Goal: Information Seeking & Learning: Check status

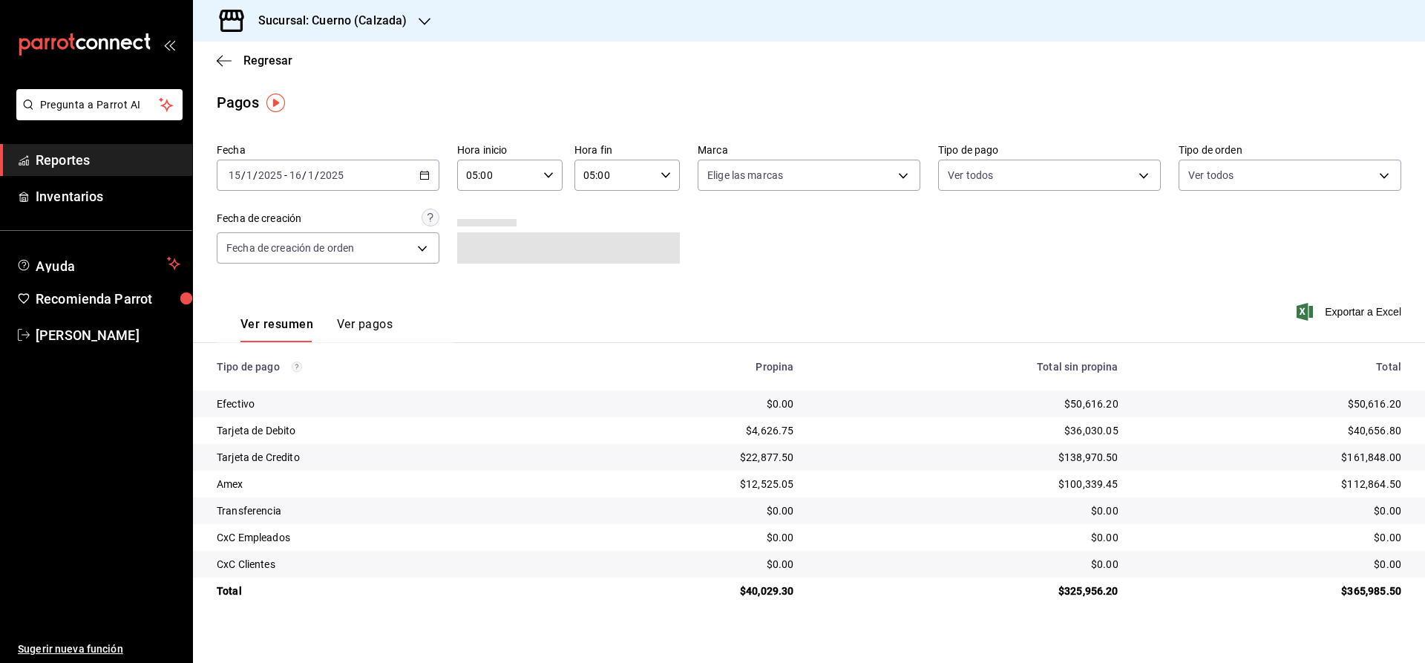
click at [99, 163] on span "Reportes" at bounding box center [108, 160] width 145 height 20
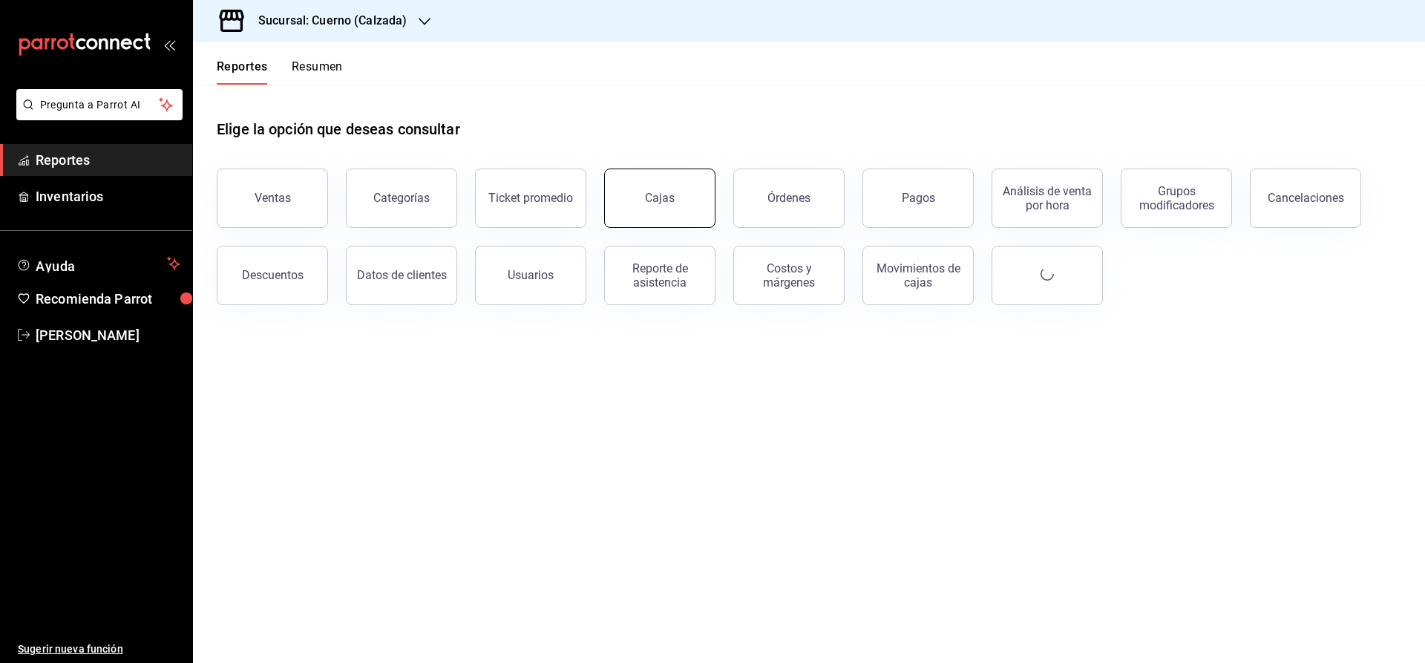
click at [670, 210] on link "Cajas" at bounding box center [659, 198] width 111 height 59
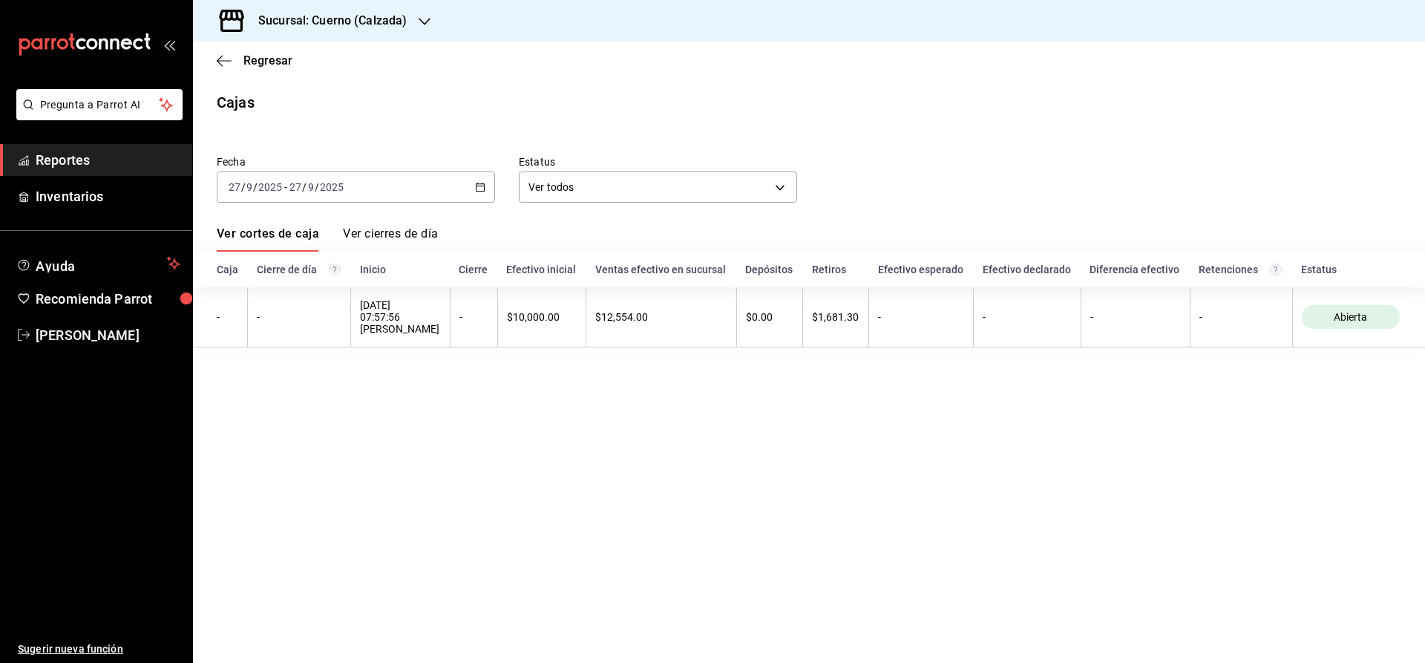
click at [607, 381] on main "Regresar Cajas Fecha 2025-09-27 27 / 9 / 2025 - 2025-09-27 27 / 9 / 2025 Estatu…" at bounding box center [809, 352] width 1232 height 621
click at [893, 270] on th "Efectivo esperado" at bounding box center [921, 270] width 105 height 36
click at [872, 437] on main "Regresar Cajas Fecha 2025-09-27 27 / 9 / 2025 - 2025-09-27 27 / 9 / 2025 Estatu…" at bounding box center [809, 352] width 1232 height 621
click at [82, 148] on link "Reportes" at bounding box center [96, 160] width 192 height 32
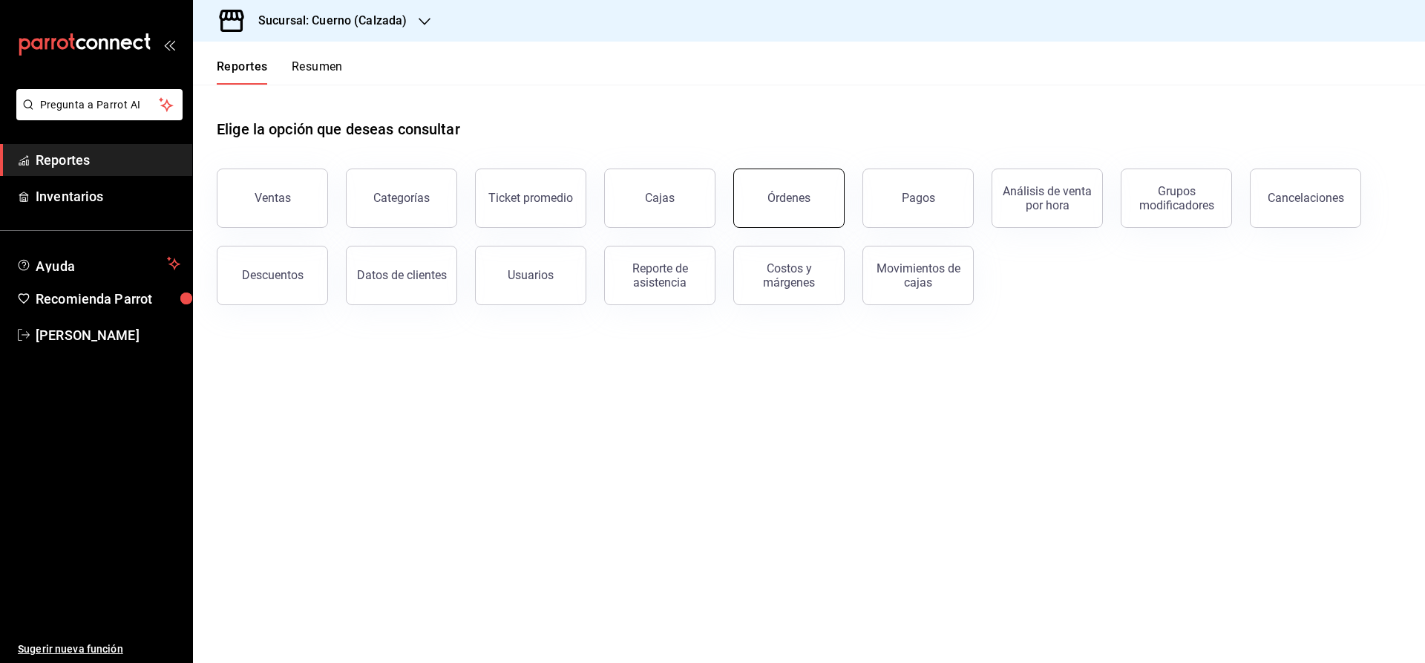
click at [765, 203] on button "Órdenes" at bounding box center [789, 198] width 111 height 59
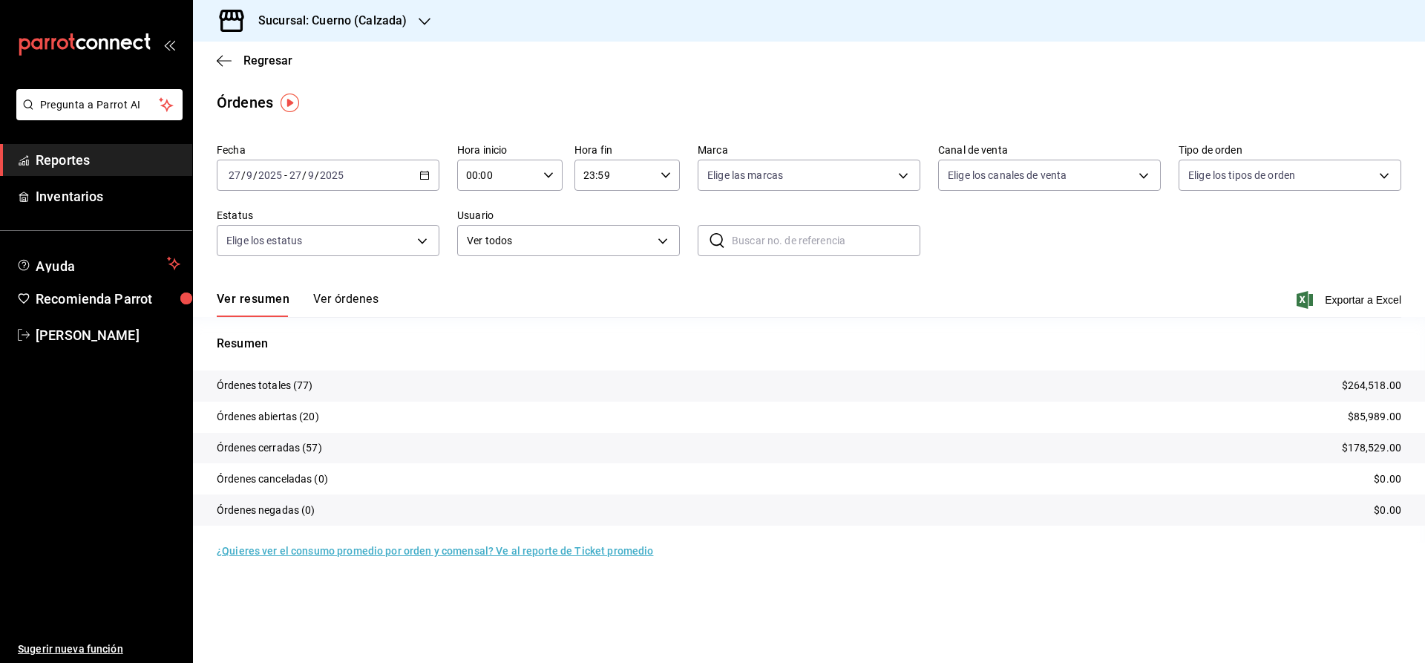
click at [320, 295] on button "Ver órdenes" at bounding box center [345, 304] width 65 height 25
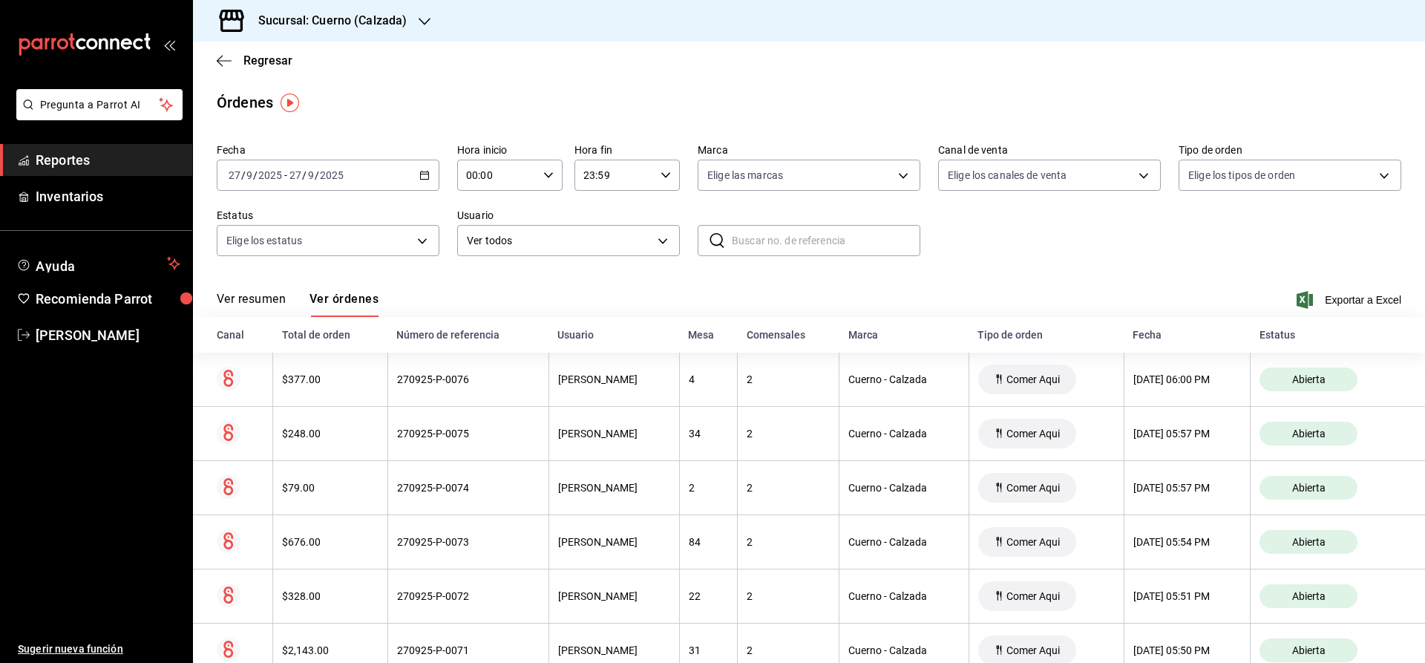
click at [420, 173] on \(Stroke\) "button" at bounding box center [424, 175] width 9 height 8
click at [243, 255] on span "Ayer" at bounding box center [286, 254] width 115 height 16
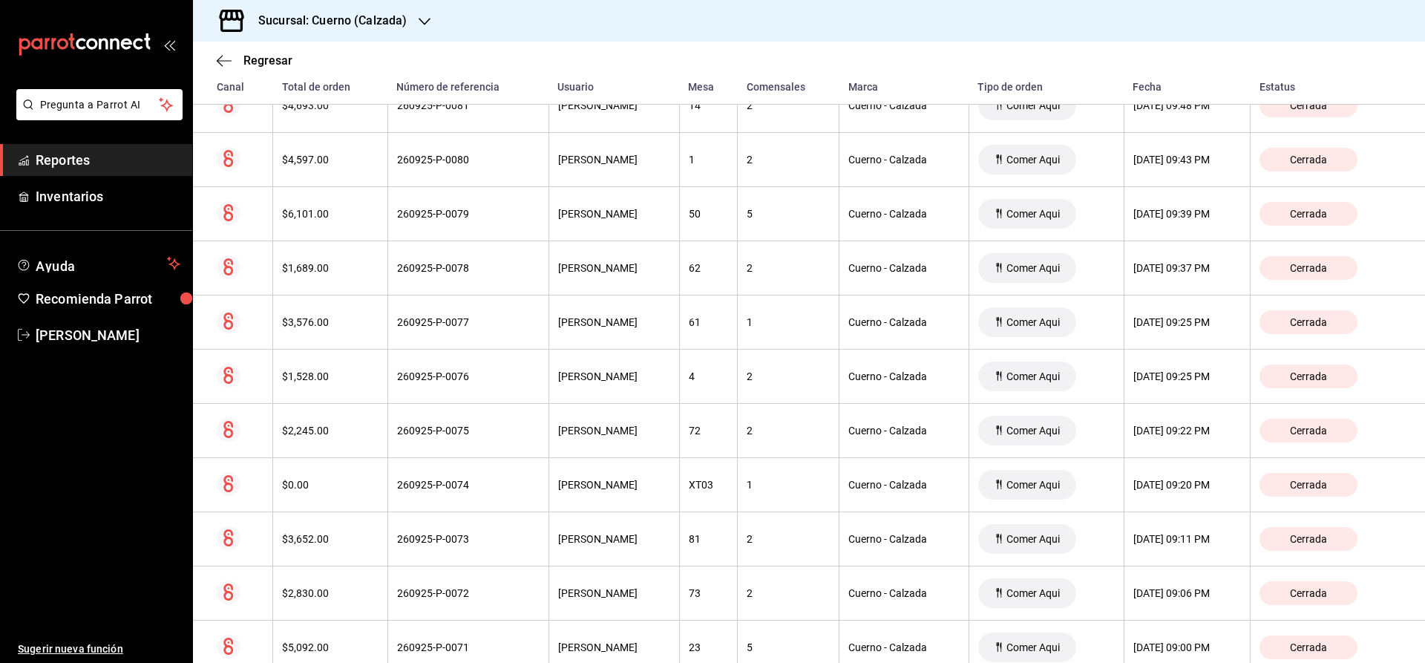
scroll to position [991, 0]
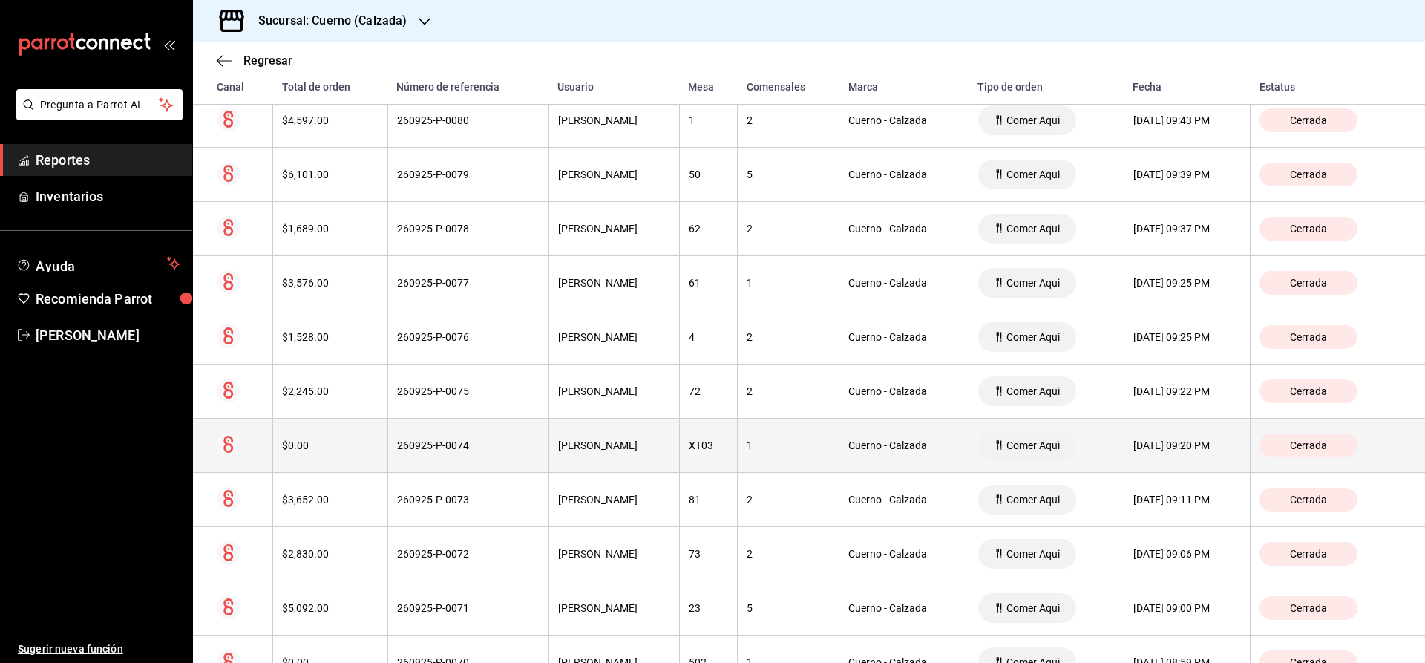
click at [1348, 441] on div "Cerrada" at bounding box center [1309, 446] width 98 height 24
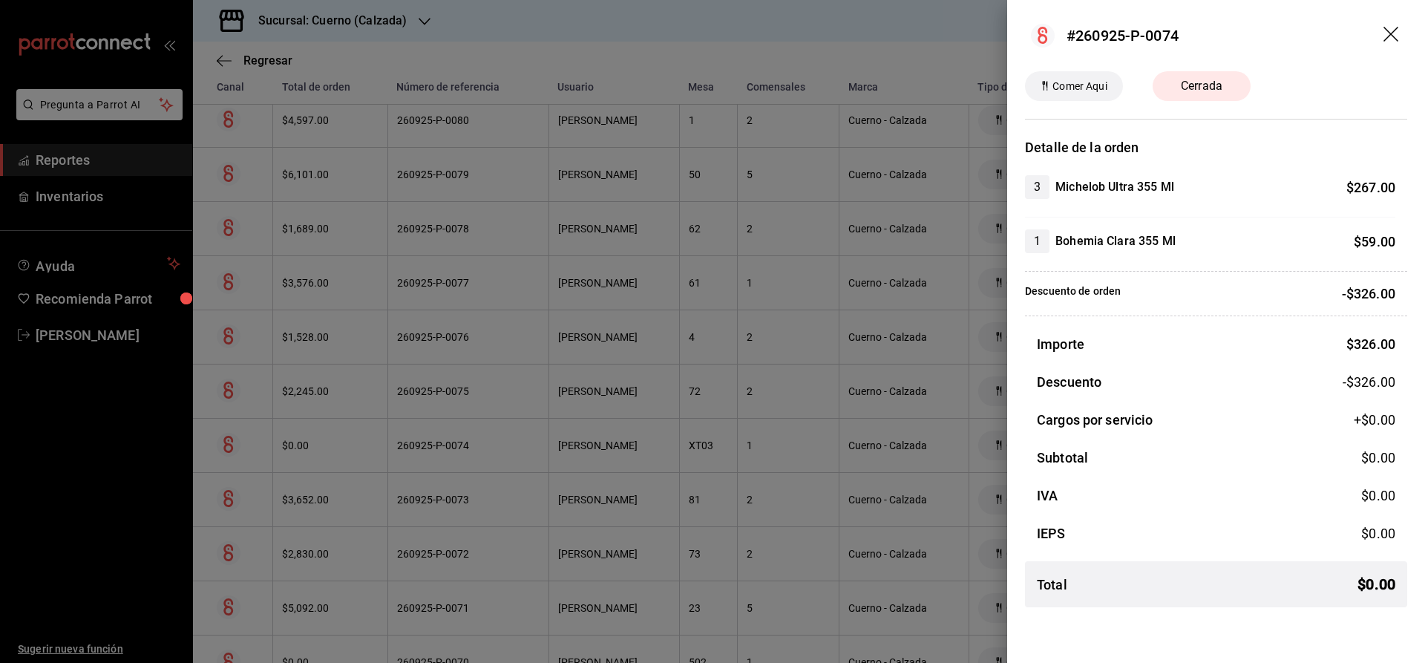
click at [1396, 31] on icon "drag" at bounding box center [1393, 36] width 18 height 18
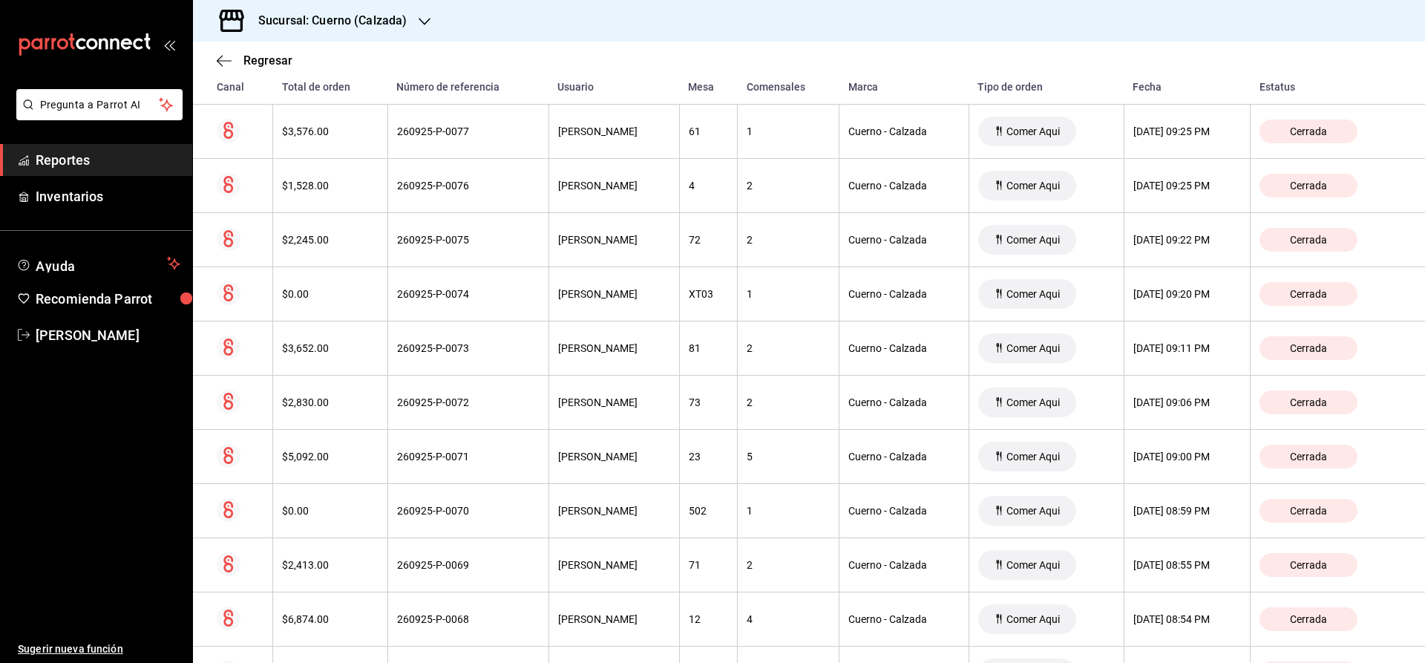
scroll to position [1149, 0]
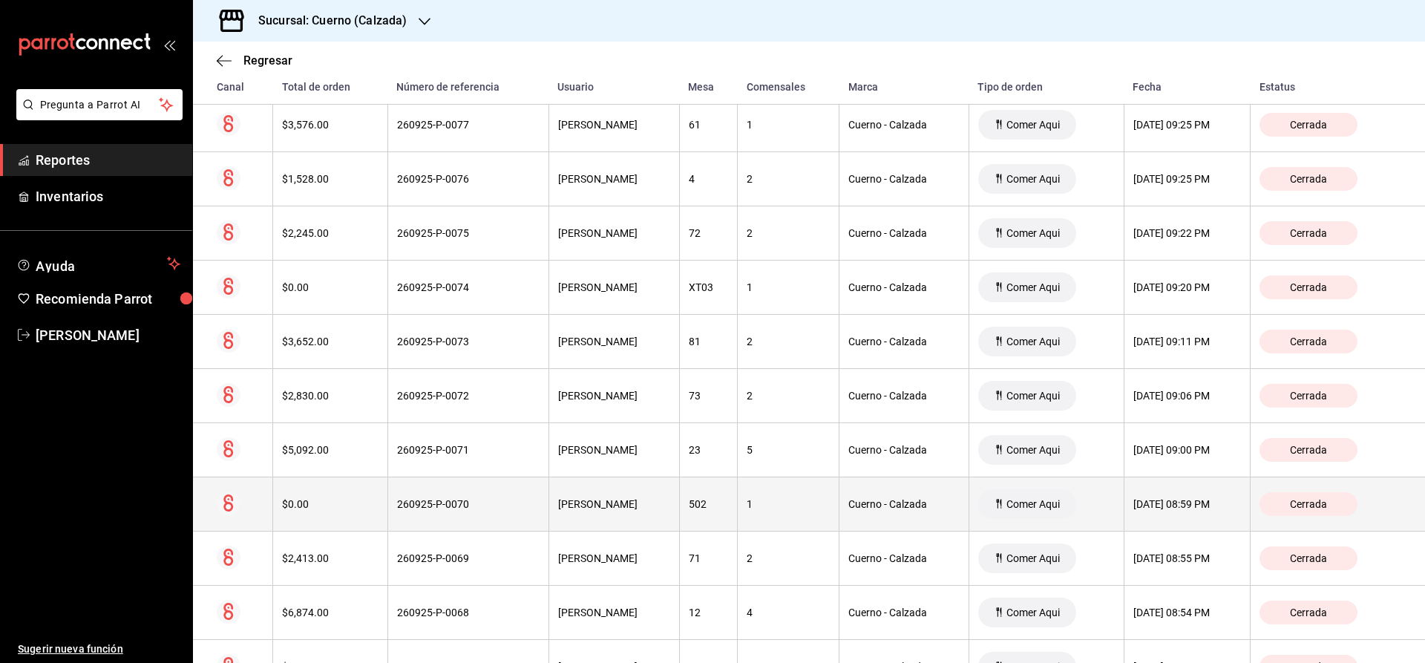
click at [1327, 500] on span "Cerrada" at bounding box center [1308, 504] width 49 height 12
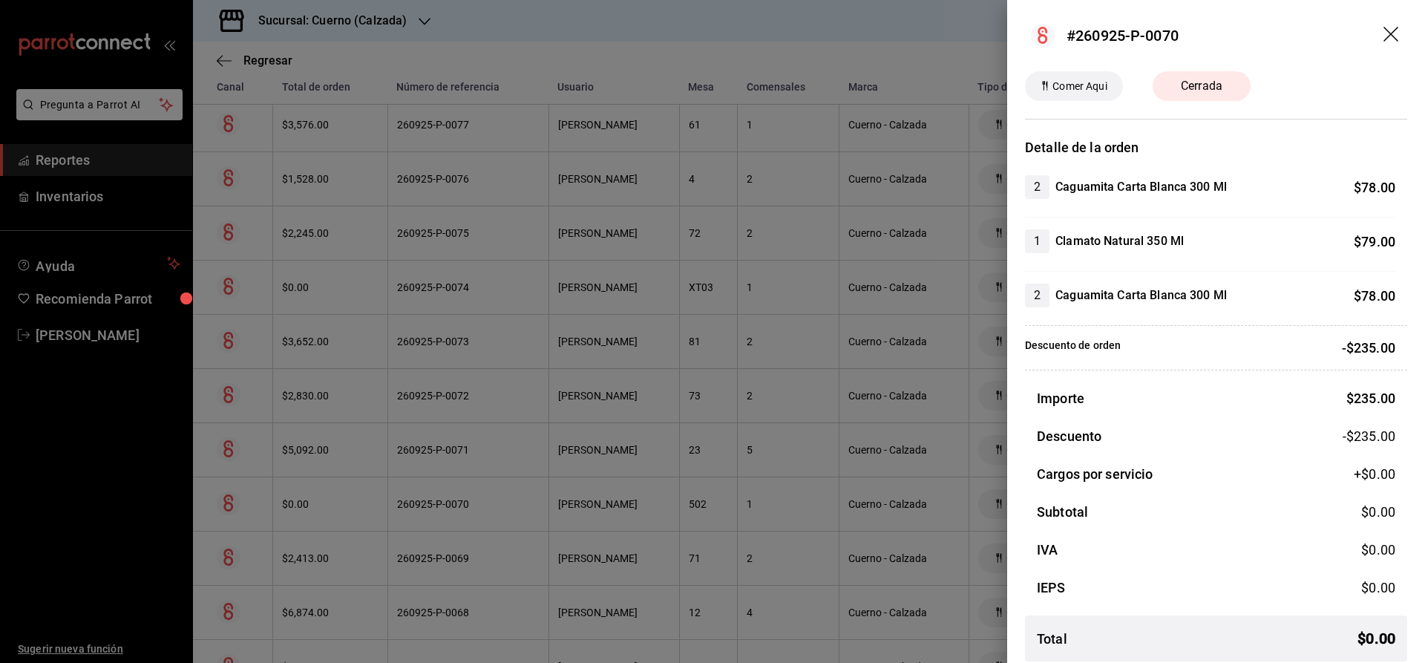
click at [1388, 29] on icon "drag" at bounding box center [1393, 36] width 18 height 18
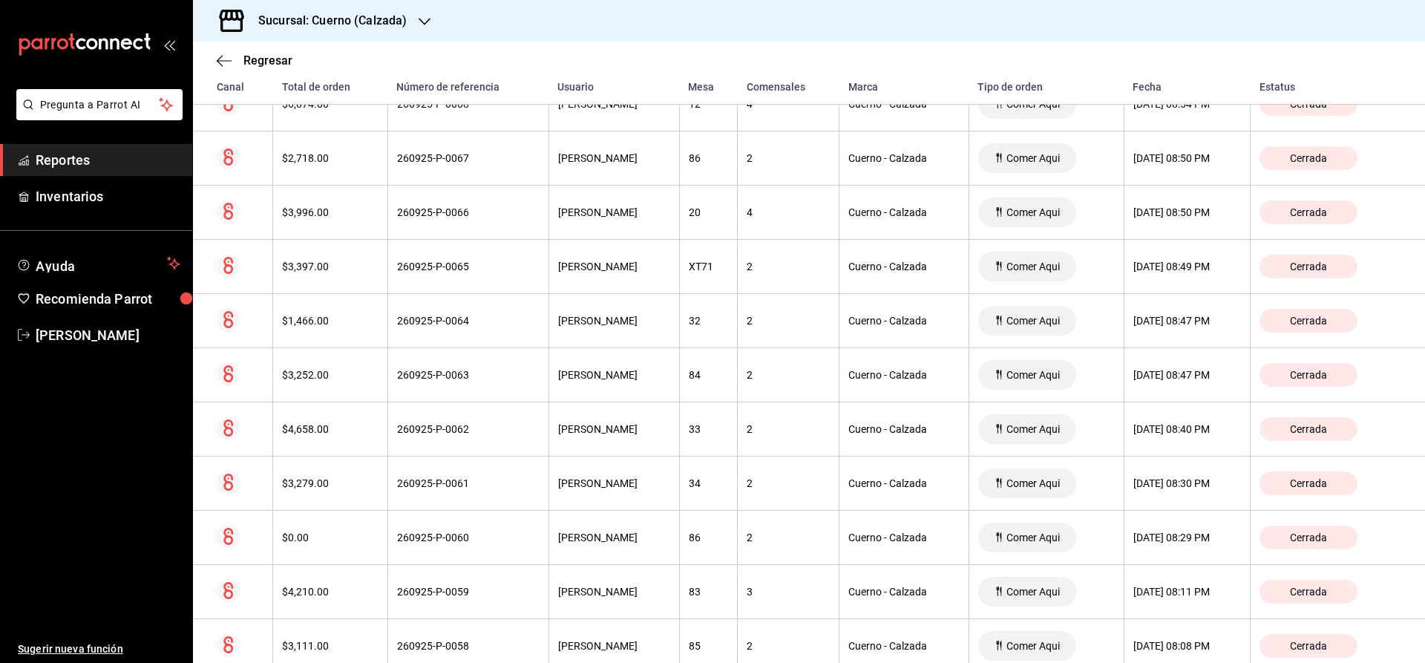
scroll to position [1697, 0]
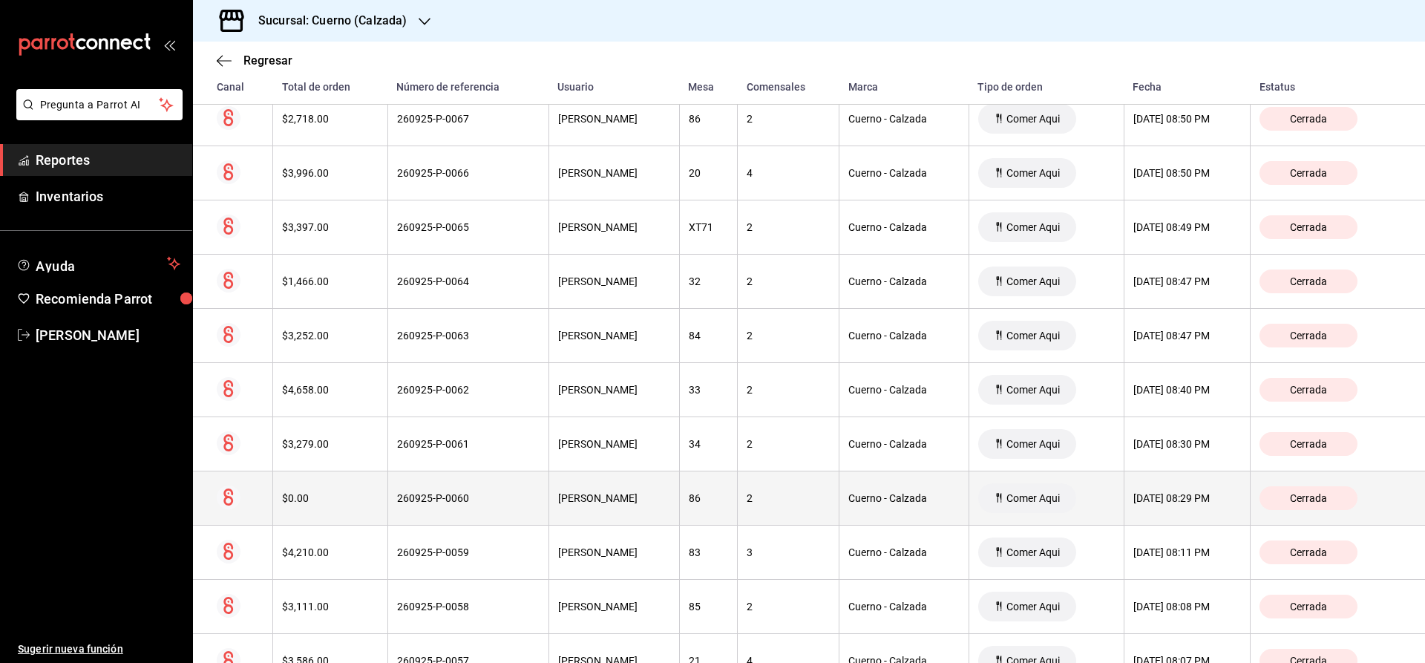
click at [1351, 505] on div "Cerrada" at bounding box center [1309, 498] width 98 height 24
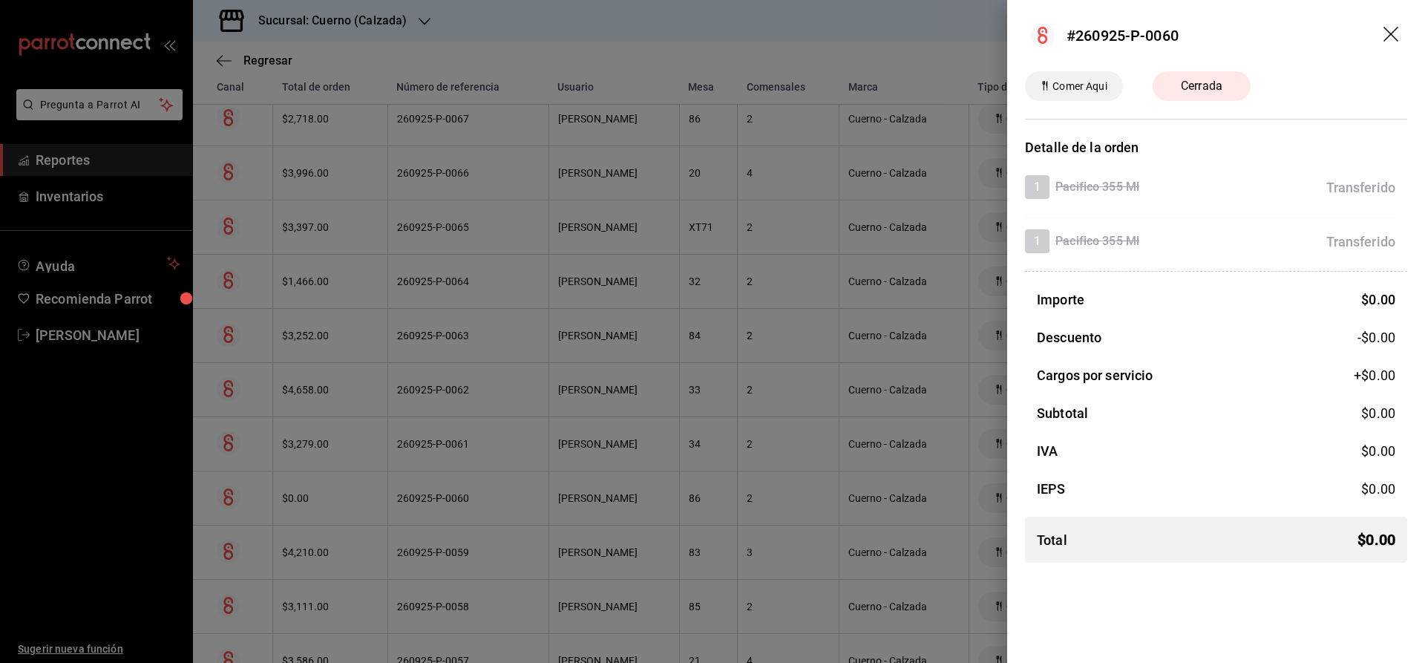
click at [1391, 49] on header "#260925-P-0060" at bounding box center [1216, 35] width 418 height 71
click at [1388, 36] on icon "drag" at bounding box center [1393, 36] width 18 height 18
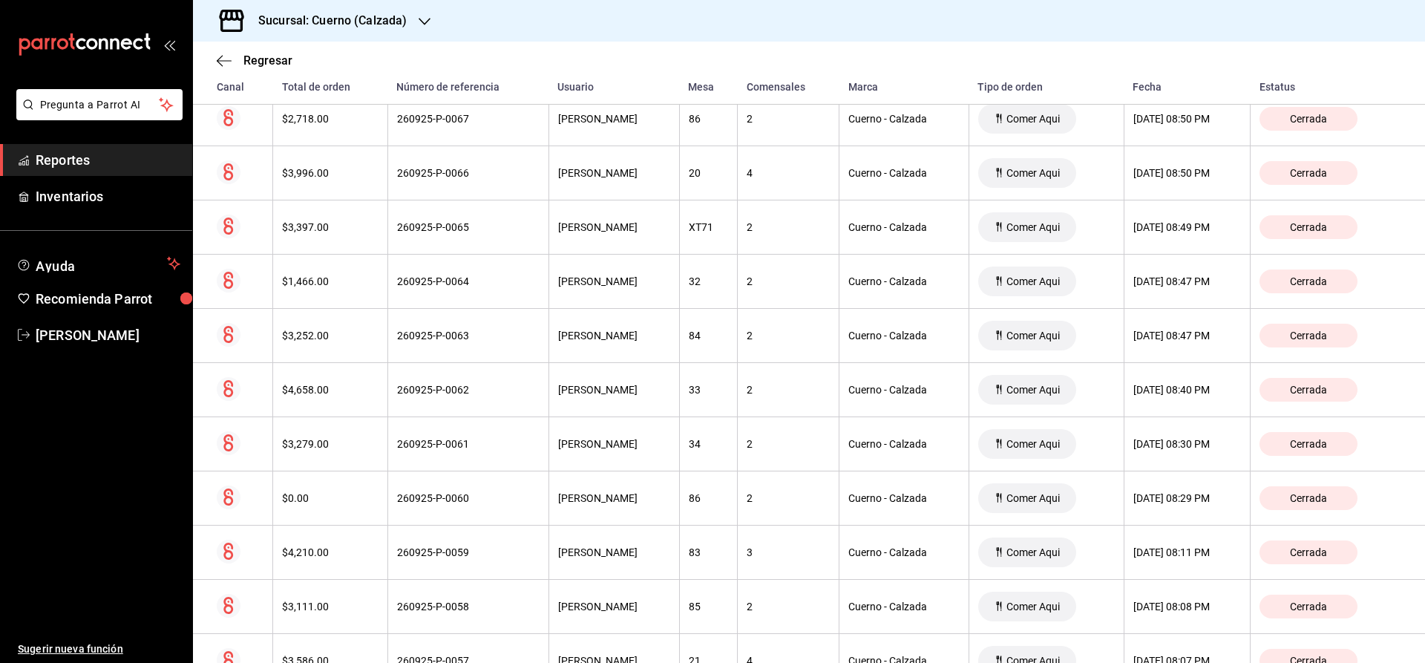
drag, startPoint x: 60, startPoint y: 162, endPoint x: 62, endPoint y: 140, distance: 22.3
click at [60, 160] on span "Reportes" at bounding box center [108, 160] width 145 height 20
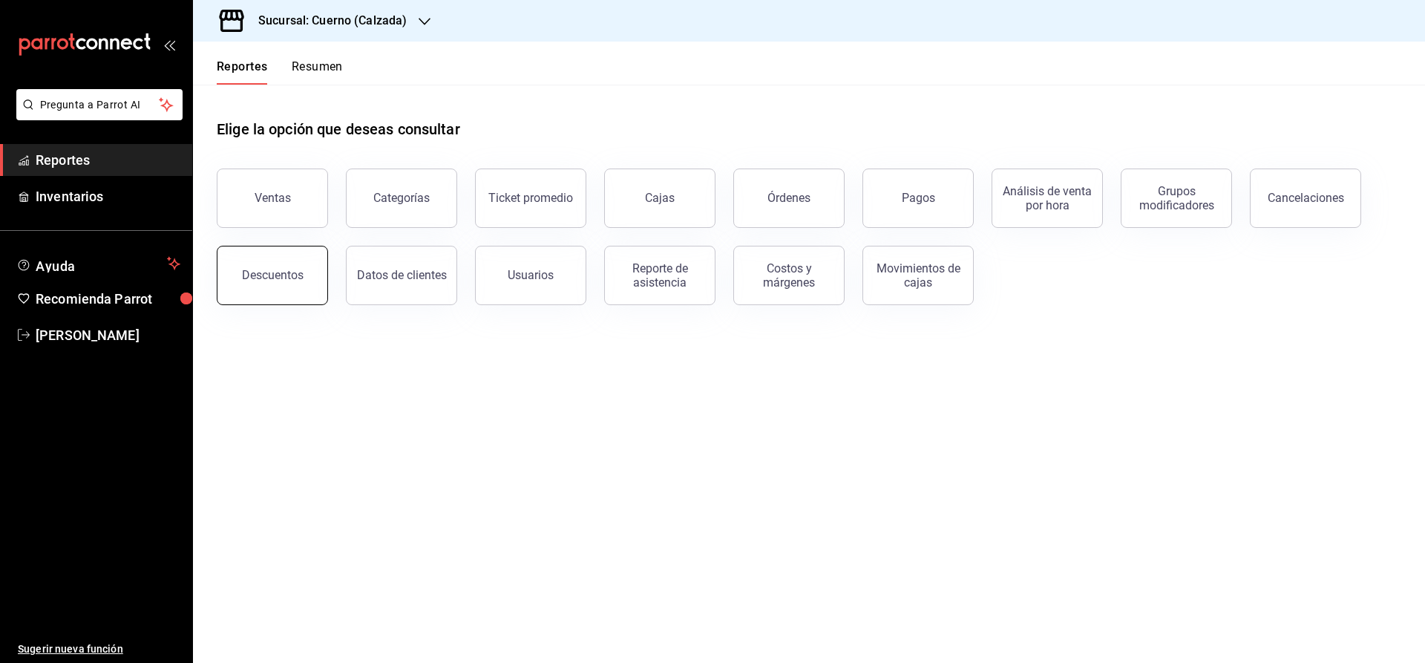
click at [277, 277] on div "Descuentos" at bounding box center [273, 275] width 62 height 14
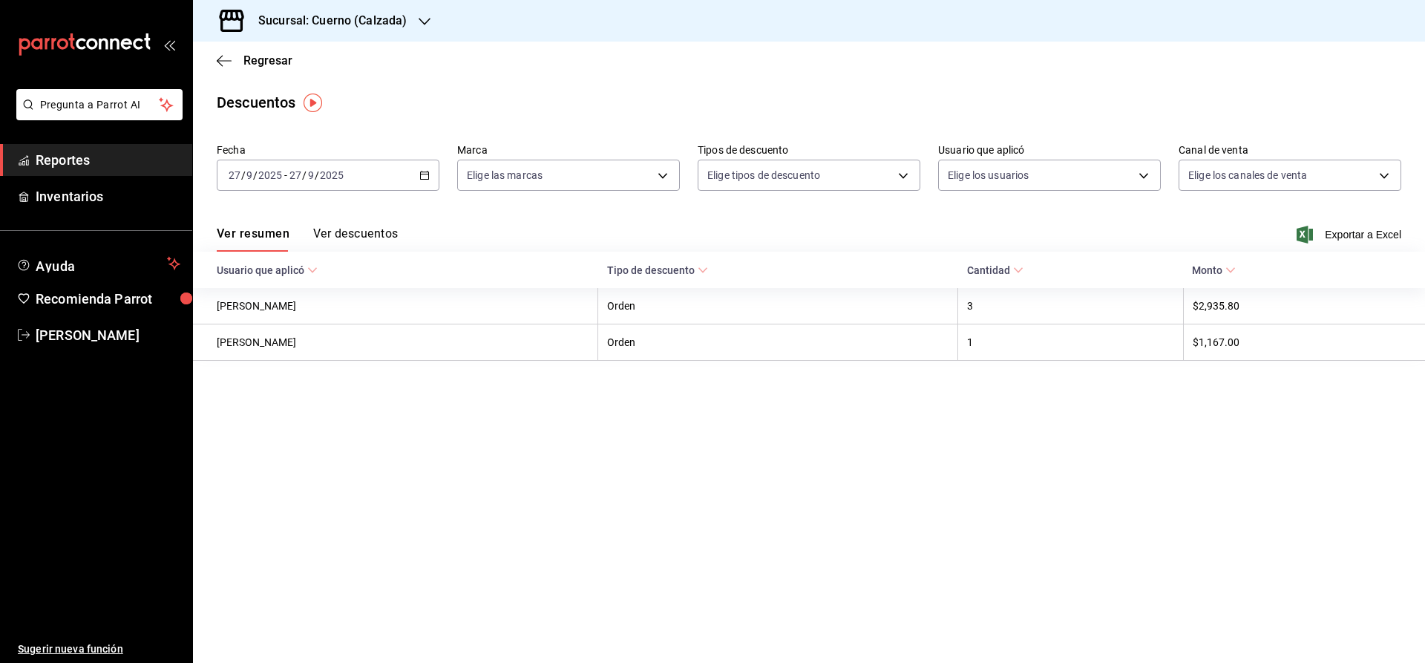
click at [405, 180] on div "[DATE] [DATE] - [DATE] [DATE]" at bounding box center [328, 175] width 223 height 31
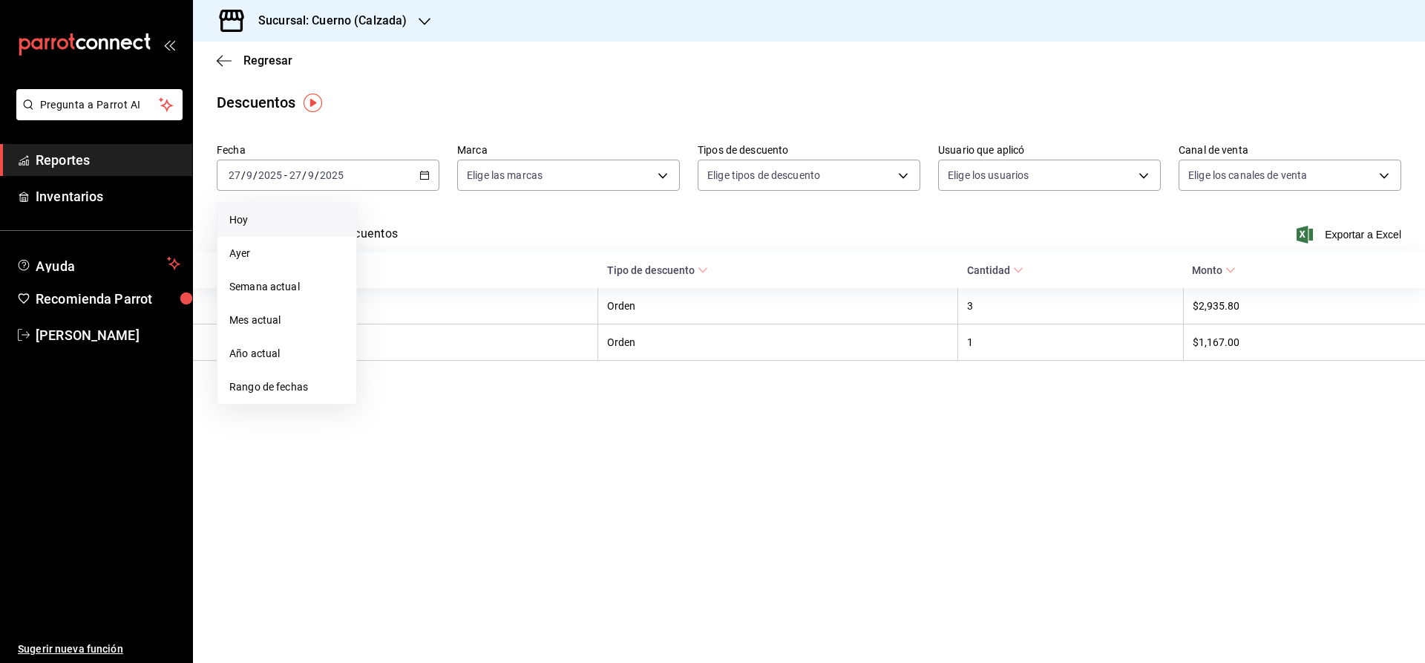
click at [243, 225] on span "Hoy" at bounding box center [286, 220] width 115 height 16
click at [297, 264] on li "Ayer" at bounding box center [287, 253] width 139 height 33
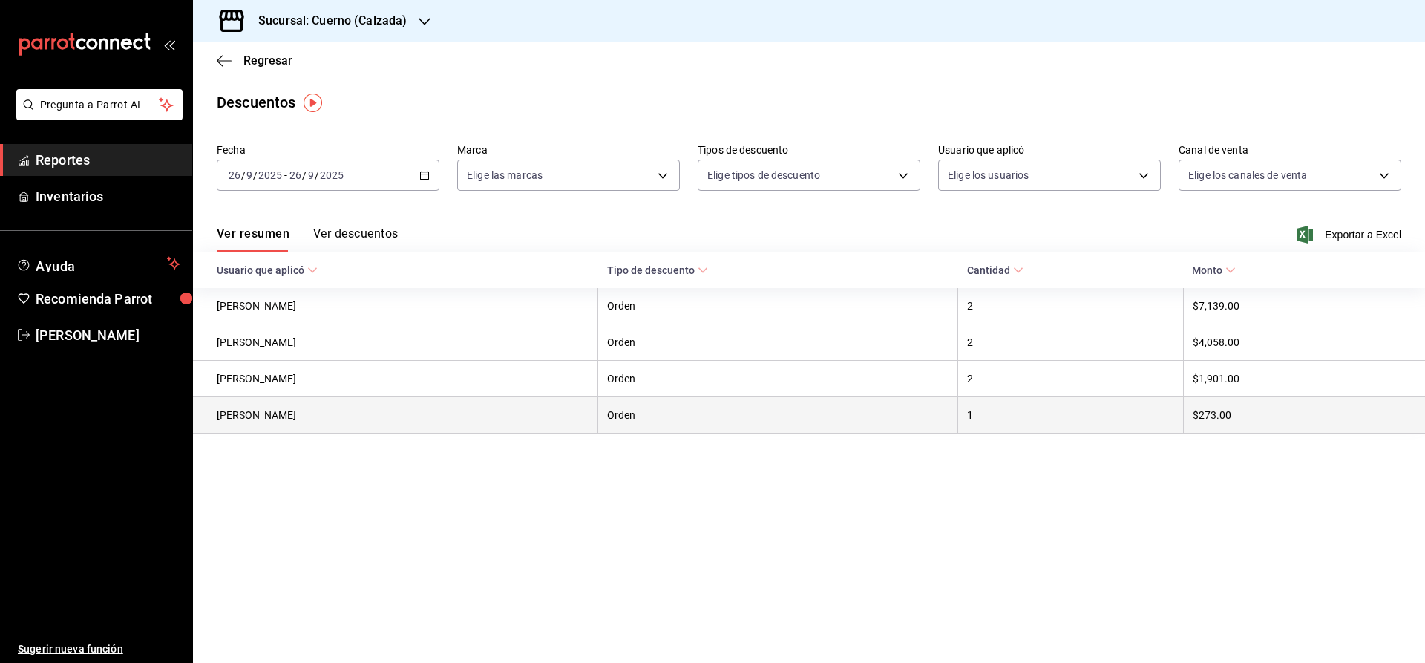
click at [1235, 423] on th "$273.00" at bounding box center [1304, 415] width 242 height 36
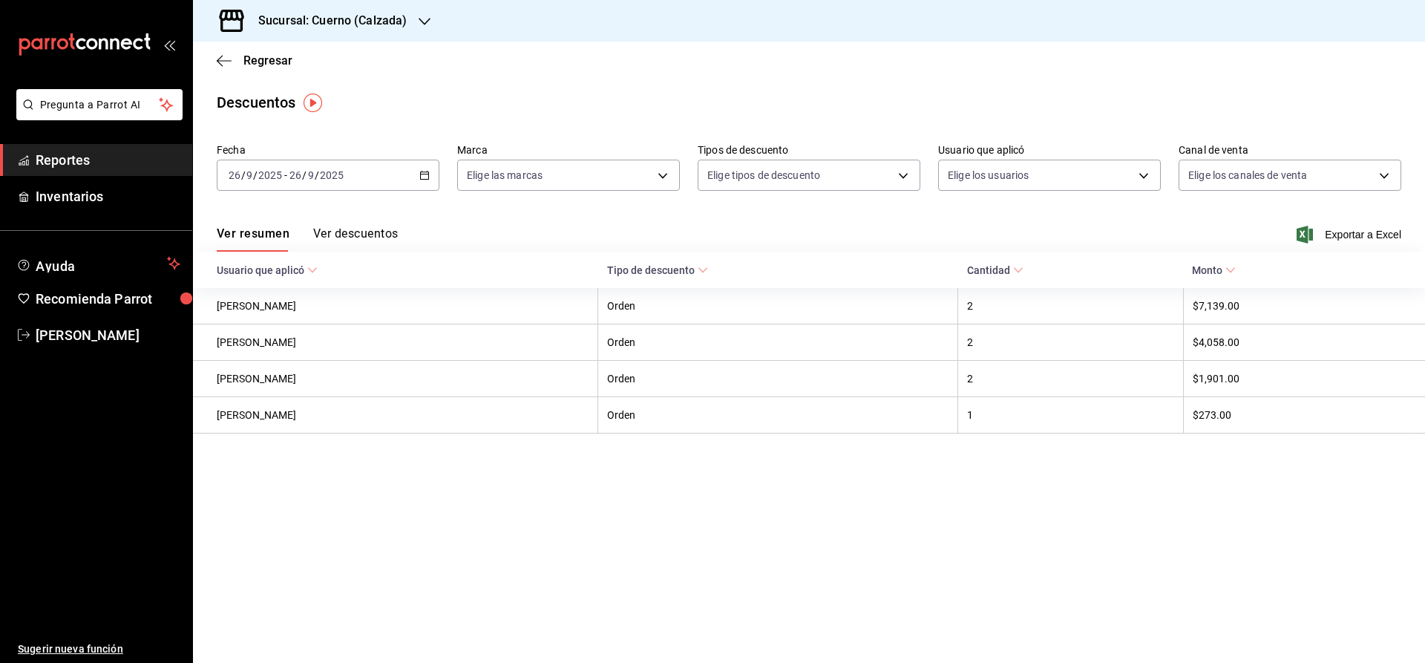
click at [1024, 272] on icon at bounding box center [1018, 270] width 10 height 10
click at [53, 164] on span "Reportes" at bounding box center [108, 160] width 145 height 20
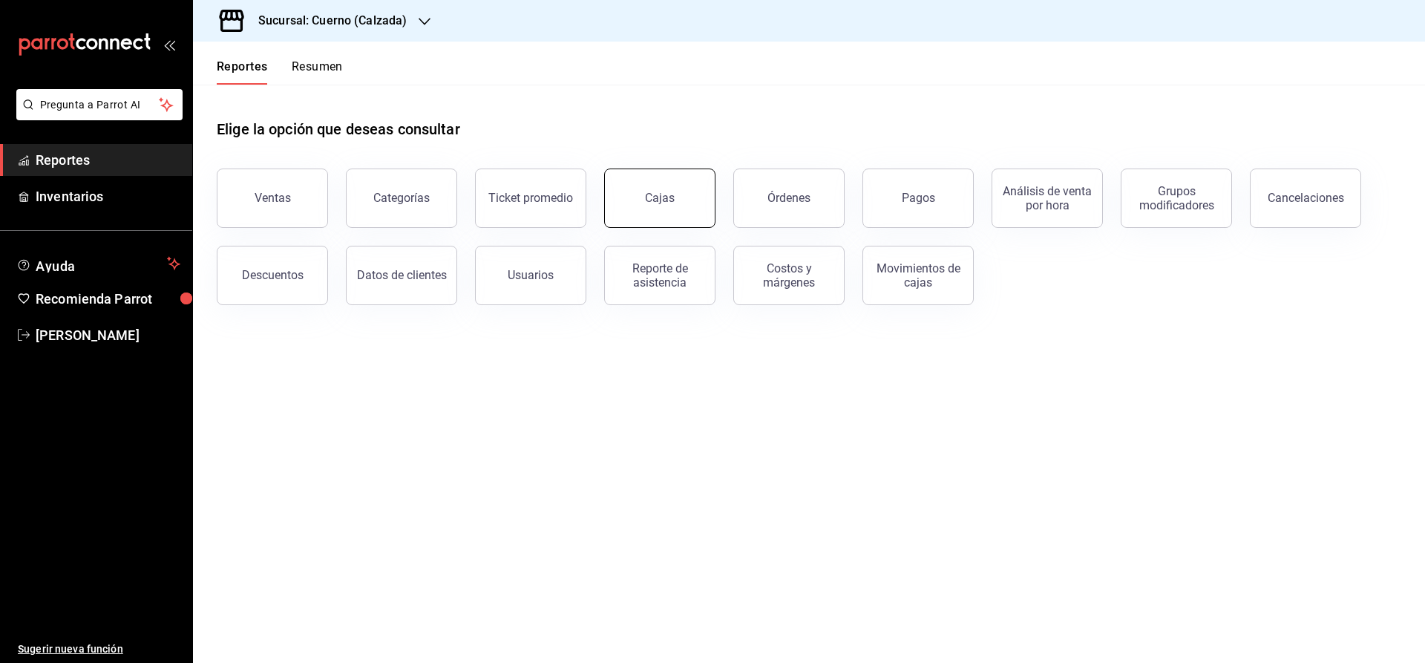
click at [657, 193] on div "Cajas" at bounding box center [660, 198] width 30 height 18
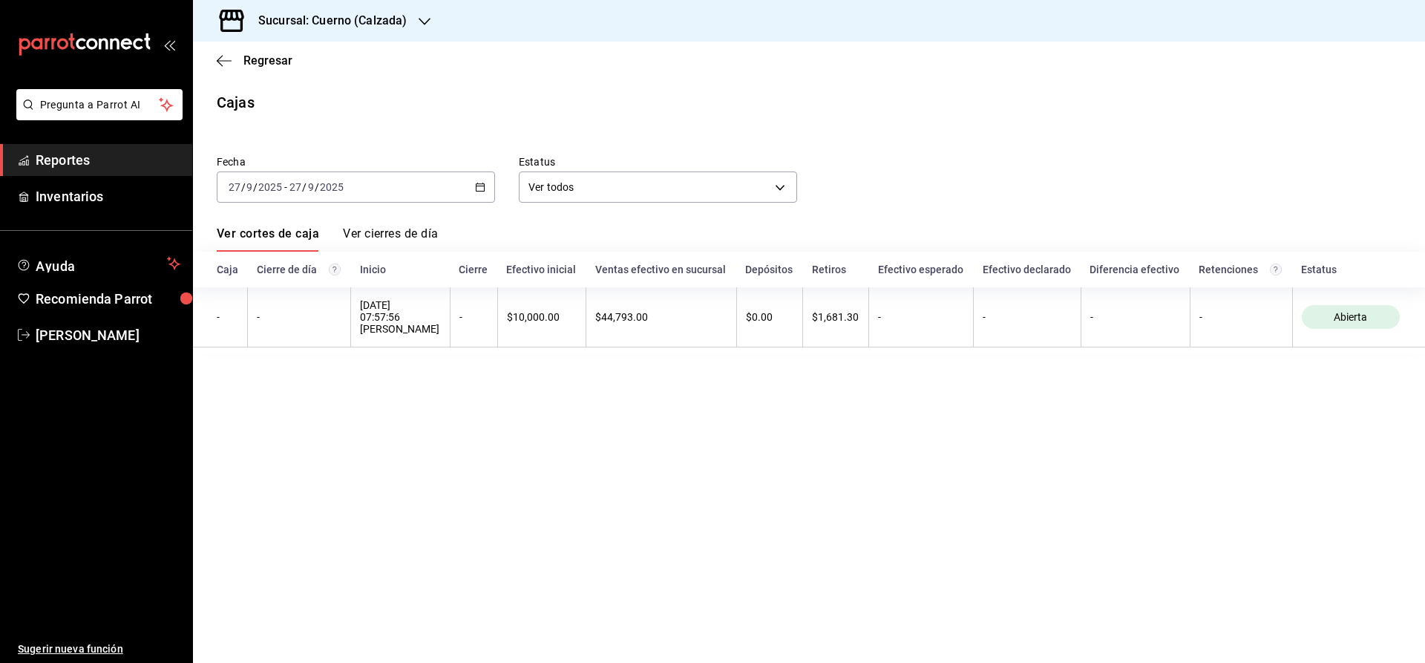
click at [43, 166] on span "Reportes" at bounding box center [108, 160] width 145 height 20
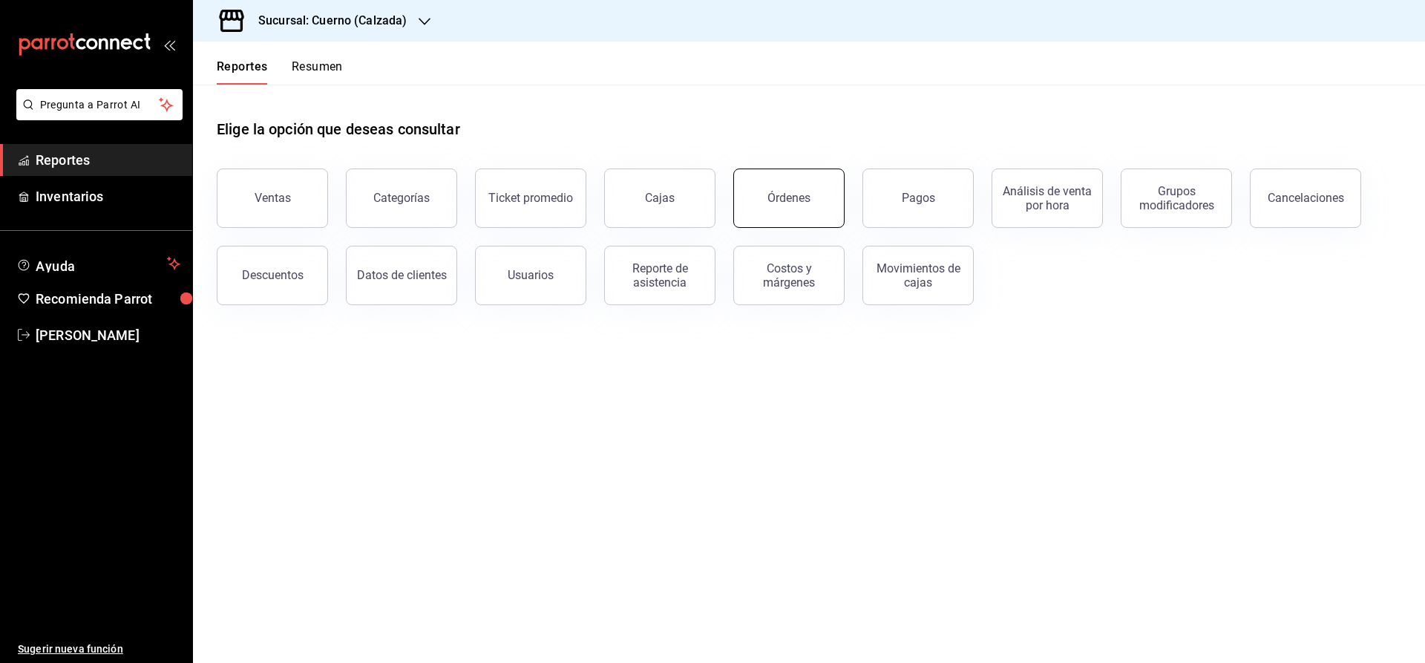
click at [806, 207] on button "Órdenes" at bounding box center [789, 198] width 111 height 59
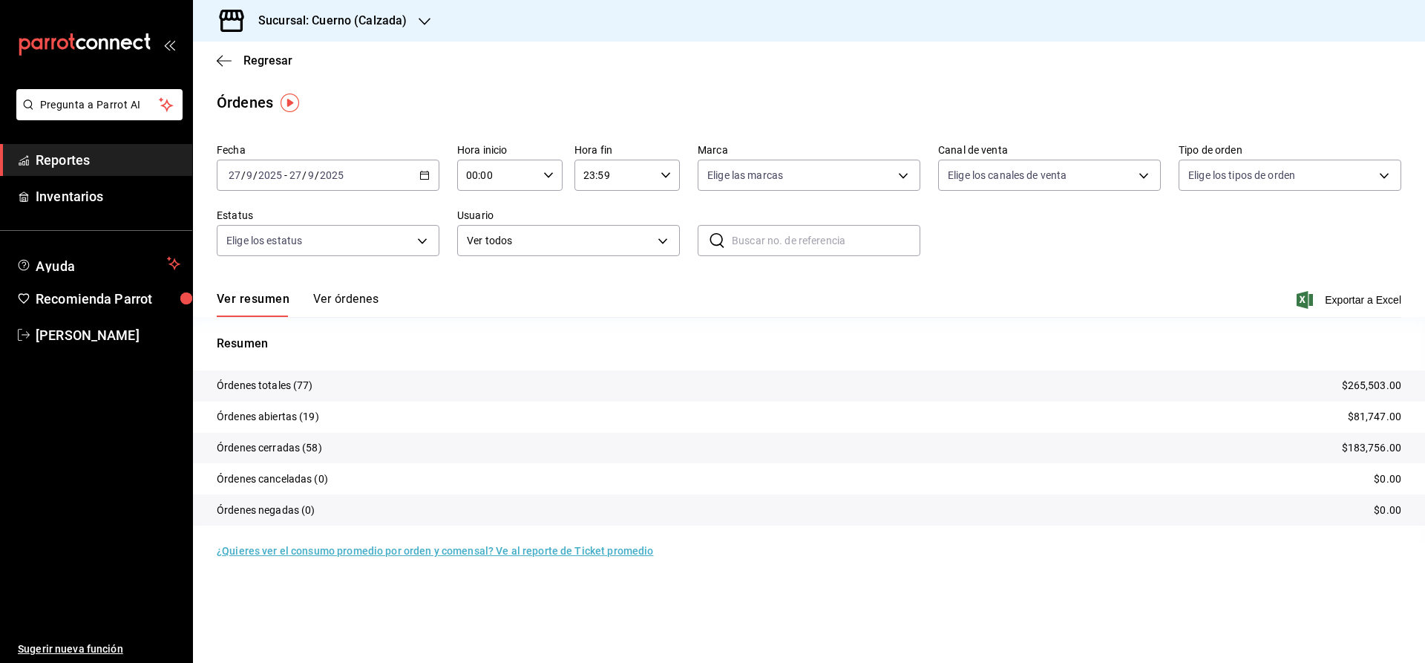
click at [422, 179] on \(Stroke\) "button" at bounding box center [424, 175] width 9 height 8
click at [303, 391] on span "Rango de fechas" at bounding box center [286, 387] width 115 height 16
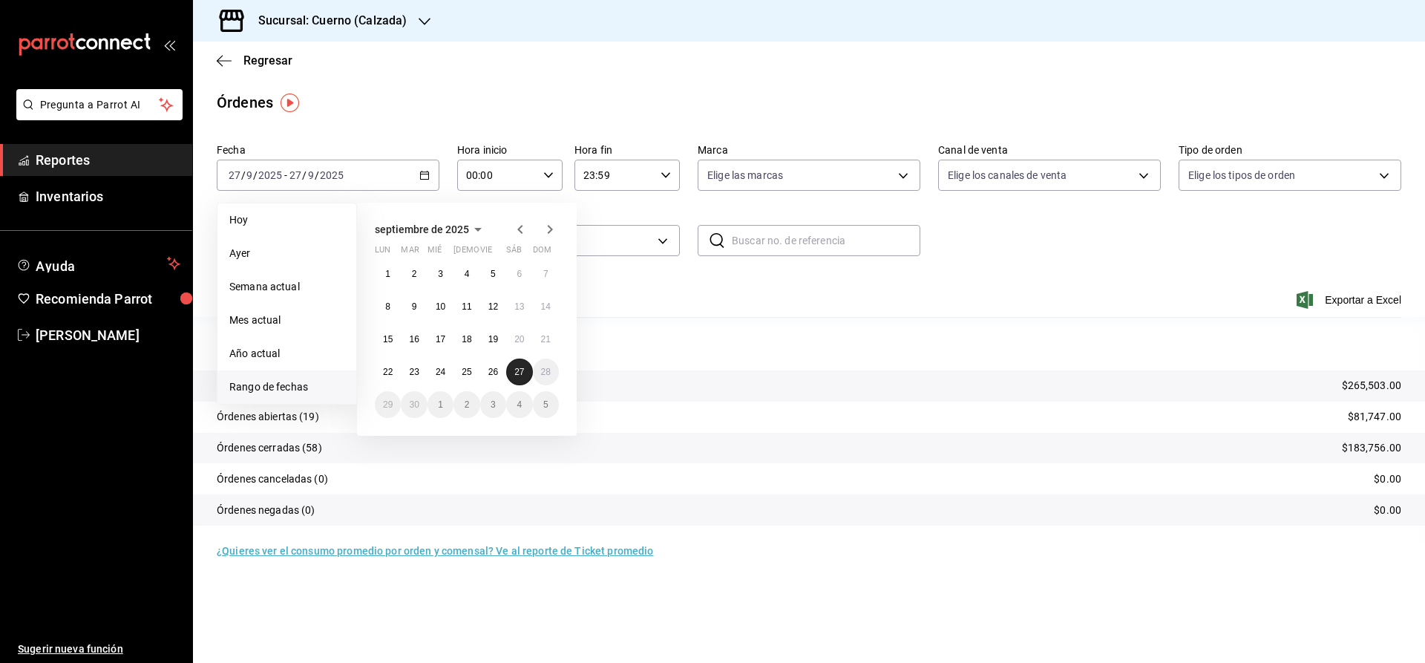
click at [518, 376] on abbr "27" at bounding box center [519, 372] width 10 height 10
click at [643, 329] on div "Resumen Órdenes totales (77) $265,503.00 Órdenes abiertas (19) $81,747.00 Órden…" at bounding box center [809, 430] width 1232 height 226
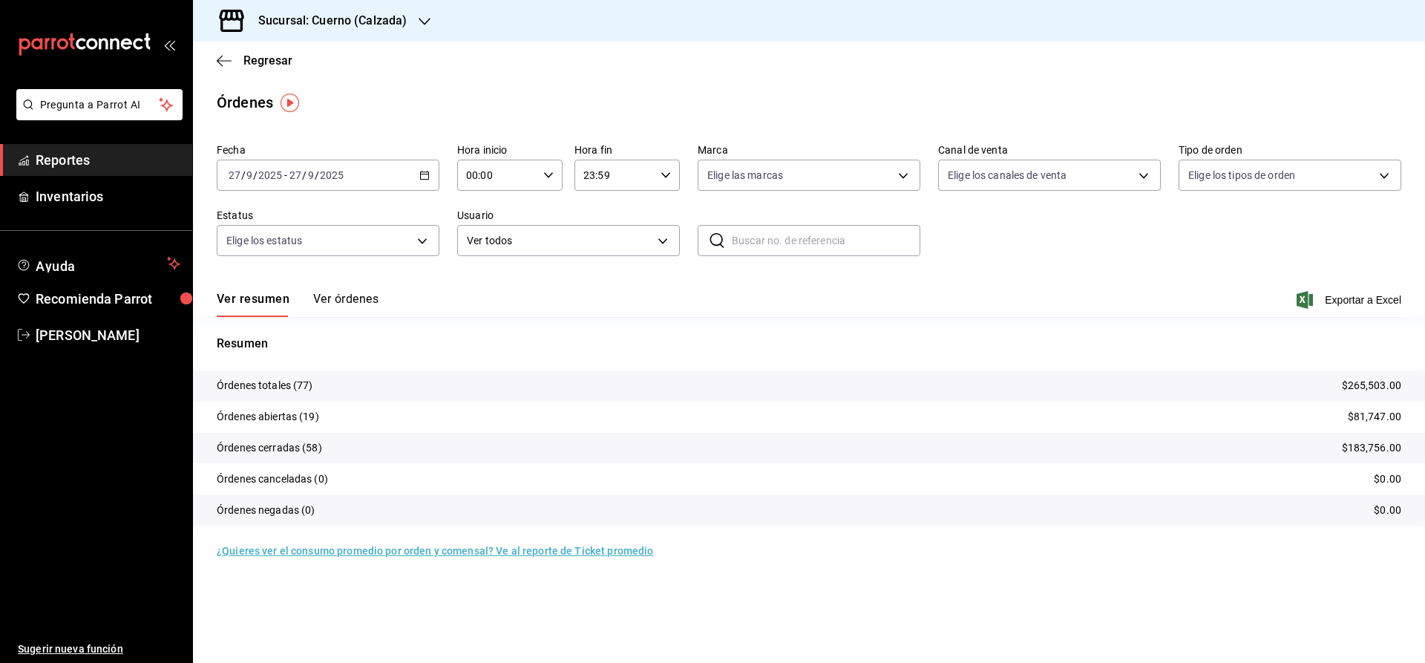
click at [546, 173] on icon "button" at bounding box center [548, 175] width 10 height 10
click at [492, 247] on span "05" at bounding box center [483, 241] width 29 height 12
type input "05:00"
click at [428, 171] on div at bounding box center [712, 331] width 1425 height 663
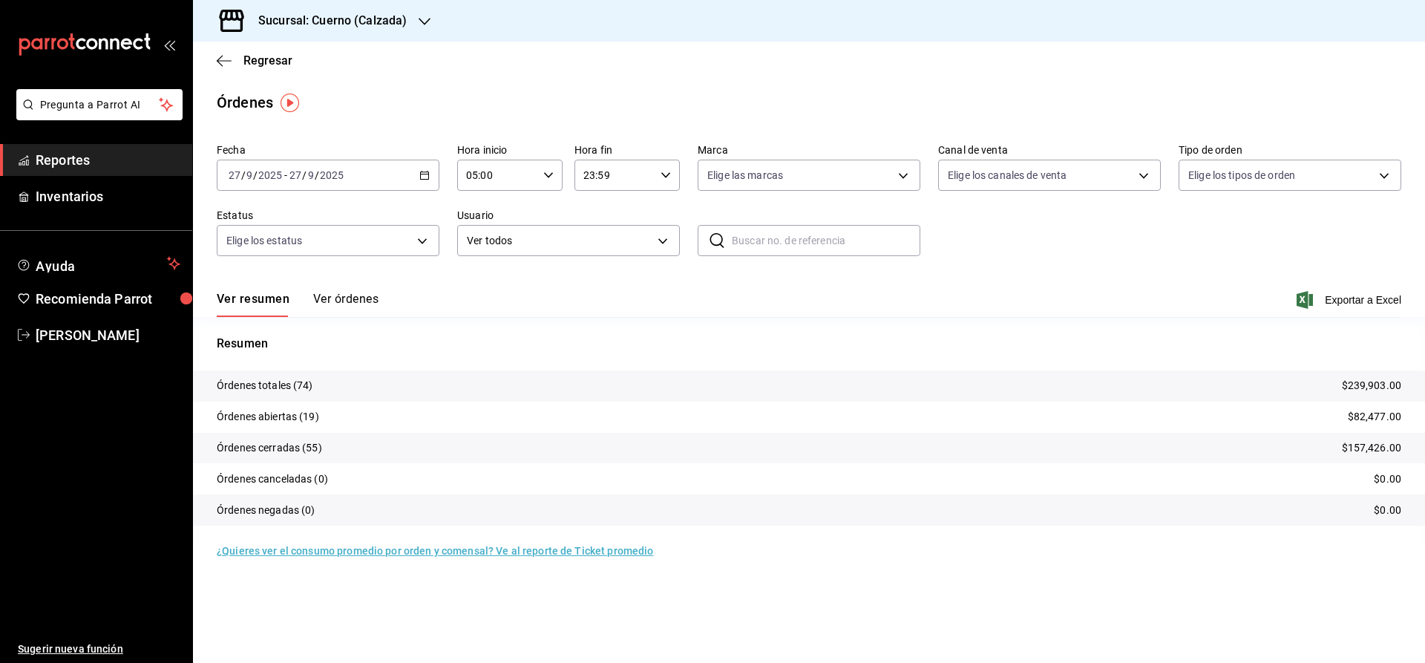
click at [427, 171] on icon "button" at bounding box center [424, 175] width 10 height 10
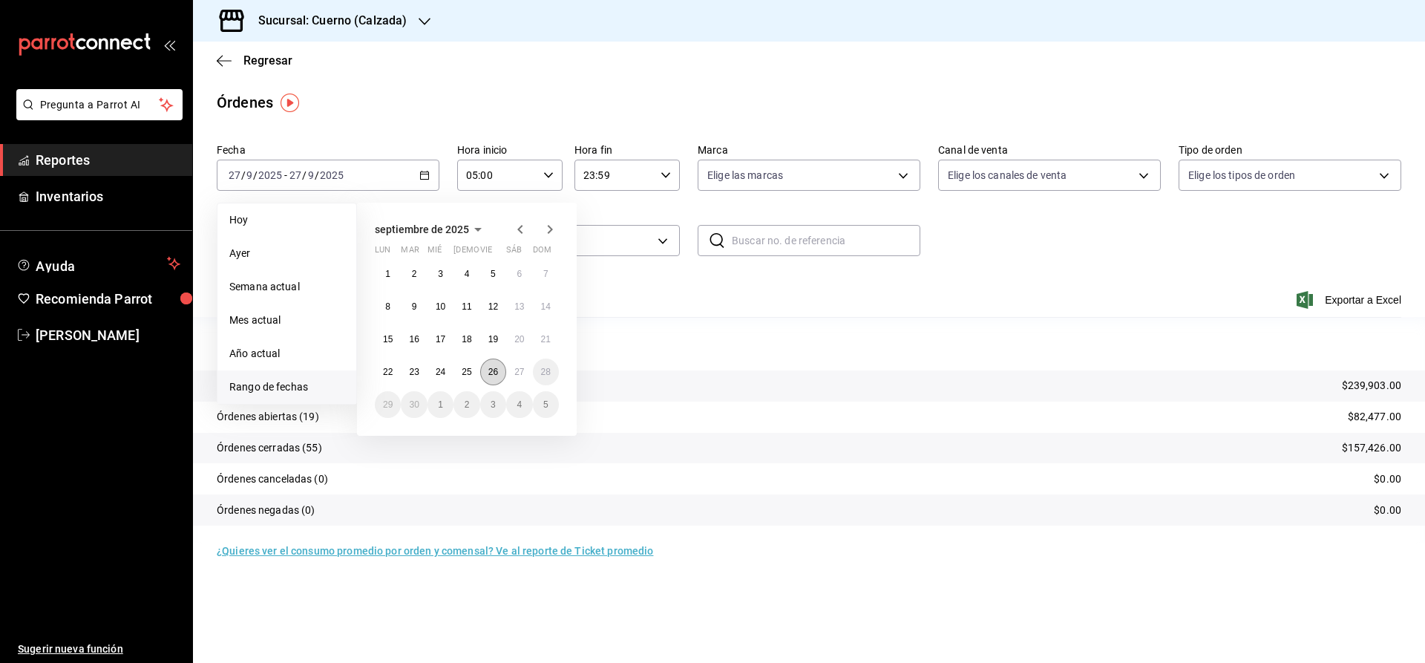
click at [493, 376] on abbr "26" at bounding box center [494, 372] width 10 height 10
click at [515, 376] on abbr "27" at bounding box center [519, 372] width 10 height 10
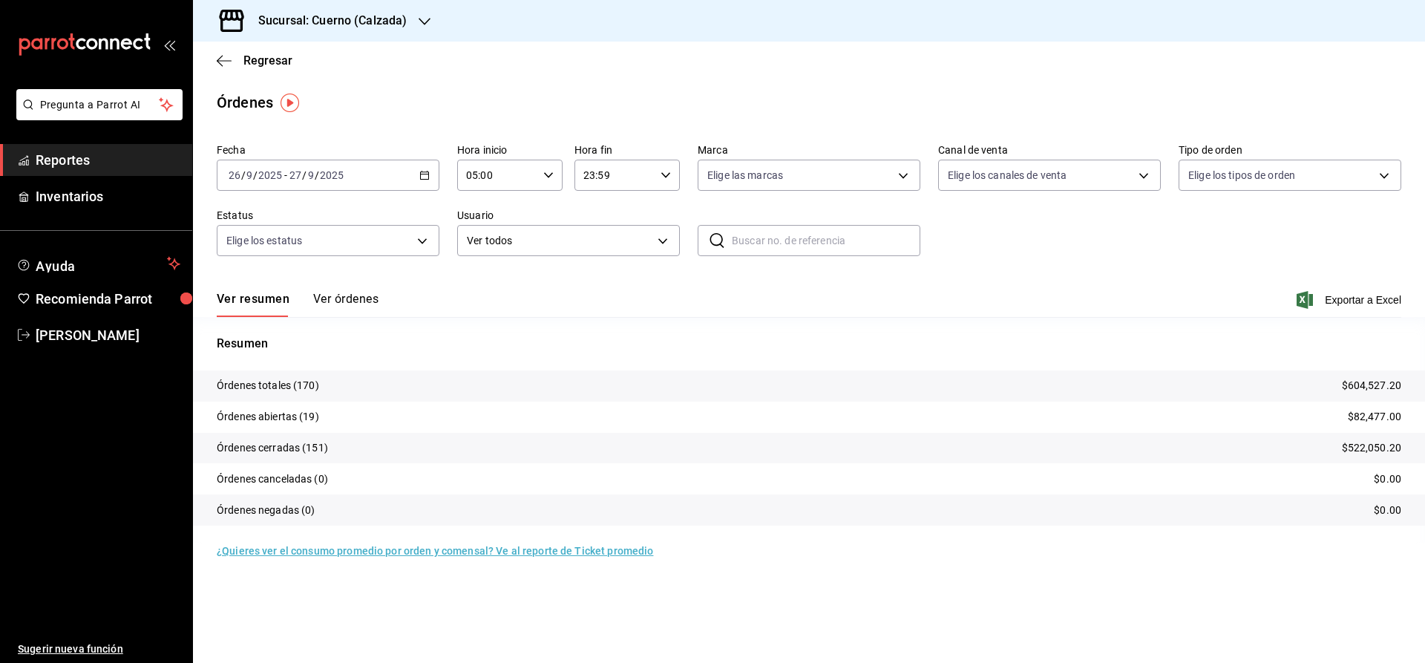
click at [669, 177] on icon "button" at bounding box center [666, 175] width 10 height 10
drag, startPoint x: 619, startPoint y: 299, endPoint x: 633, endPoint y: 229, distance: 71.9
click at [633, 229] on div "57" at bounding box center [653, 225] width 53 height 36
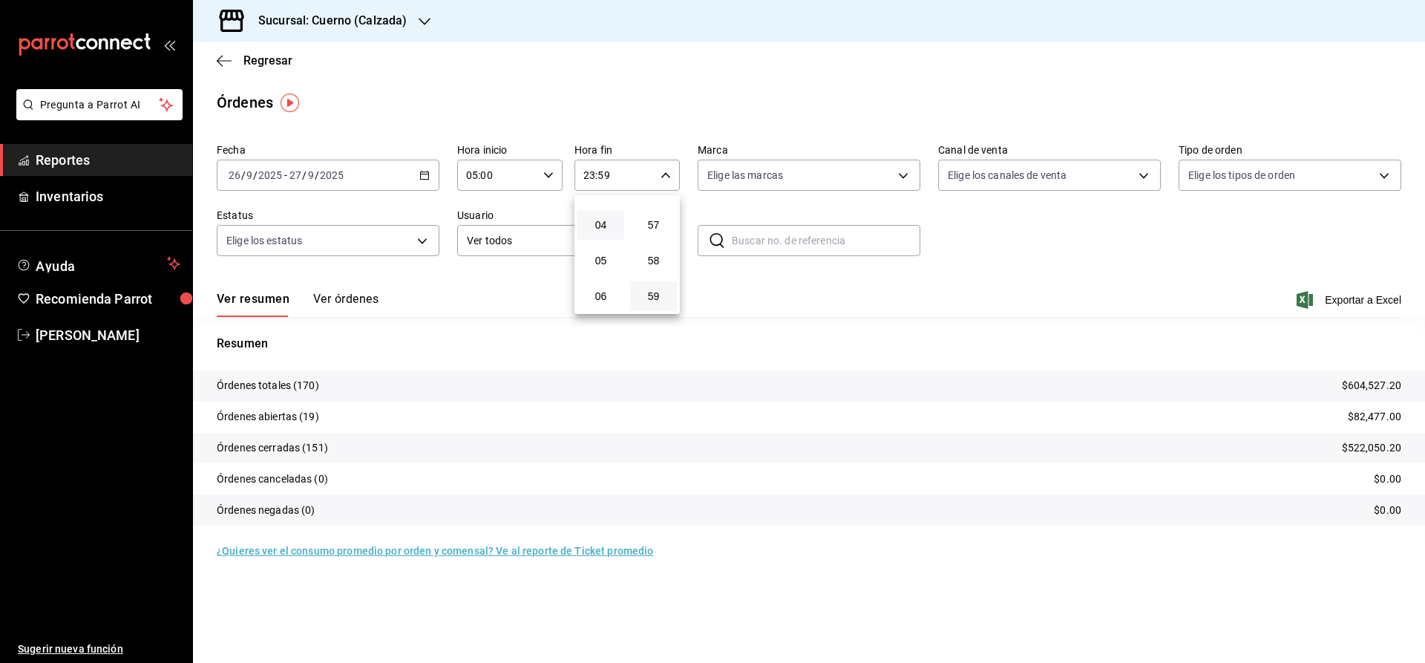
click at [589, 235] on button "04" at bounding box center [601, 225] width 47 height 30
type input "04:59"
click at [601, 229] on span "04" at bounding box center [601, 225] width 29 height 12
click at [595, 229] on span "04" at bounding box center [601, 225] width 29 height 12
click at [657, 302] on button "59" at bounding box center [653, 296] width 47 height 30
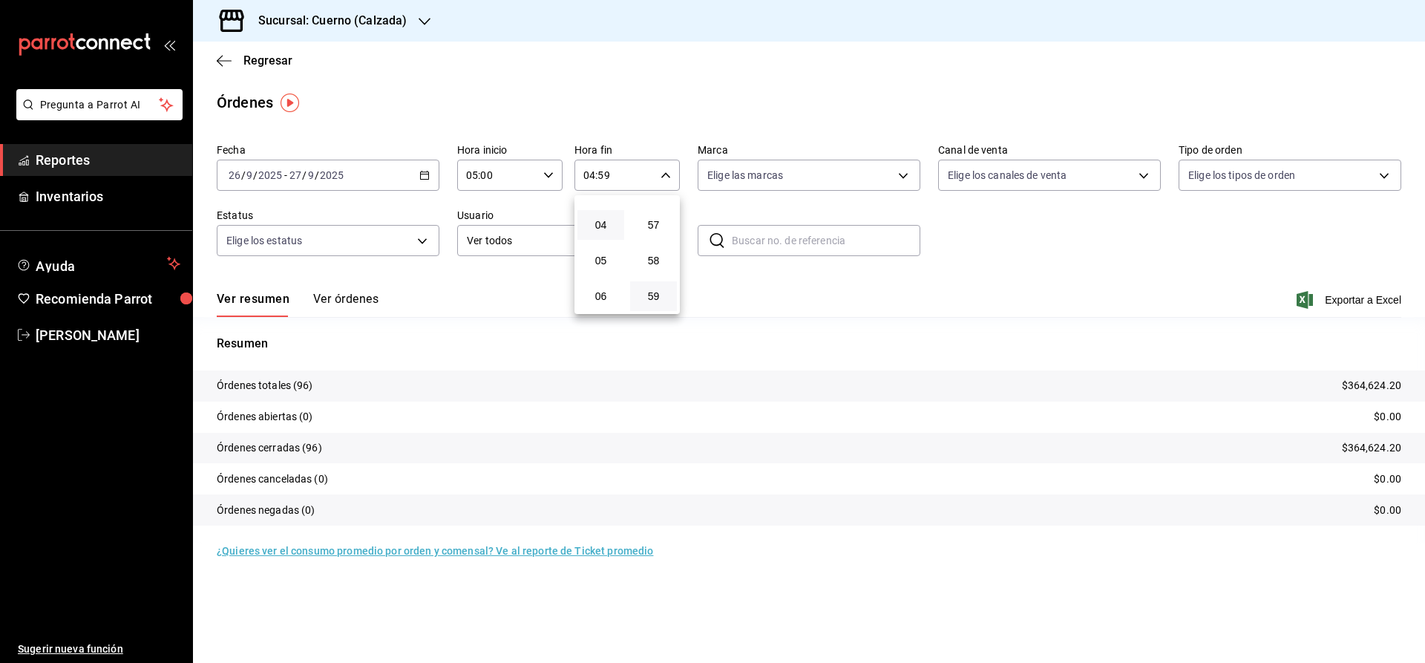
click at [908, 174] on div at bounding box center [712, 331] width 1425 height 663
click at [839, 185] on body "Pregunta a Parrot AI Reportes Inventarios Ayuda Recomienda Parrot [PERSON_NAME]…" at bounding box center [712, 331] width 1425 height 663
click at [716, 281] on input "checkbox" at bounding box center [714, 282] width 13 height 13
checkbox input "true"
type input "b7ae777b-2dfc-42e0-9650-6cefdf37a424"
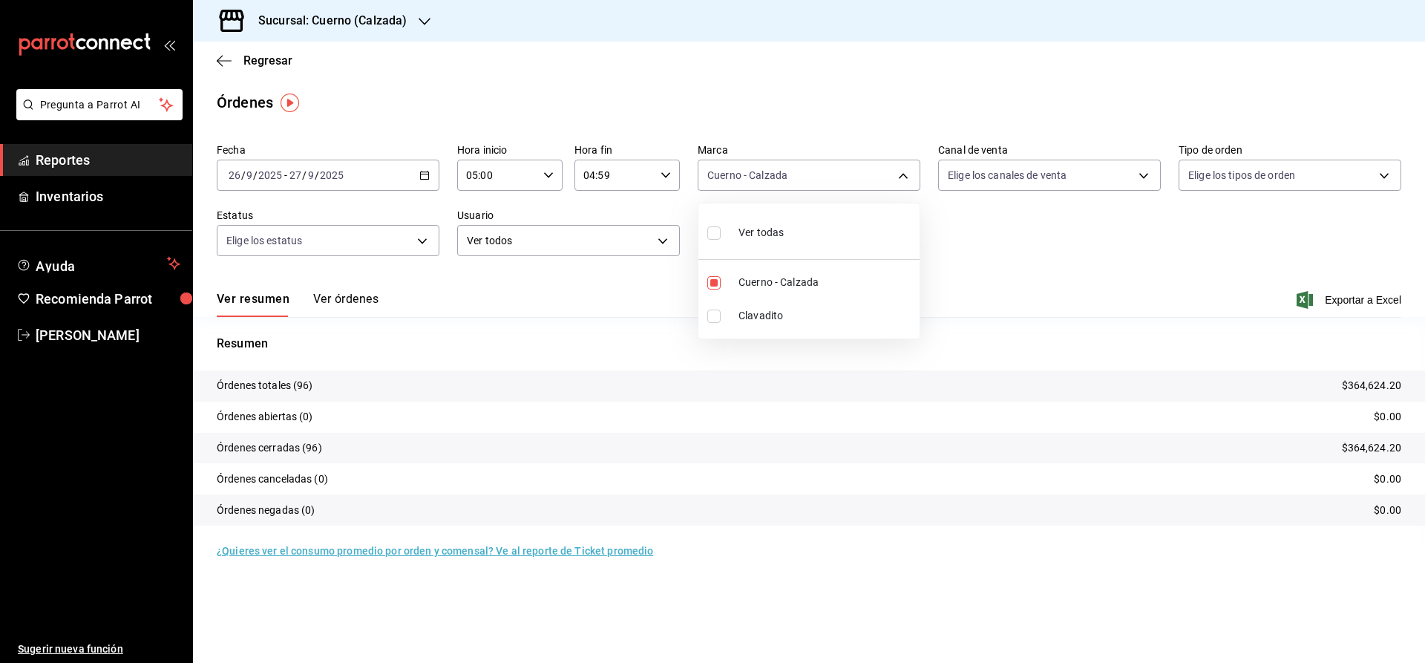
click at [342, 295] on div at bounding box center [712, 331] width 1425 height 663
click at [342, 296] on button "Ver órdenes" at bounding box center [345, 304] width 65 height 25
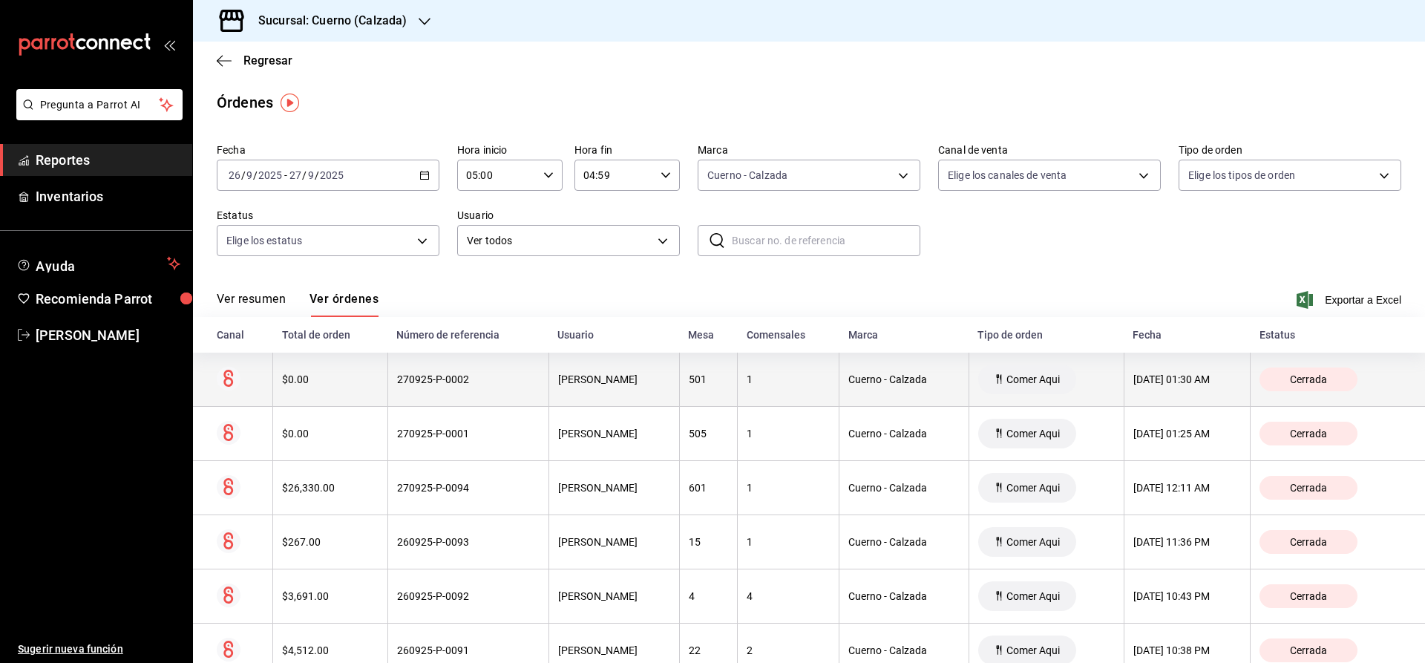
click at [1354, 376] on div "Cerrada" at bounding box center [1309, 379] width 98 height 24
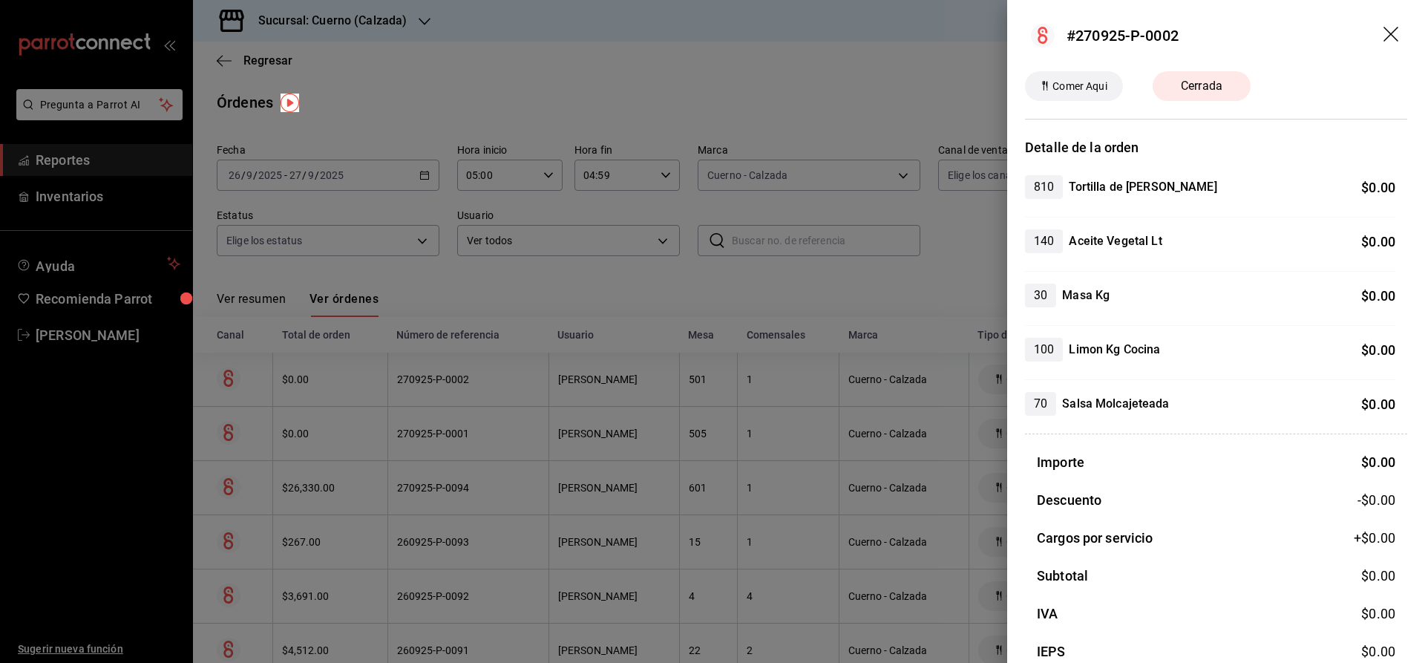
click at [1392, 35] on icon "drag" at bounding box center [1391, 34] width 15 height 15
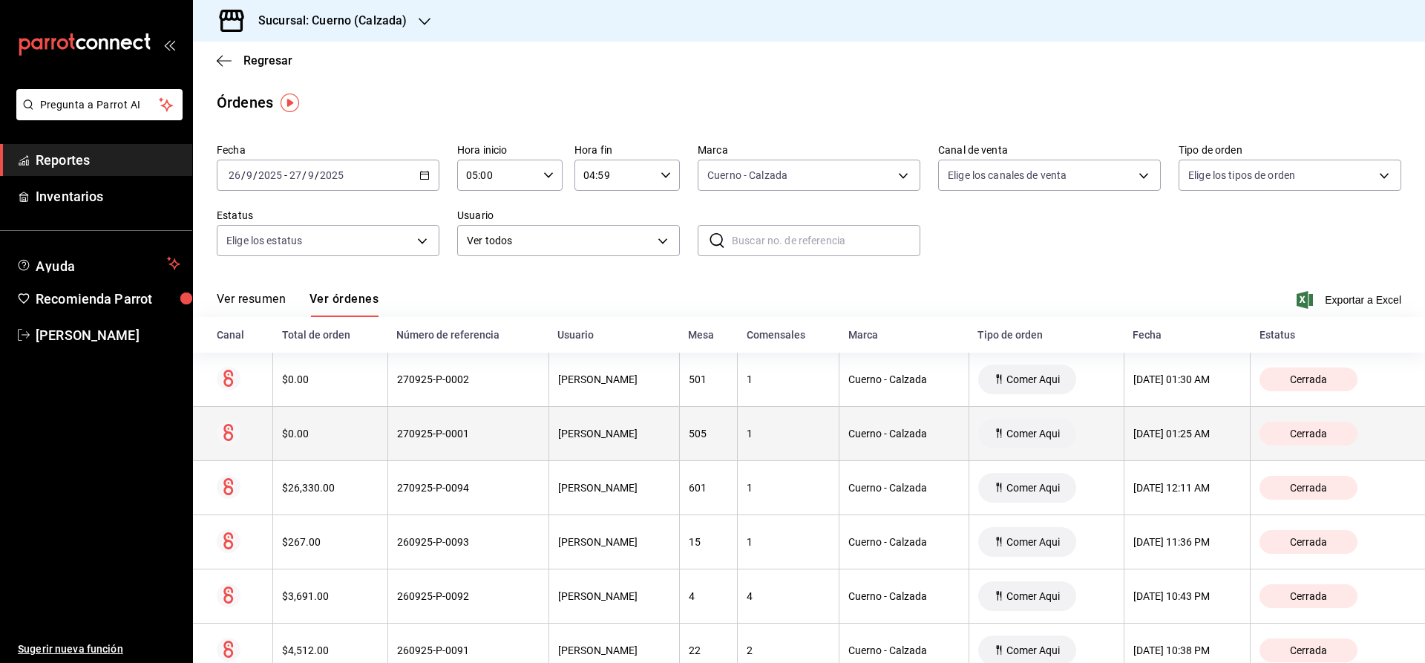
click at [1309, 439] on span "Cerrada" at bounding box center [1308, 434] width 49 height 12
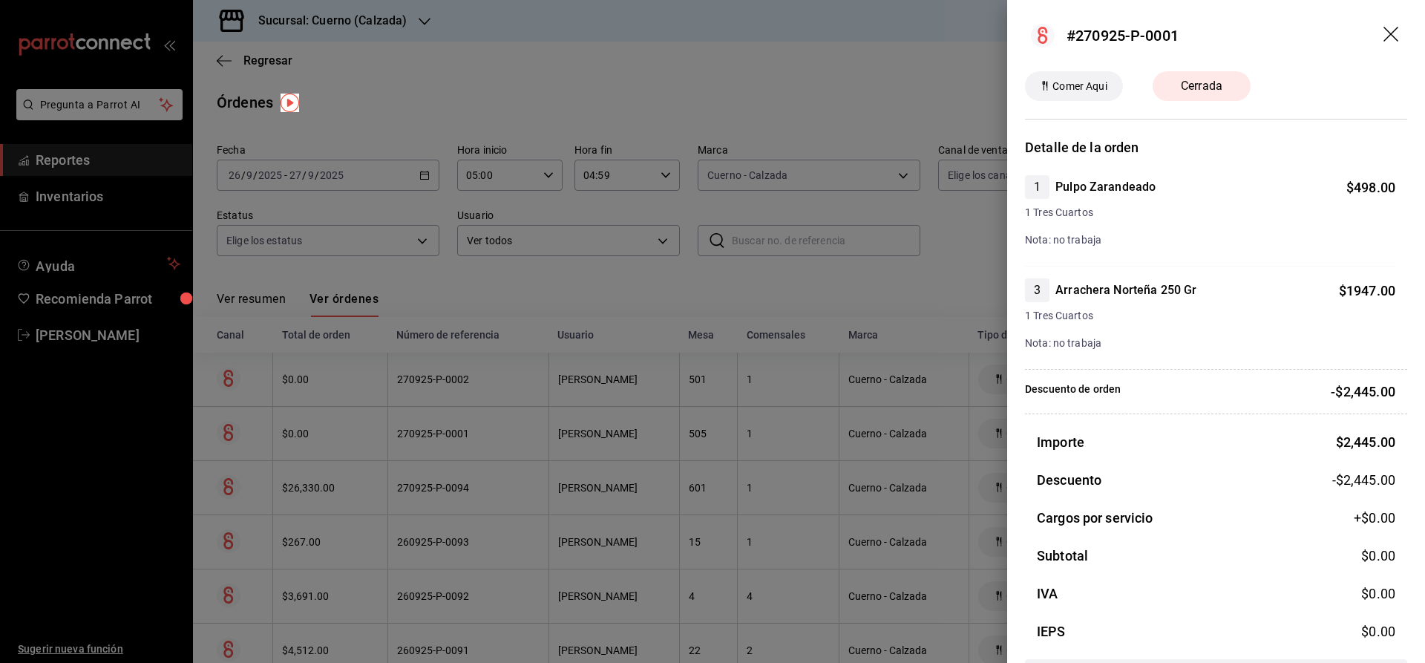
click at [1388, 34] on icon "drag" at bounding box center [1393, 36] width 18 height 18
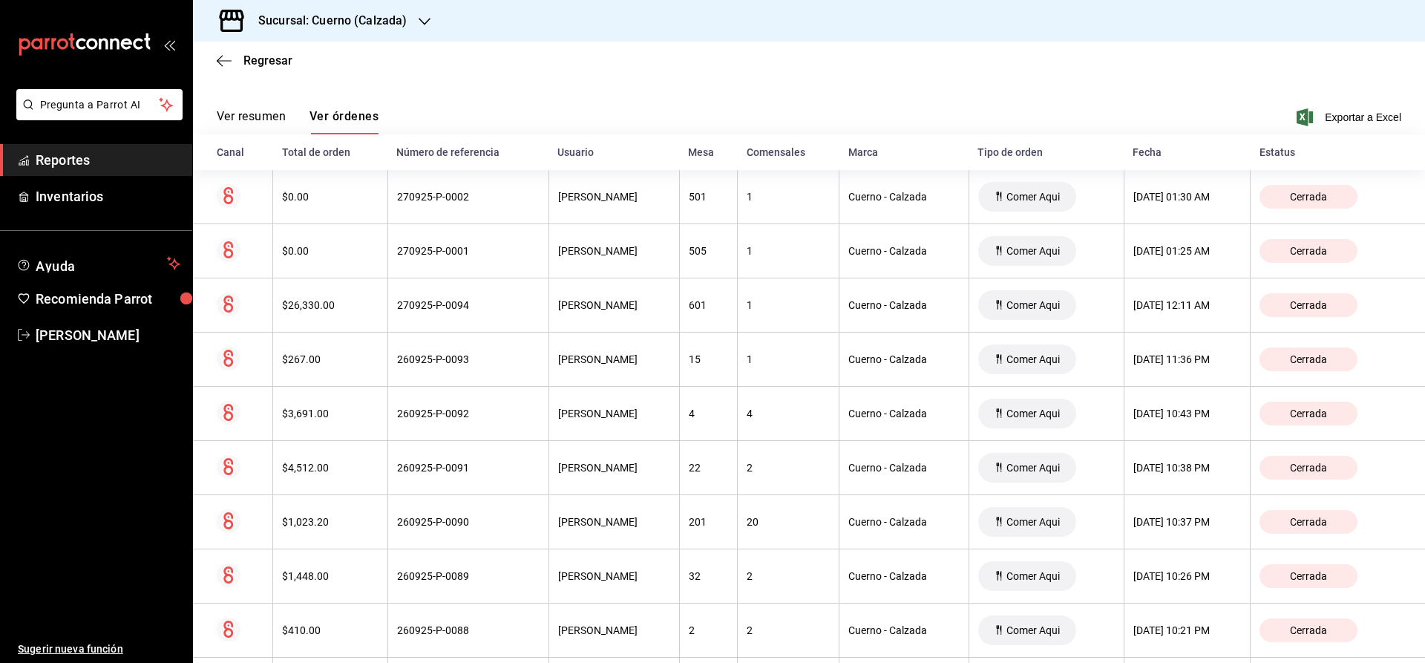
scroll to position [189, 0]
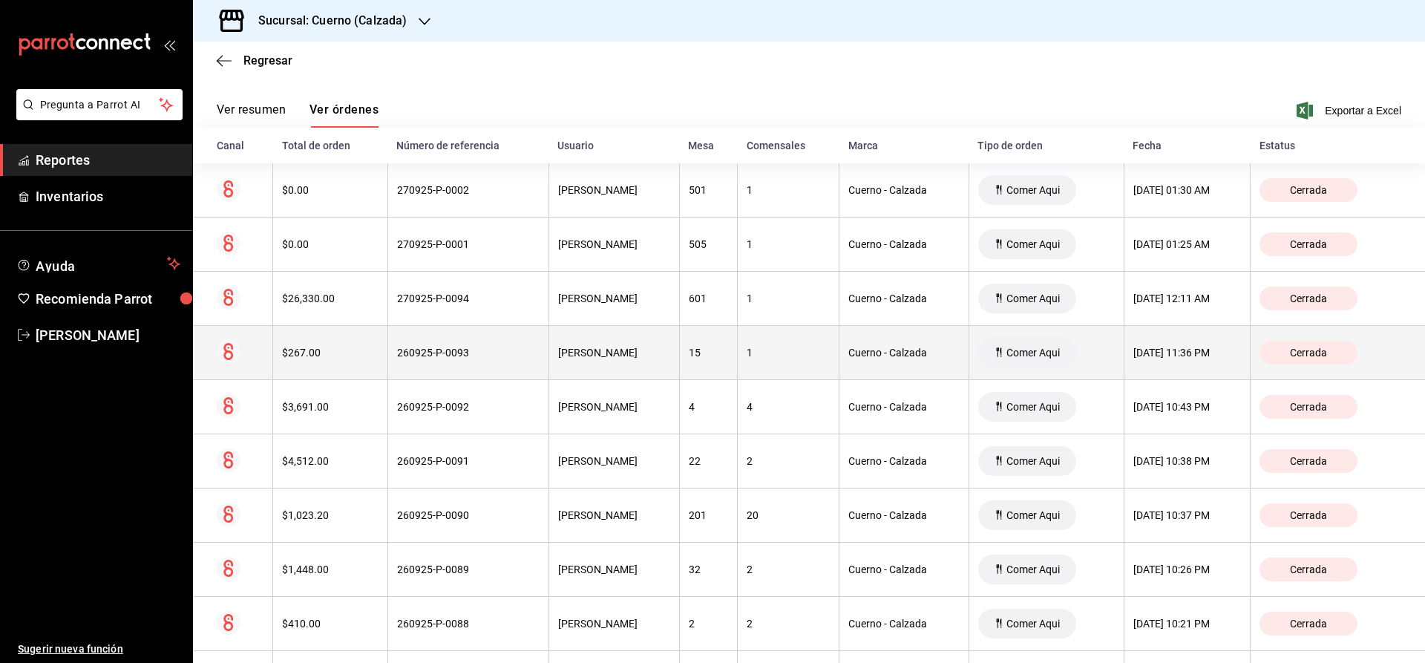
click at [1310, 359] on span "Cerrada" at bounding box center [1308, 353] width 49 height 12
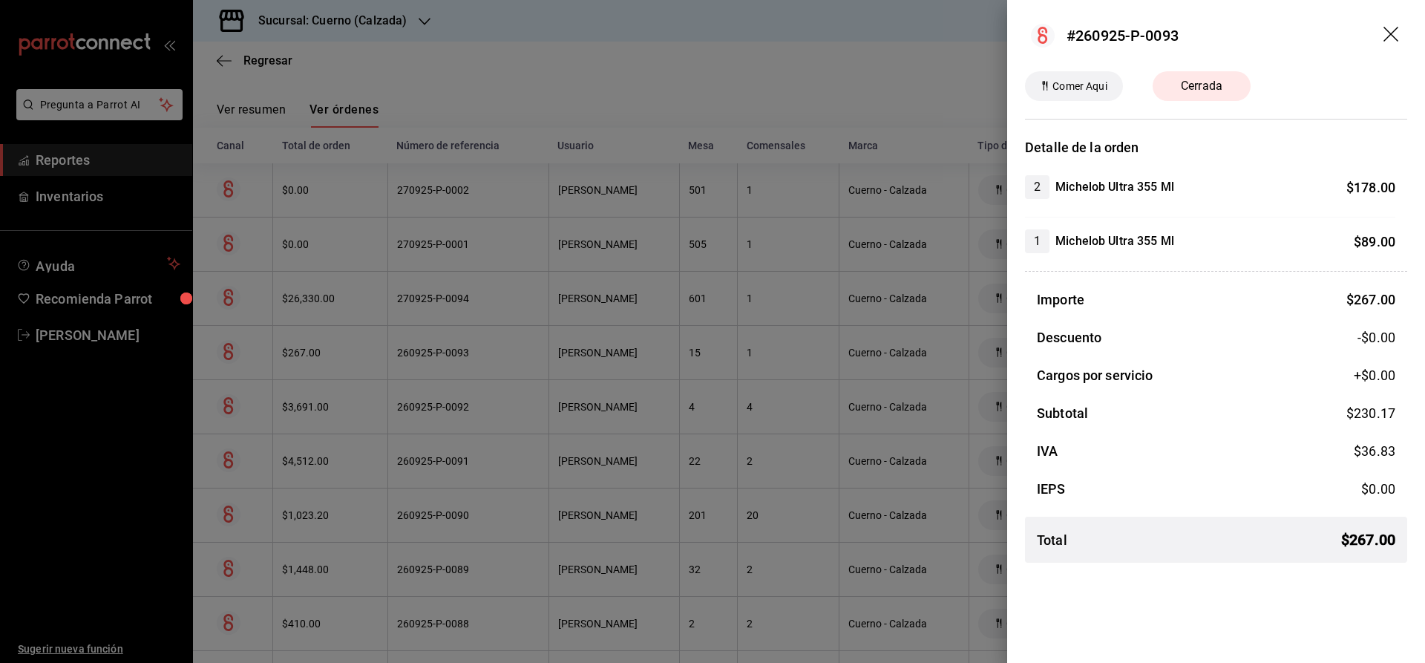
click at [1385, 43] on icon "drag" at bounding box center [1393, 36] width 18 height 18
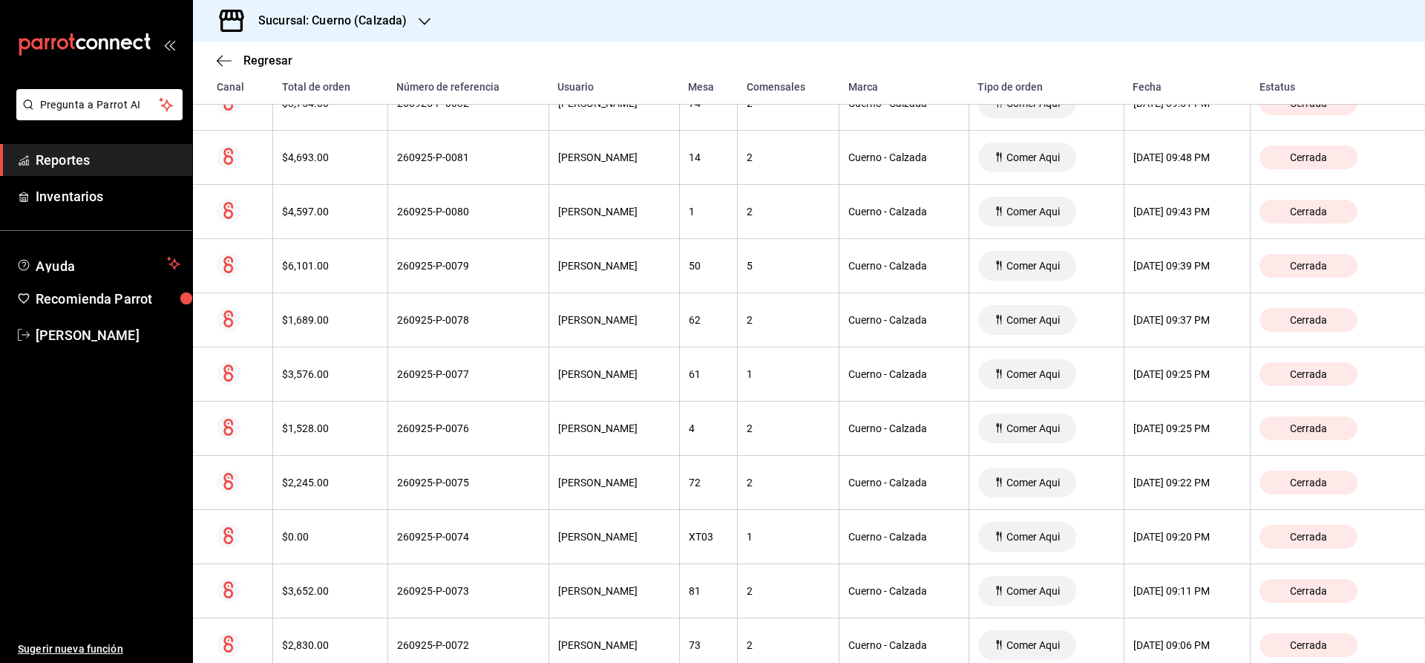
scroll to position [1144, 0]
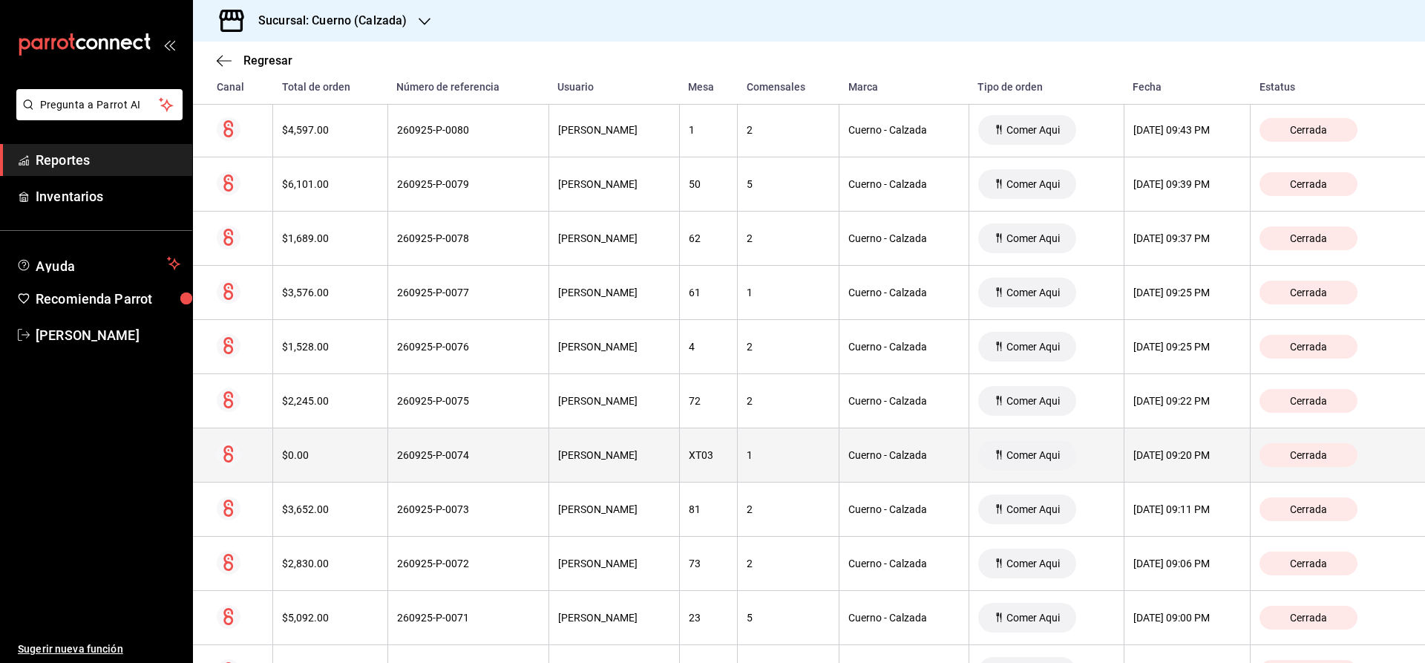
click at [1327, 460] on span "Cerrada" at bounding box center [1308, 455] width 49 height 12
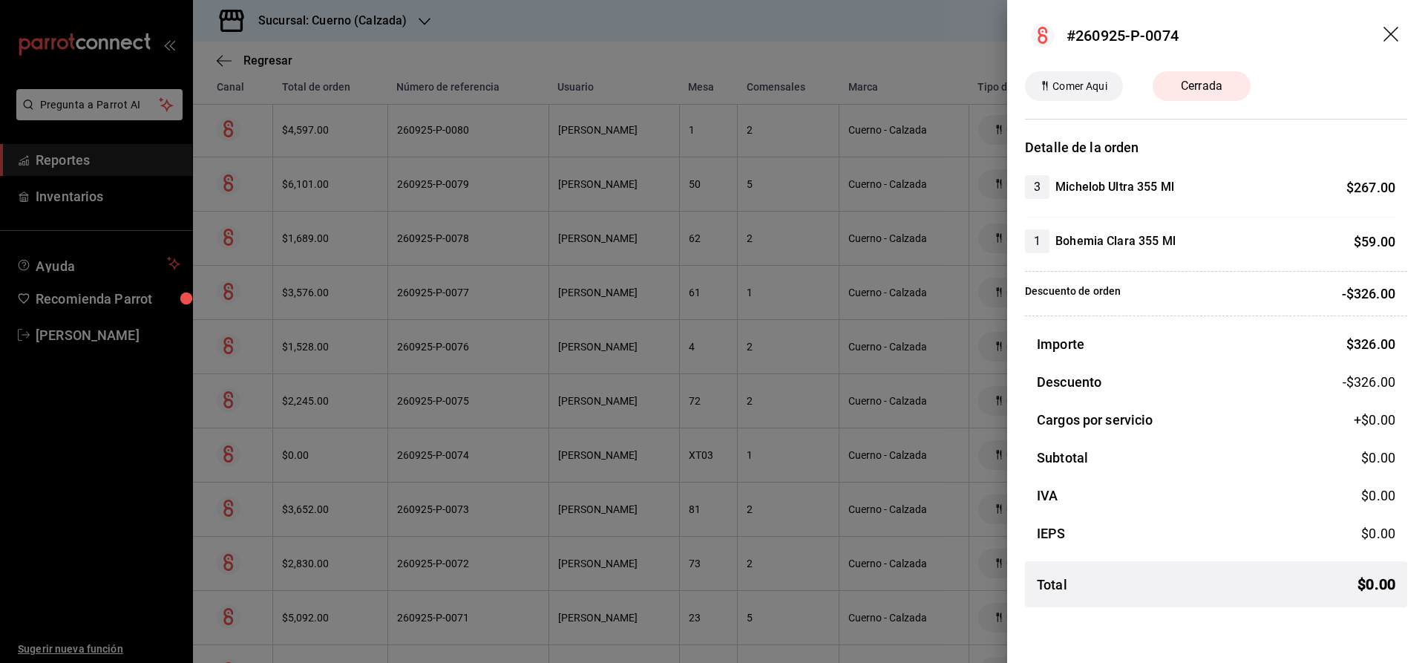
click at [1393, 33] on icon "drag" at bounding box center [1391, 34] width 15 height 15
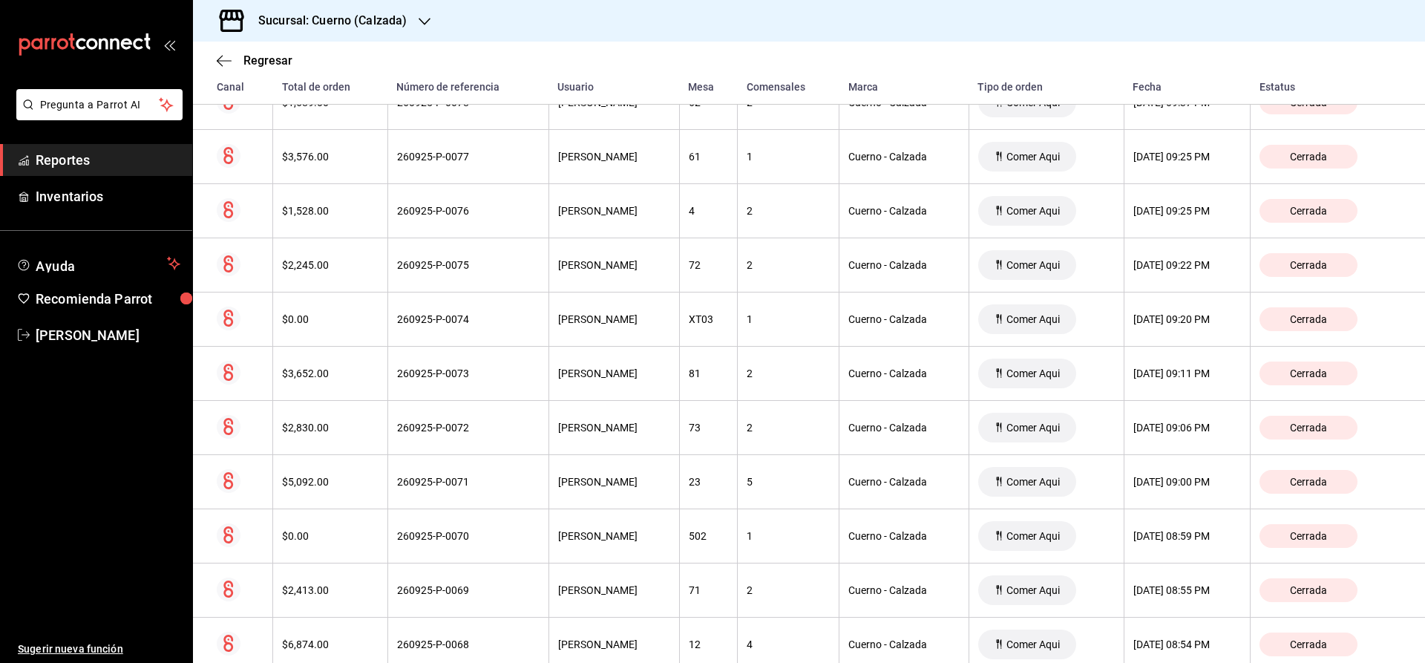
scroll to position [1348, 0]
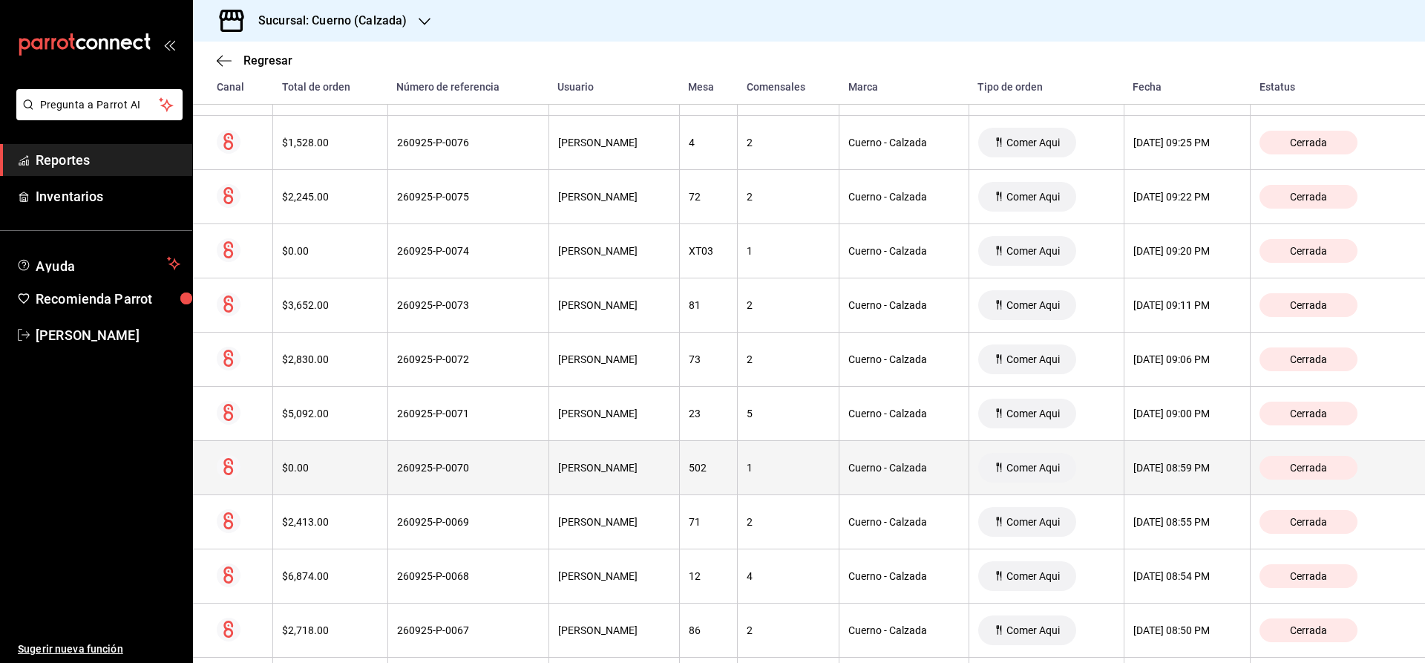
click at [1333, 465] on span "Cerrada" at bounding box center [1308, 468] width 49 height 12
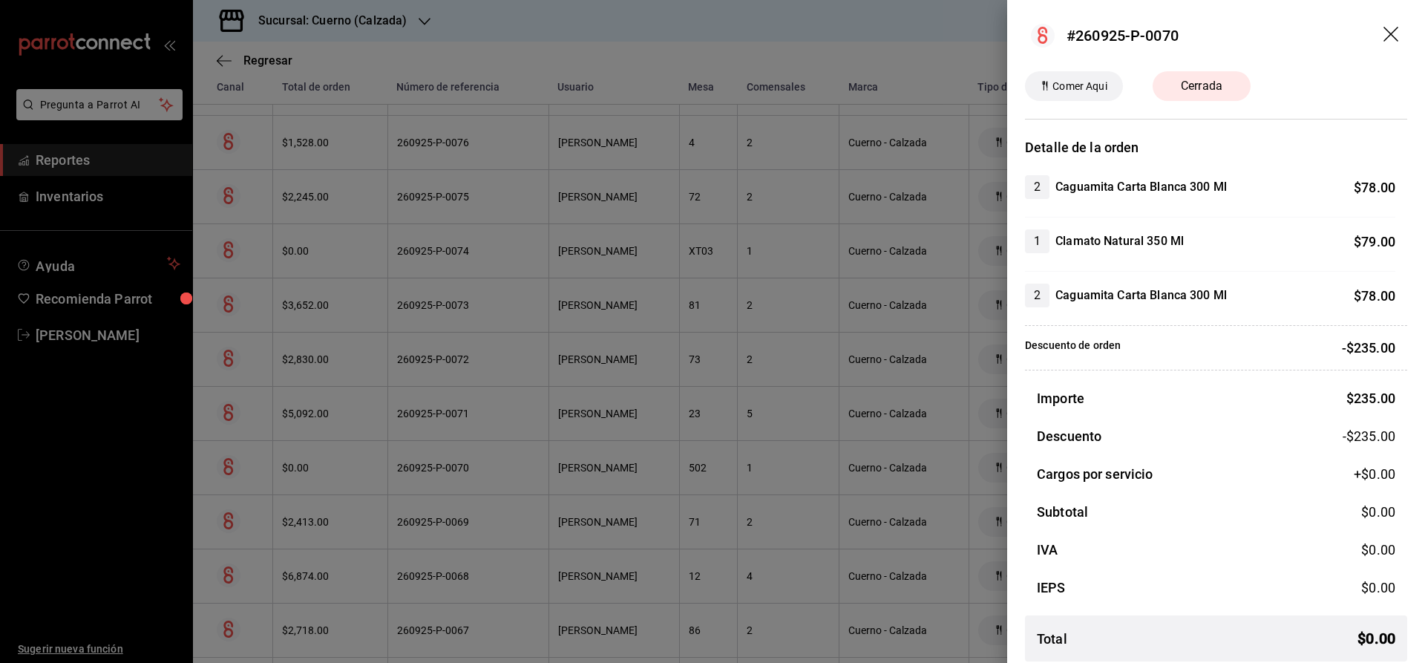
click at [1395, 34] on icon "drag" at bounding box center [1393, 36] width 18 height 18
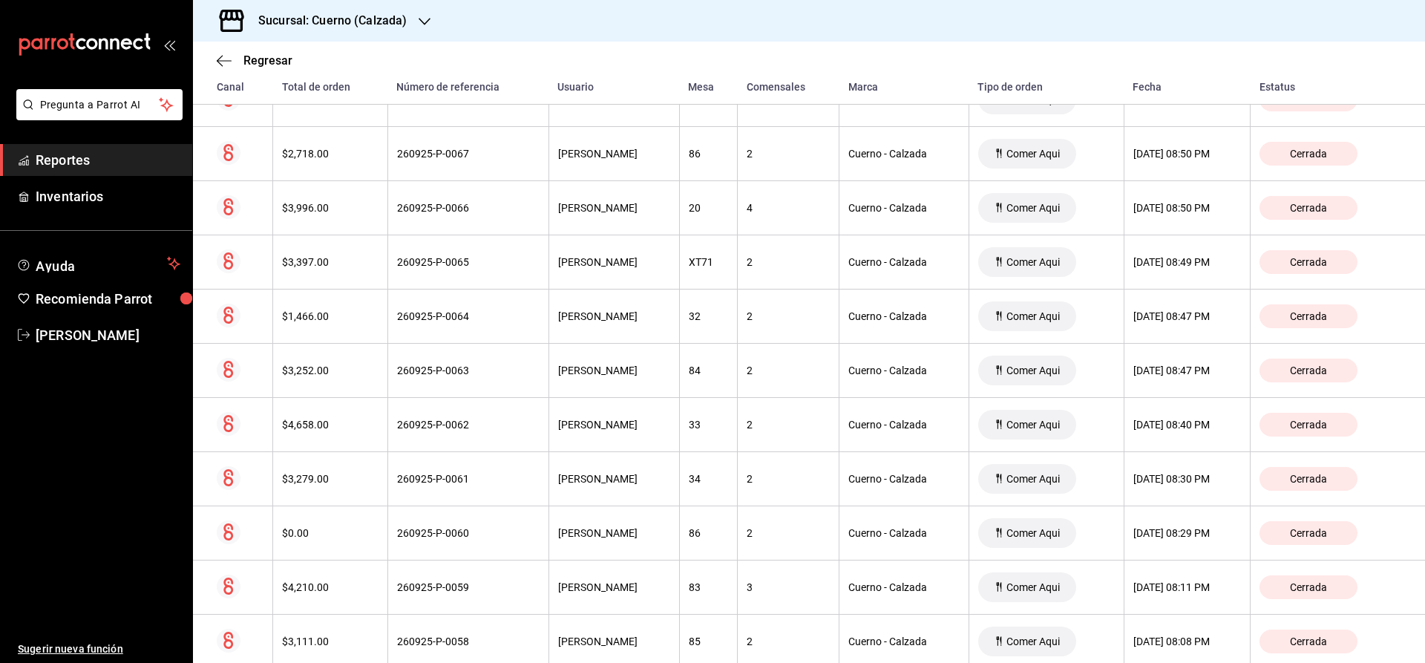
scroll to position [1832, 0]
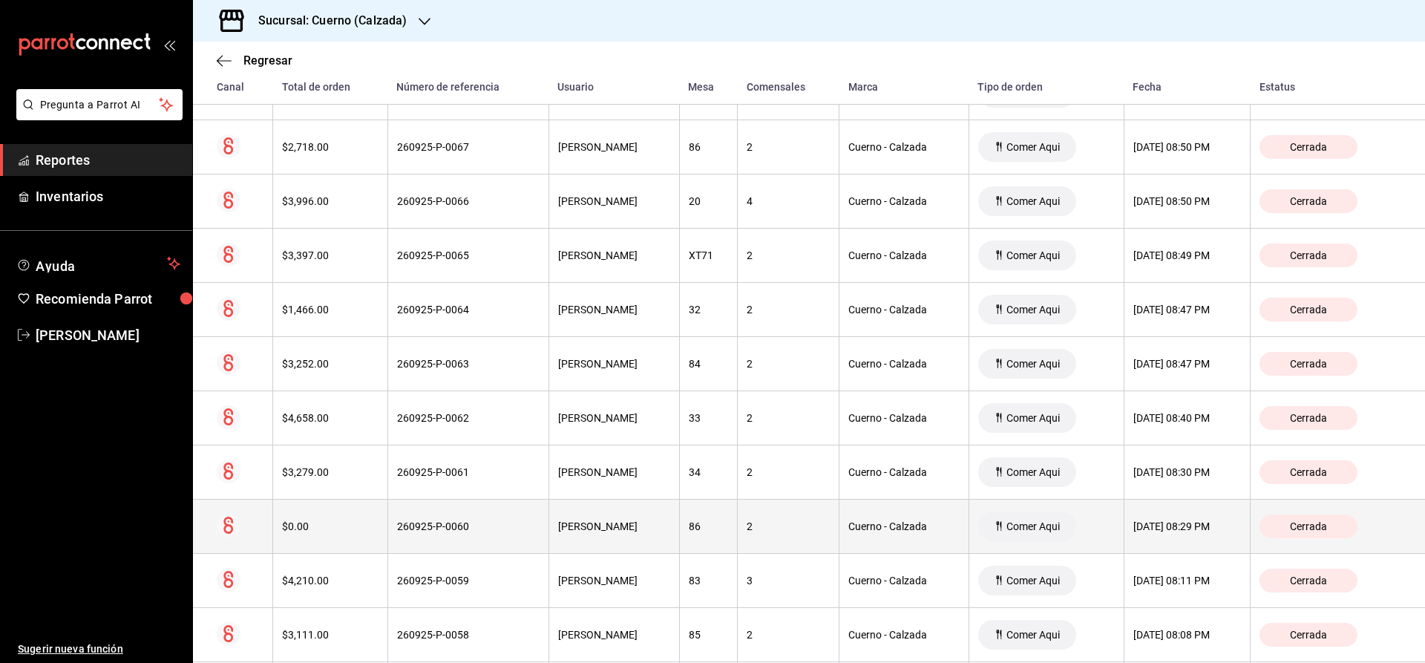
click at [1358, 527] on div "Cerrada" at bounding box center [1309, 526] width 98 height 24
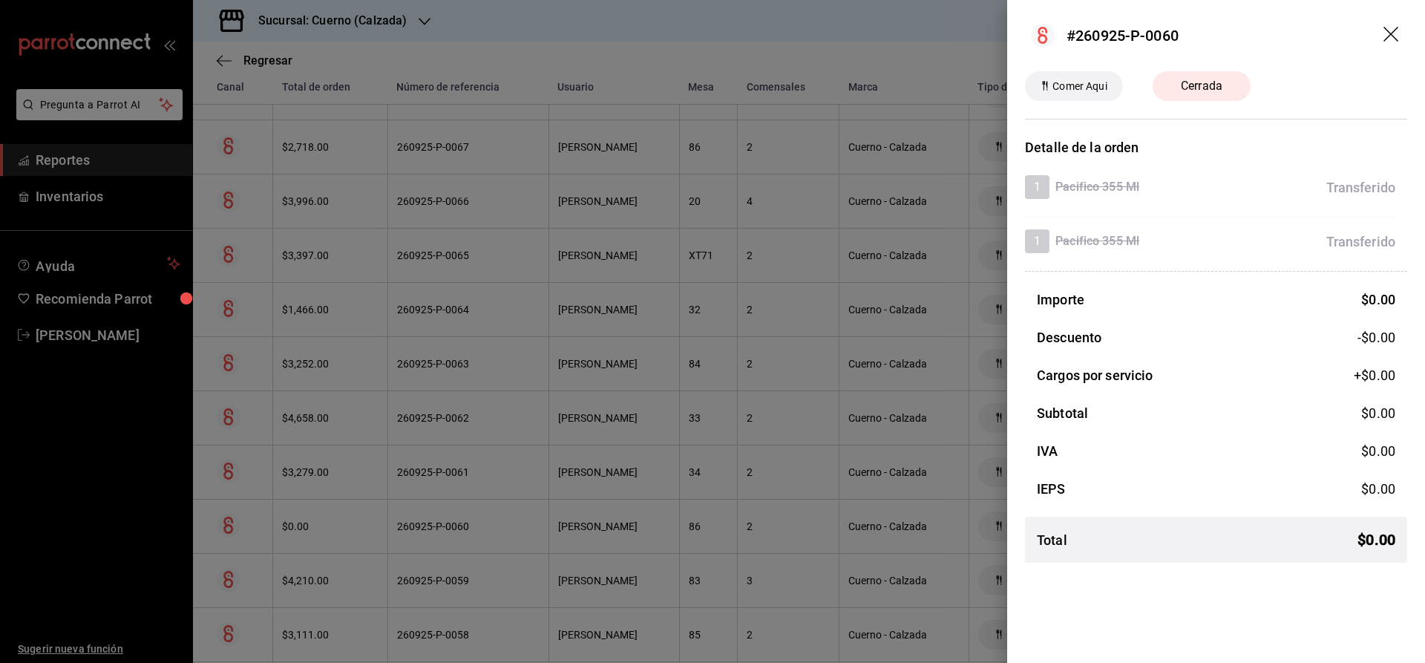
click at [1388, 38] on icon "drag" at bounding box center [1391, 34] width 15 height 15
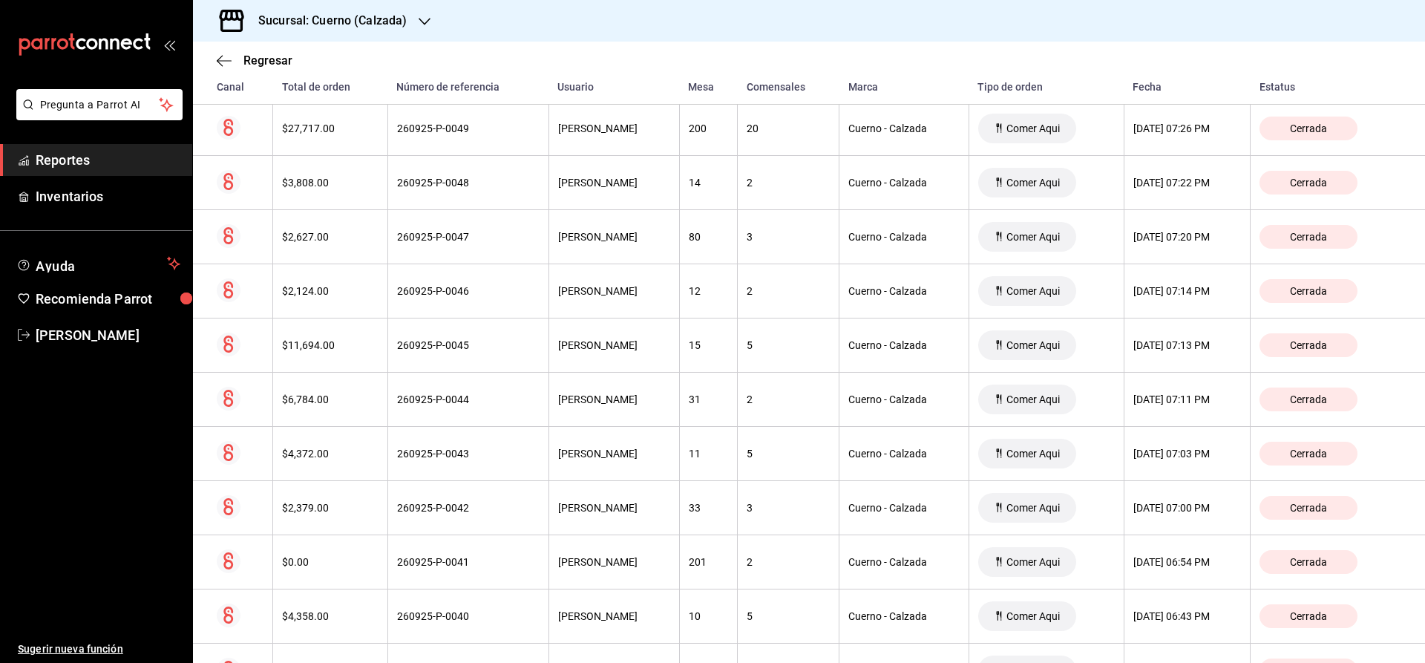
scroll to position [2860, 0]
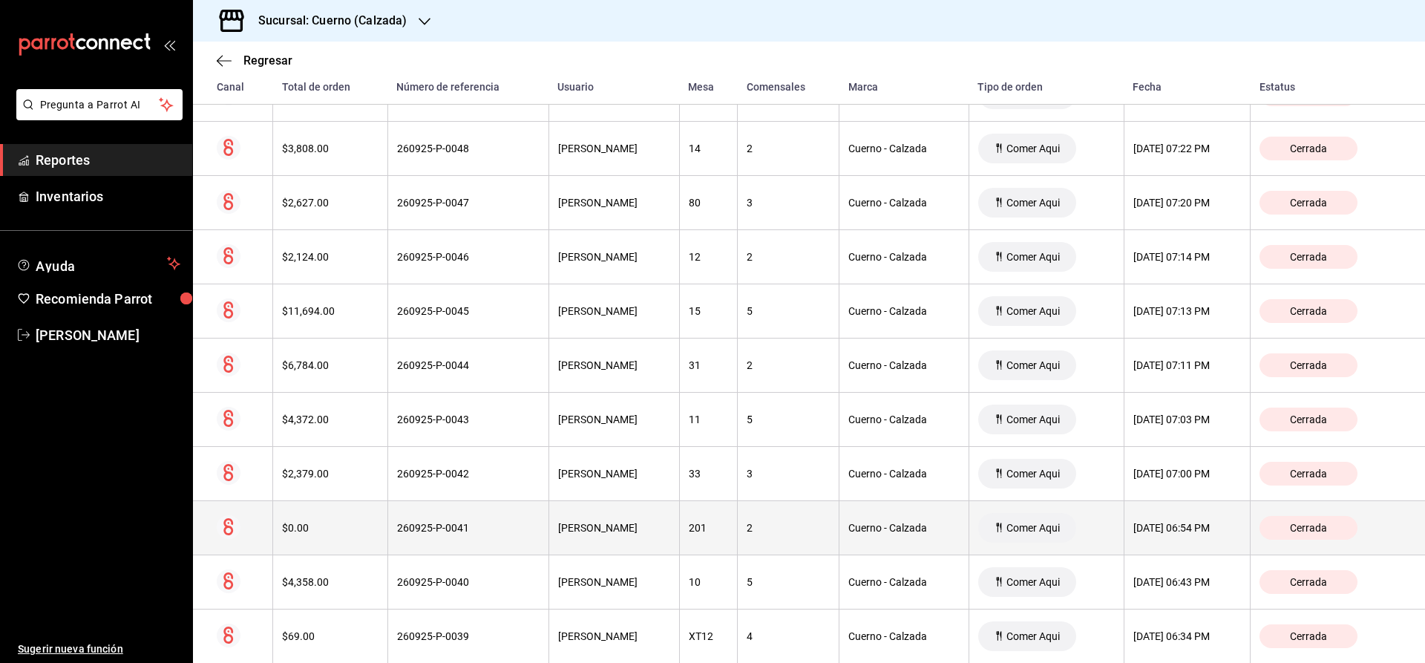
click at [1294, 532] on div "Cerrada" at bounding box center [1309, 528] width 98 height 24
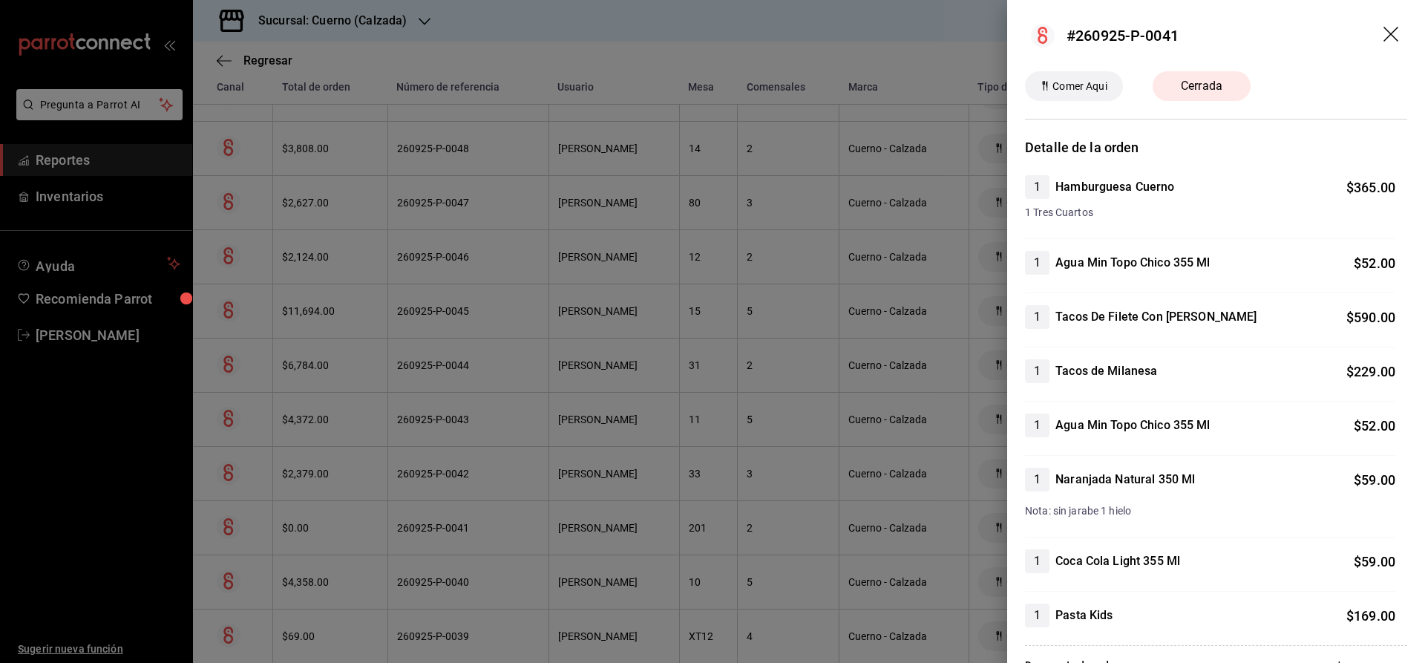
click at [1386, 34] on icon "drag" at bounding box center [1393, 36] width 18 height 18
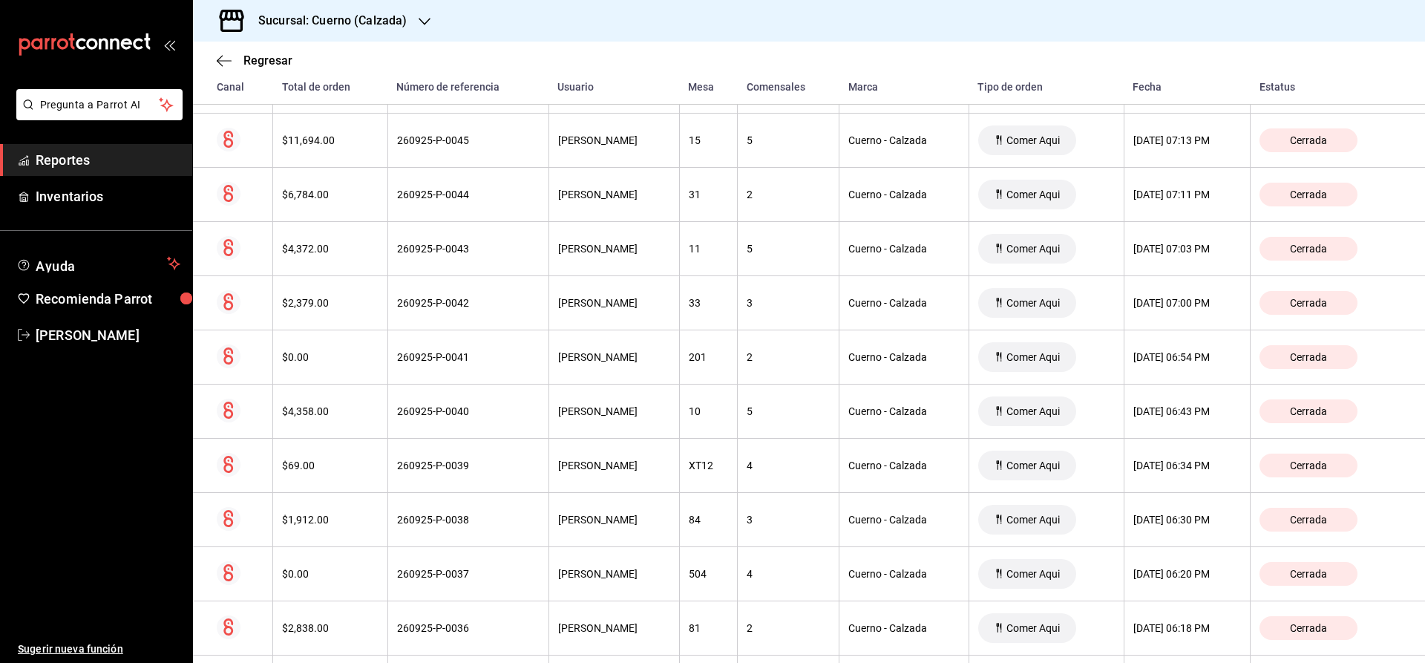
scroll to position [3098, 0]
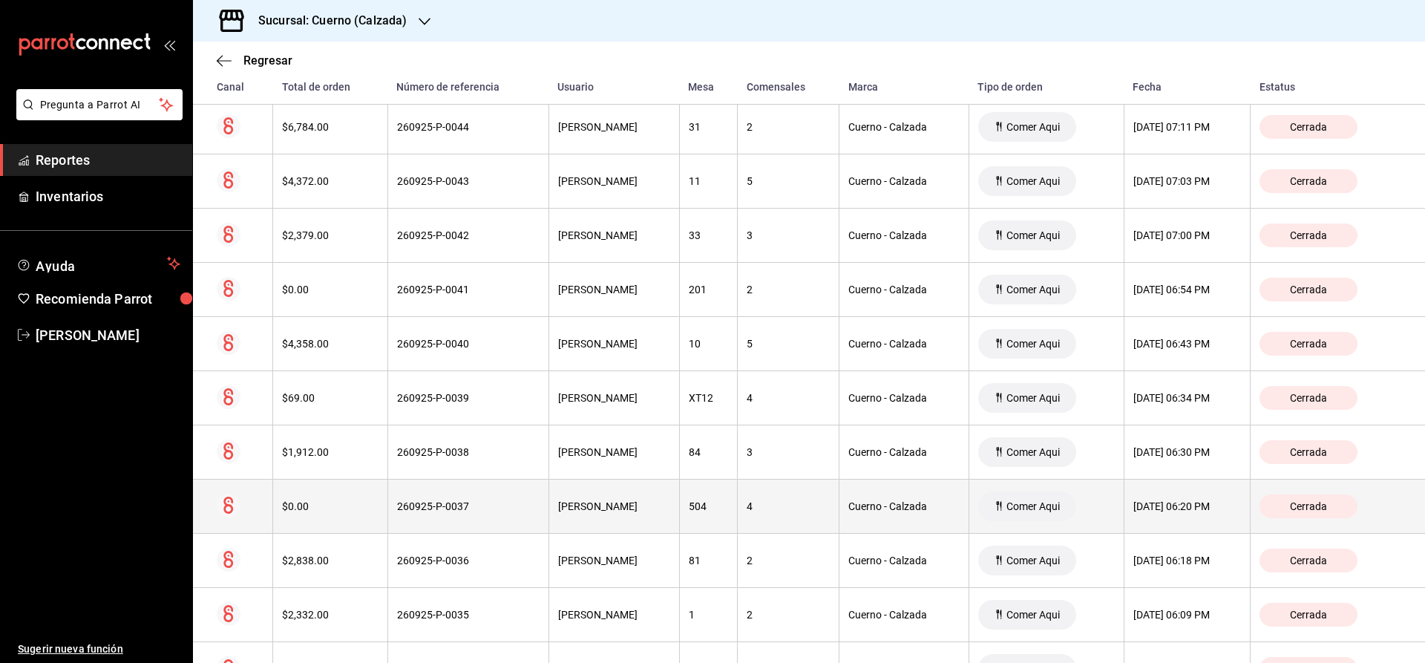
click at [1352, 510] on div "Cerrada" at bounding box center [1309, 506] width 98 height 24
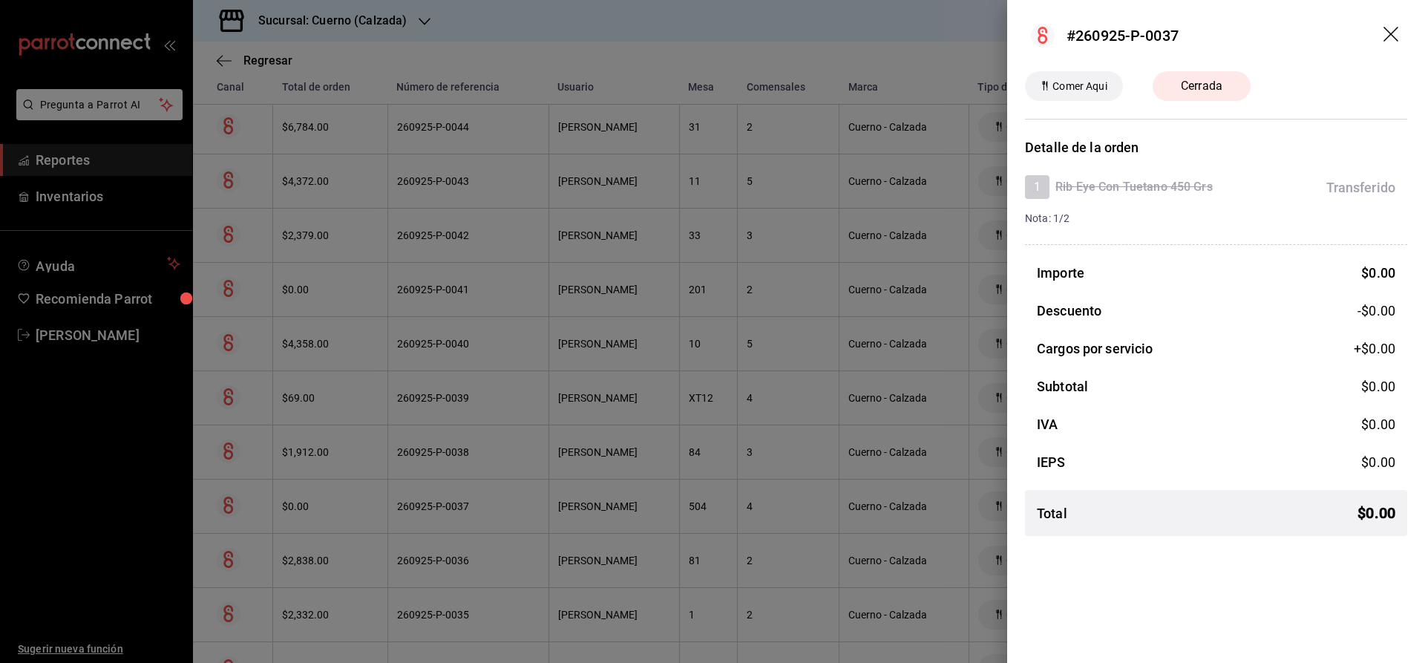
click at [1393, 30] on icon "drag" at bounding box center [1393, 36] width 18 height 18
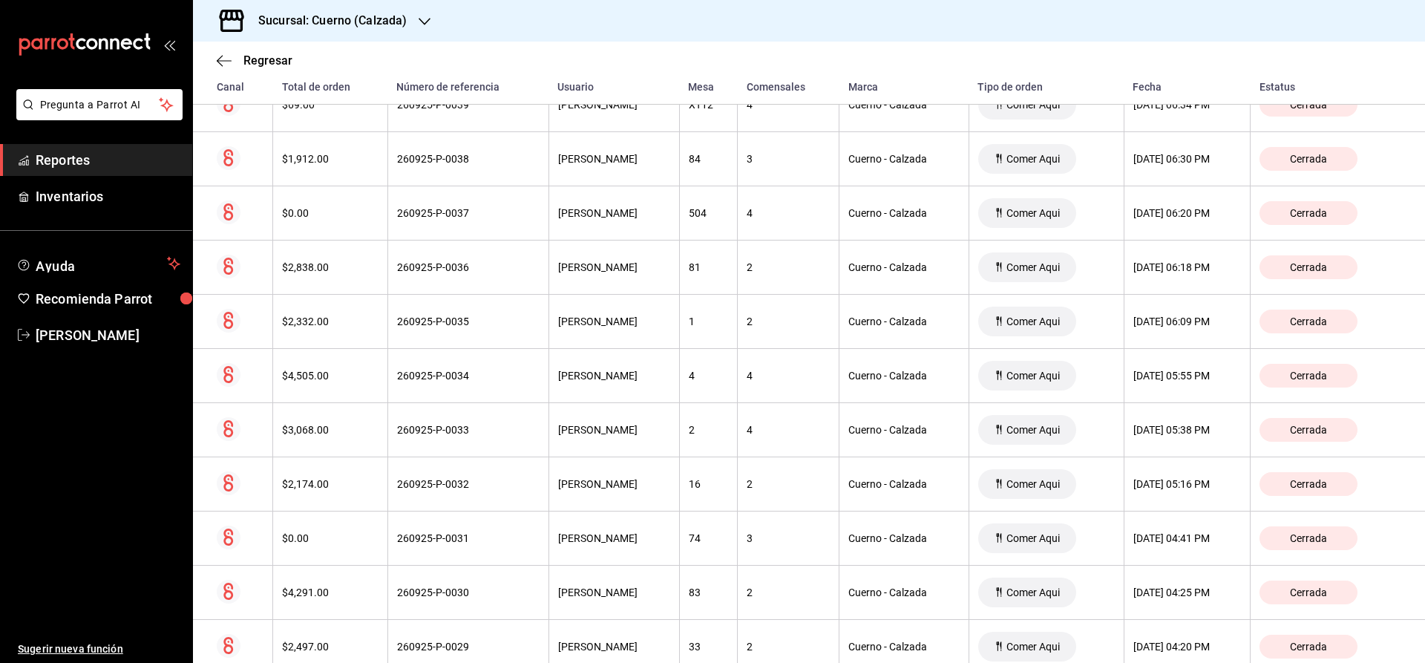
scroll to position [3418, 0]
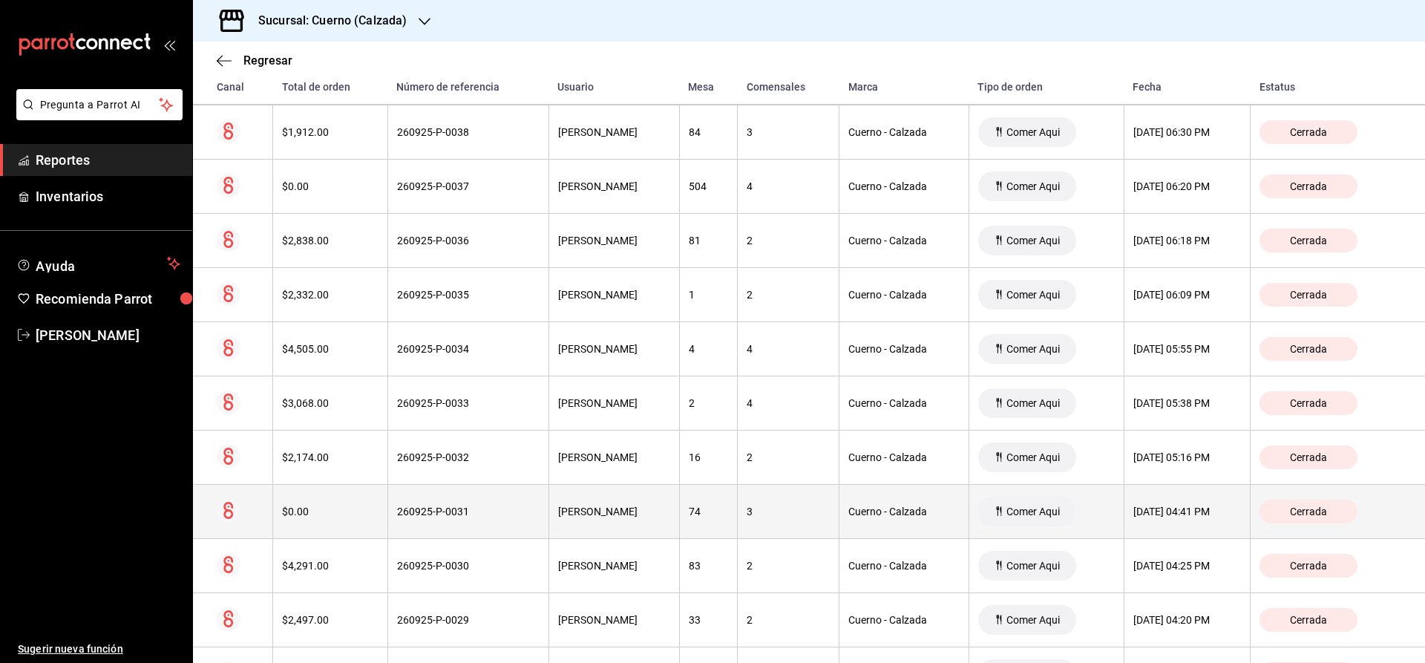
click at [1311, 521] on div "Cerrada" at bounding box center [1309, 512] width 98 height 24
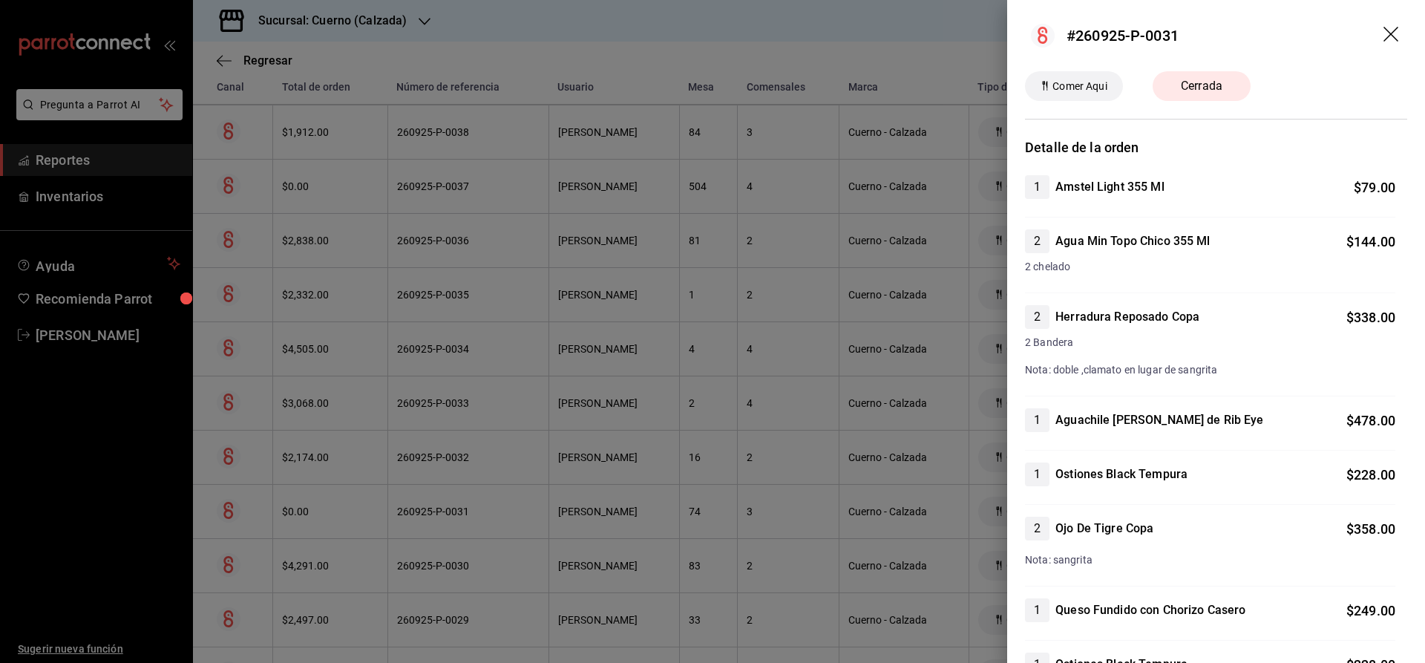
click at [1375, 34] on header "#260925-P-0031" at bounding box center [1216, 35] width 418 height 71
click at [1395, 30] on icon "drag" at bounding box center [1391, 34] width 15 height 15
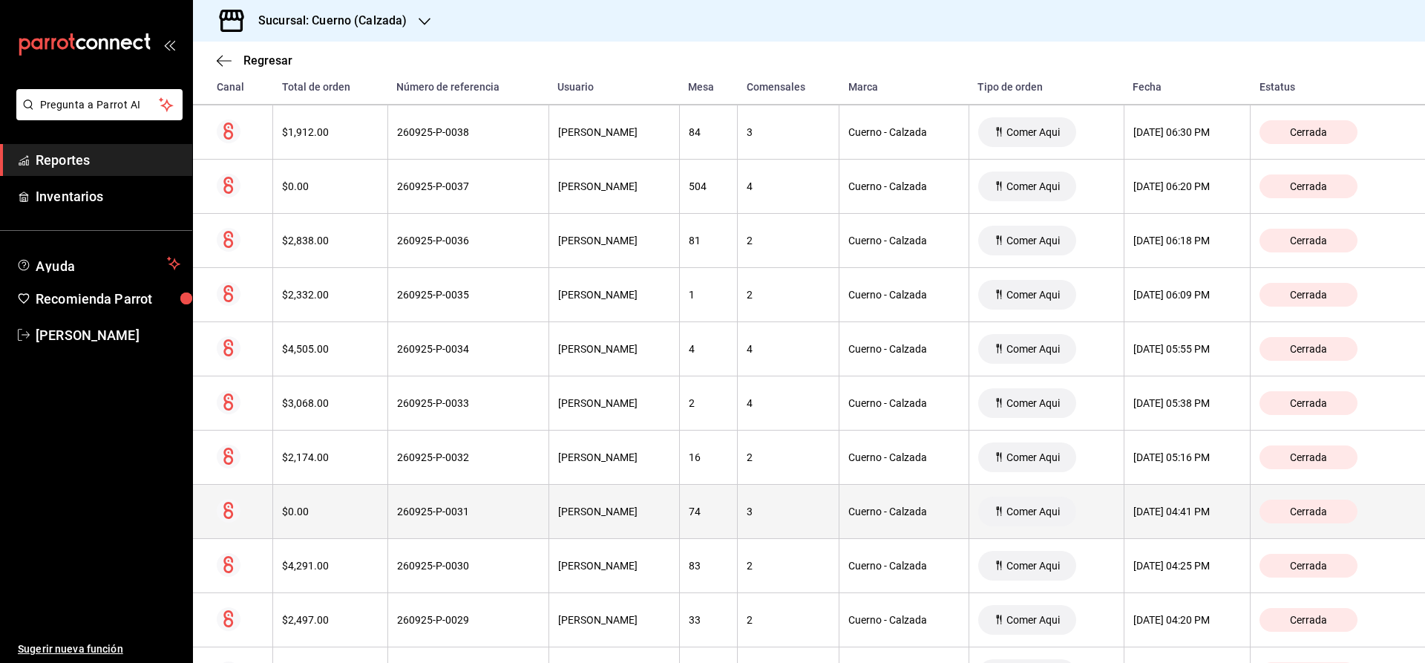
click at [1354, 510] on div "Cerrada" at bounding box center [1309, 512] width 98 height 24
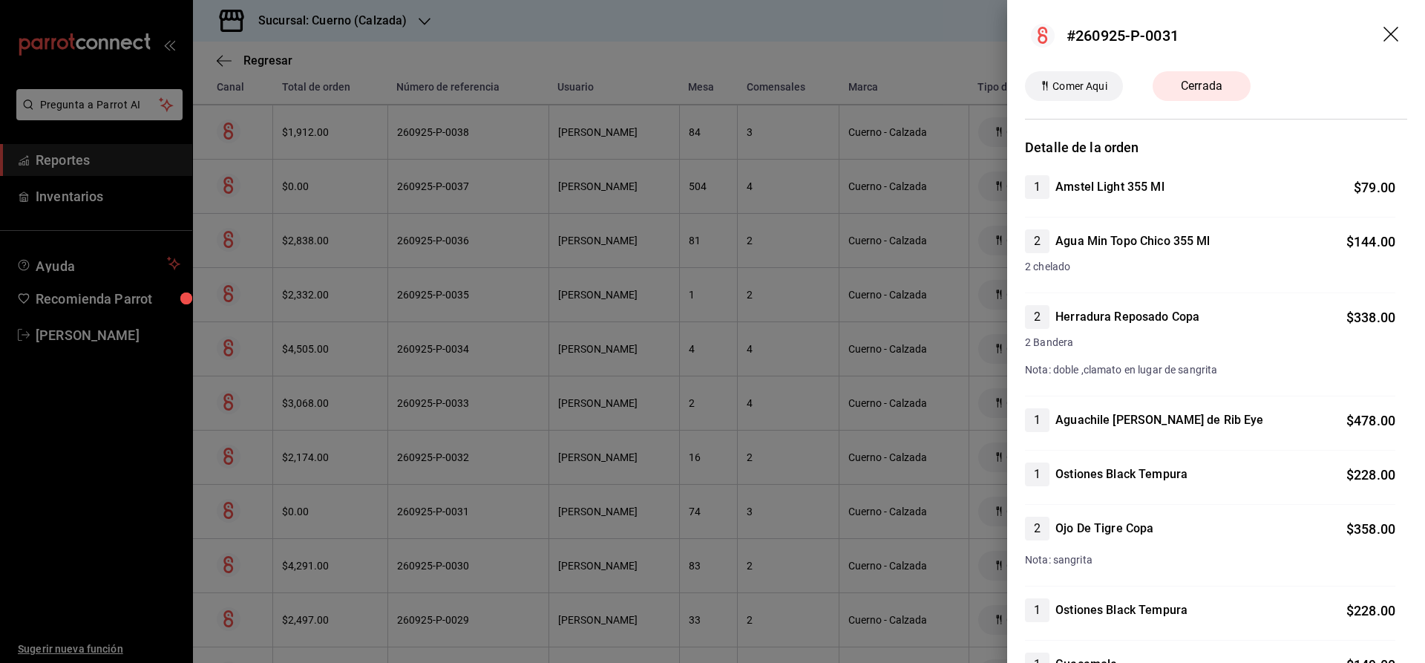
drag, startPoint x: 1384, startPoint y: 34, endPoint x: 1419, endPoint y: 48, distance: 37.6
click at [1384, 35] on icon "drag" at bounding box center [1393, 36] width 18 height 18
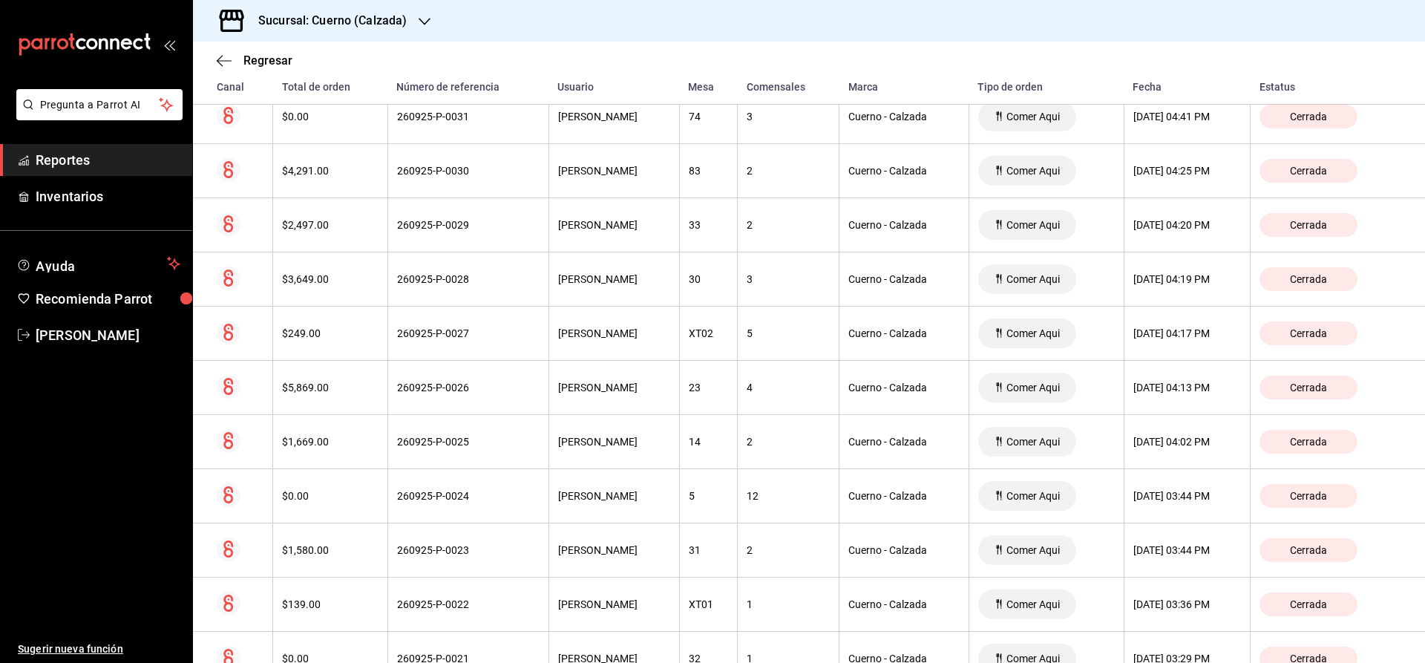
scroll to position [3820, 0]
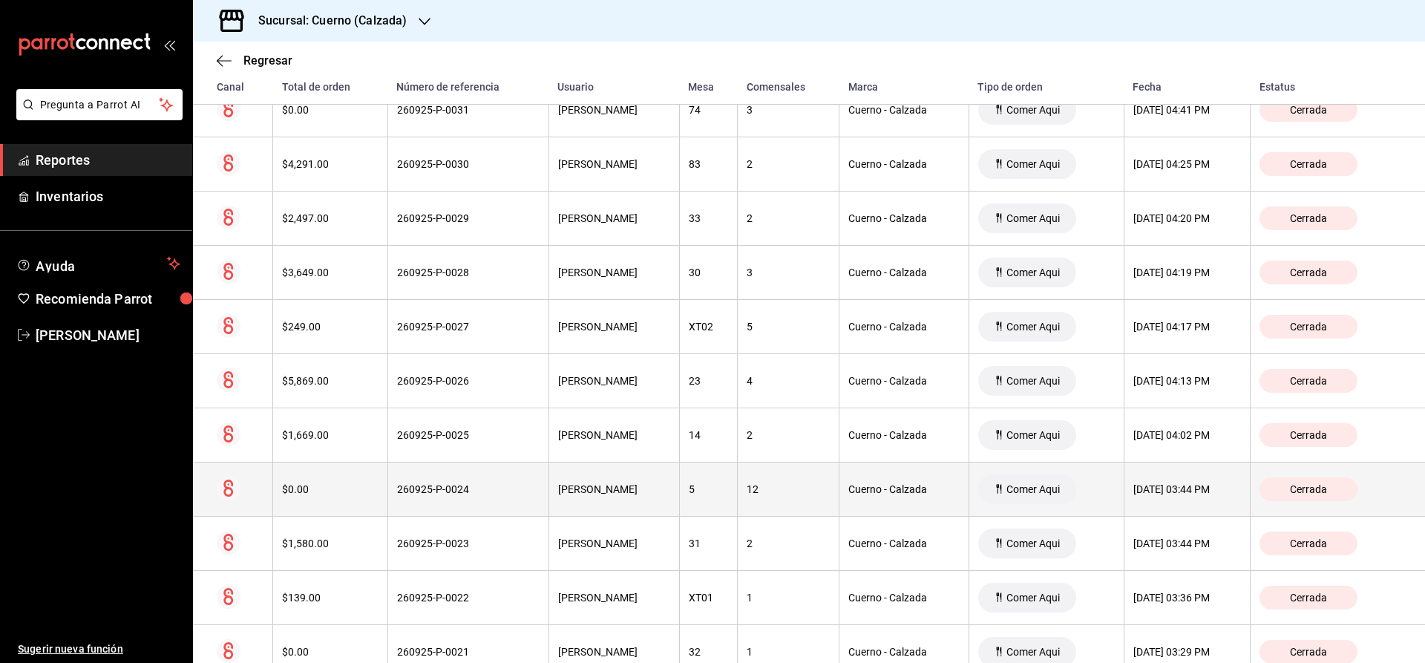
click at [1318, 485] on span "Cerrada" at bounding box center [1308, 489] width 49 height 12
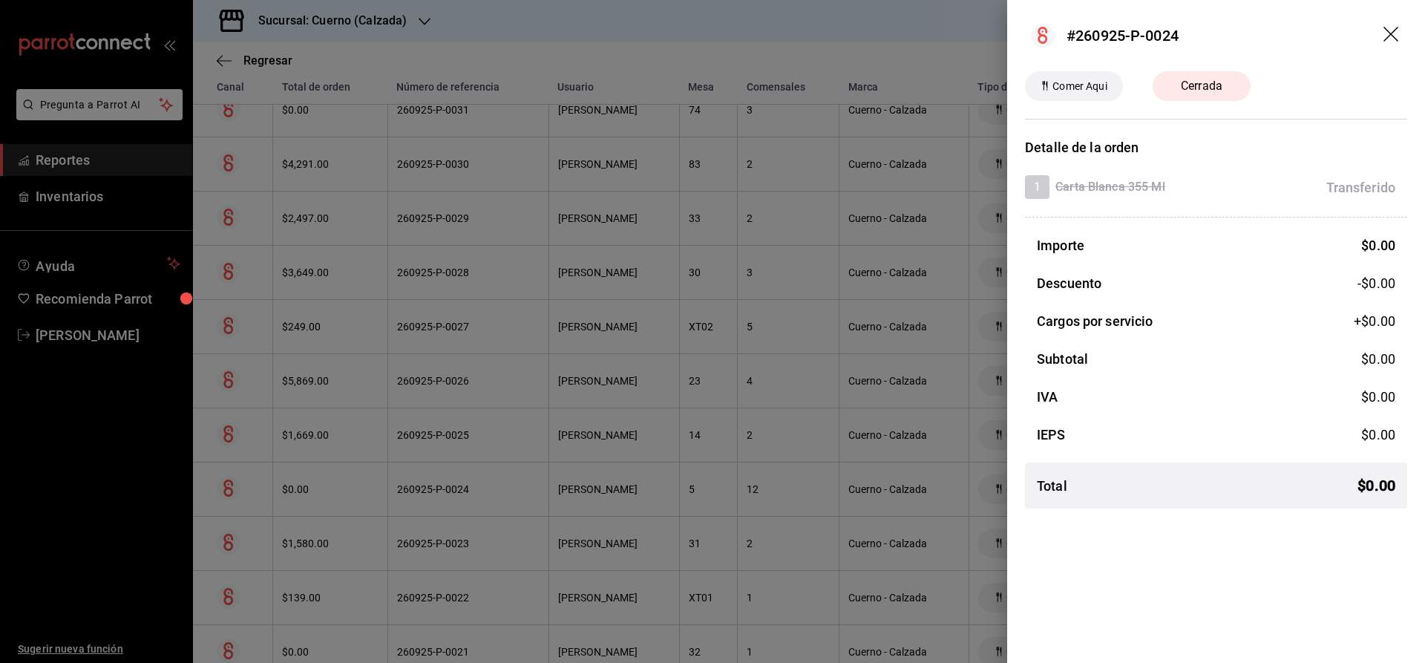
click at [1391, 30] on icon "drag" at bounding box center [1393, 36] width 18 height 18
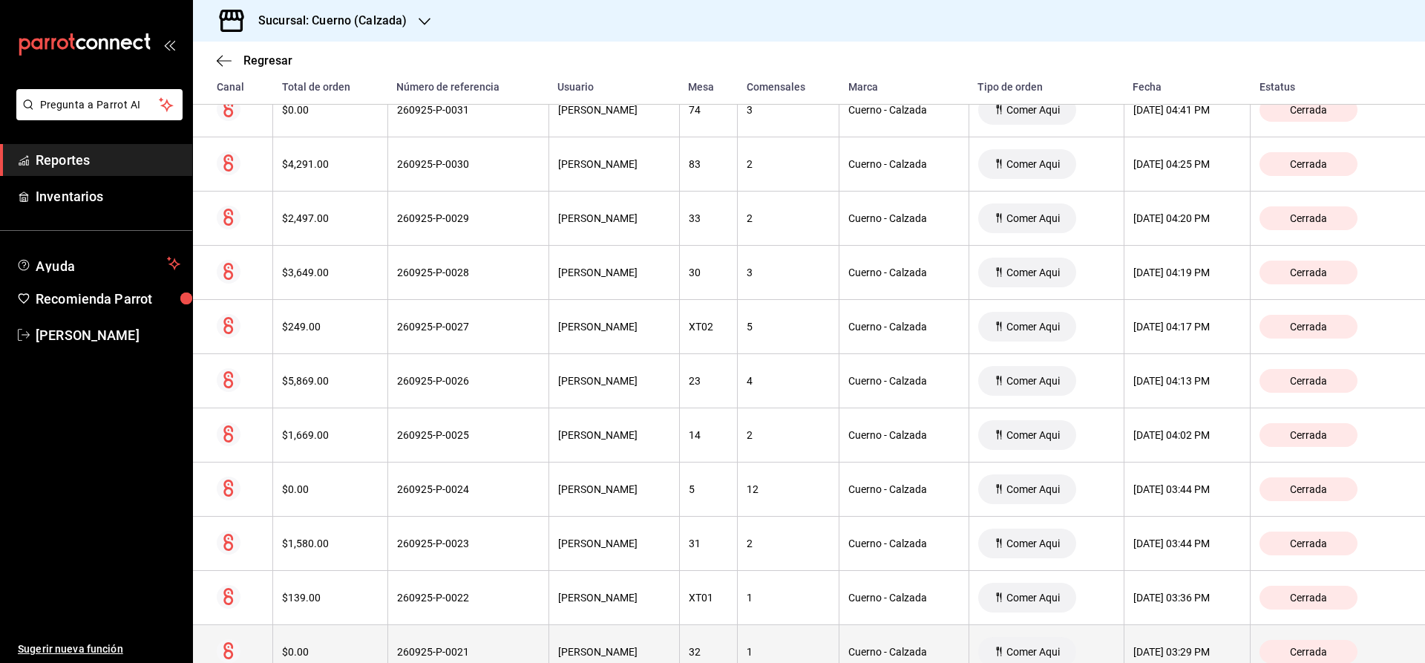
click at [1333, 648] on span "Cerrada" at bounding box center [1308, 652] width 49 height 12
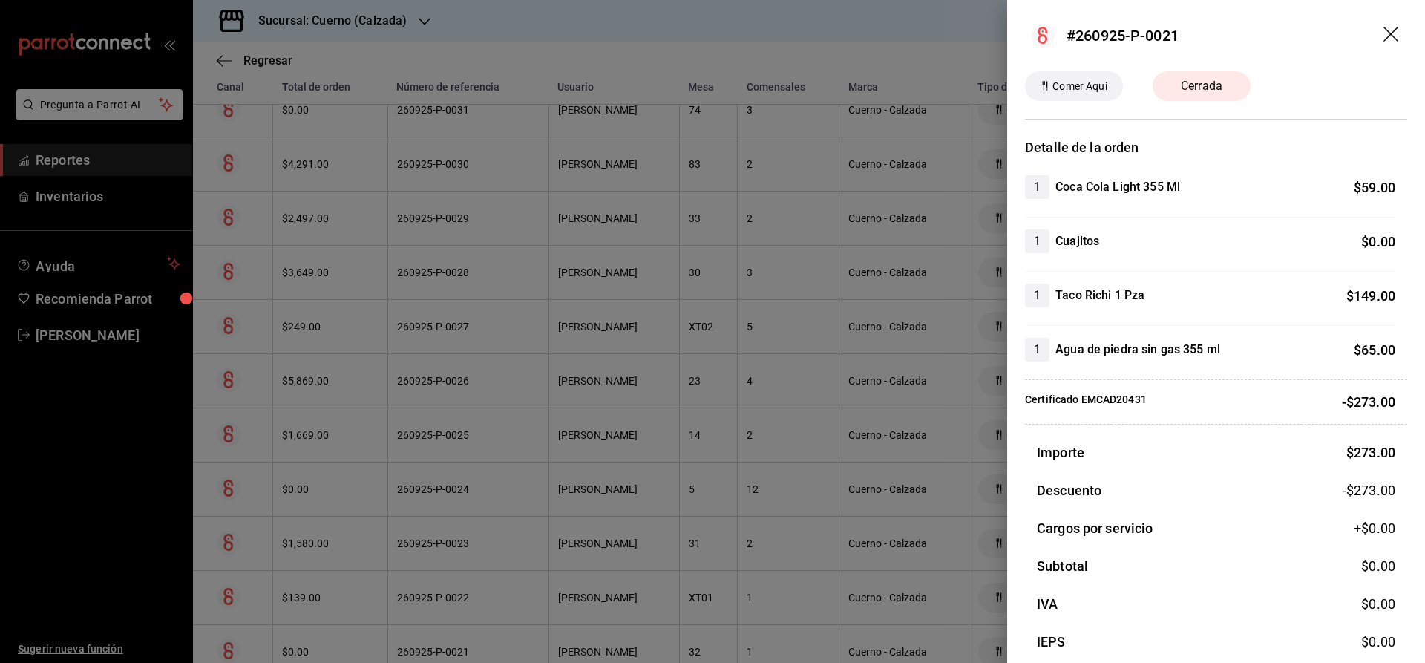
click at [1391, 36] on icon "drag" at bounding box center [1393, 36] width 18 height 18
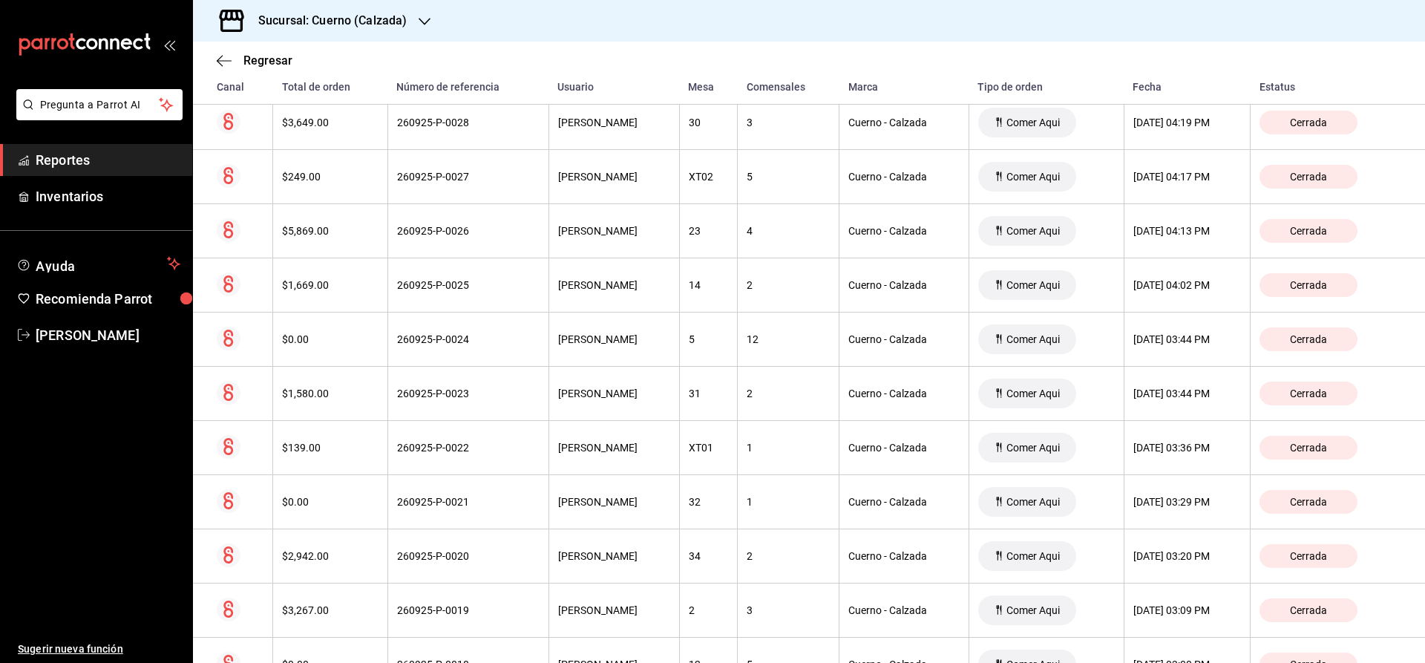
scroll to position [4031, 0]
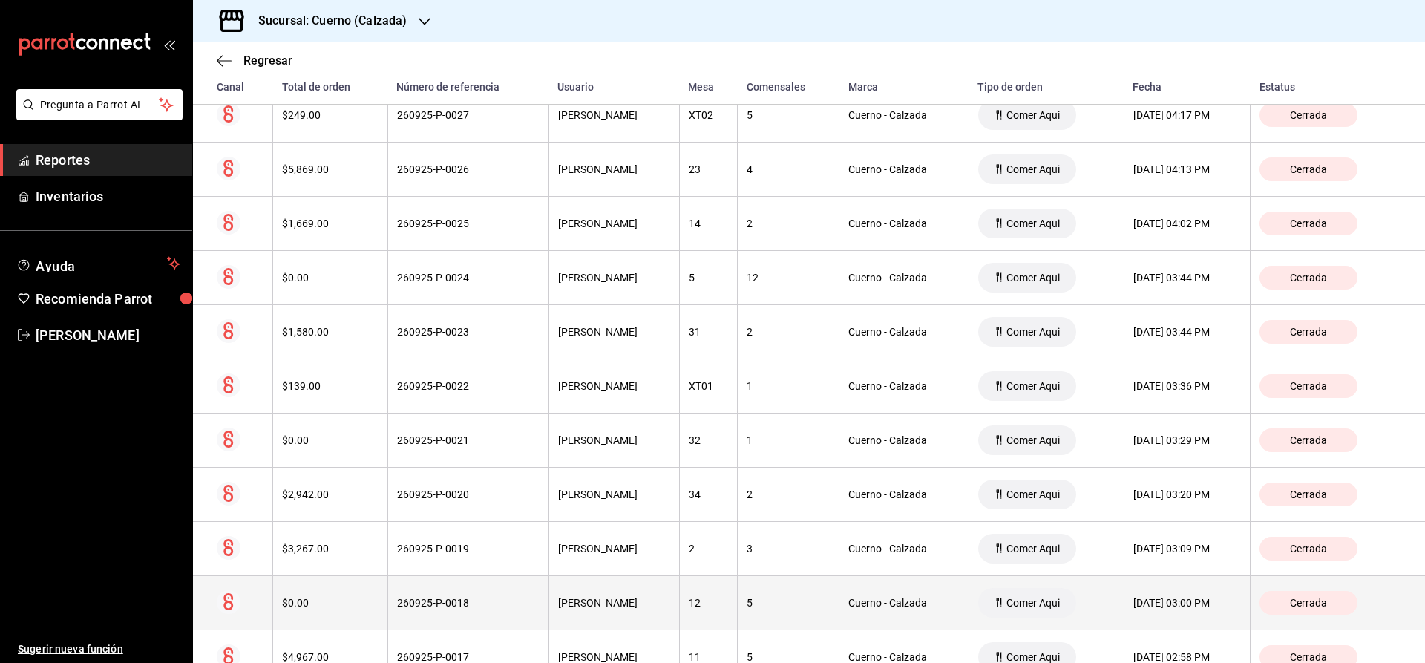
click at [1327, 607] on span "Cerrada" at bounding box center [1308, 603] width 49 height 12
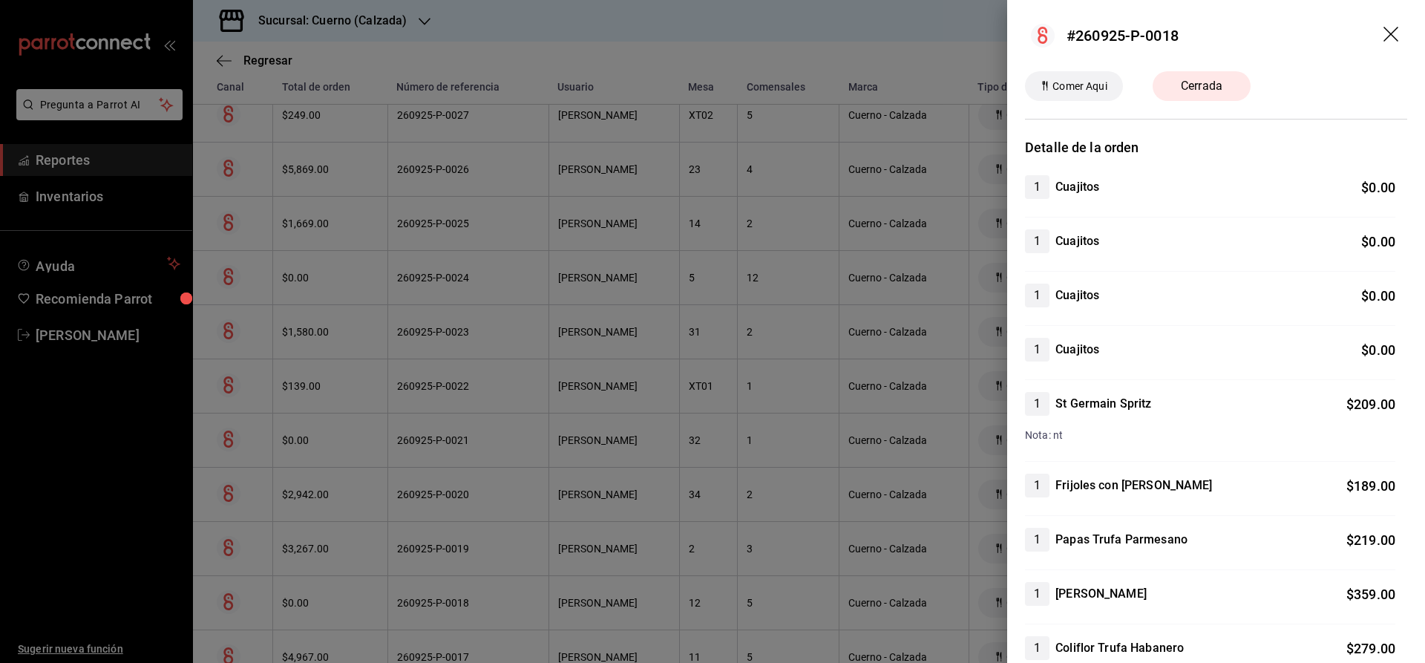
click at [1392, 27] on icon "drag" at bounding box center [1393, 36] width 18 height 18
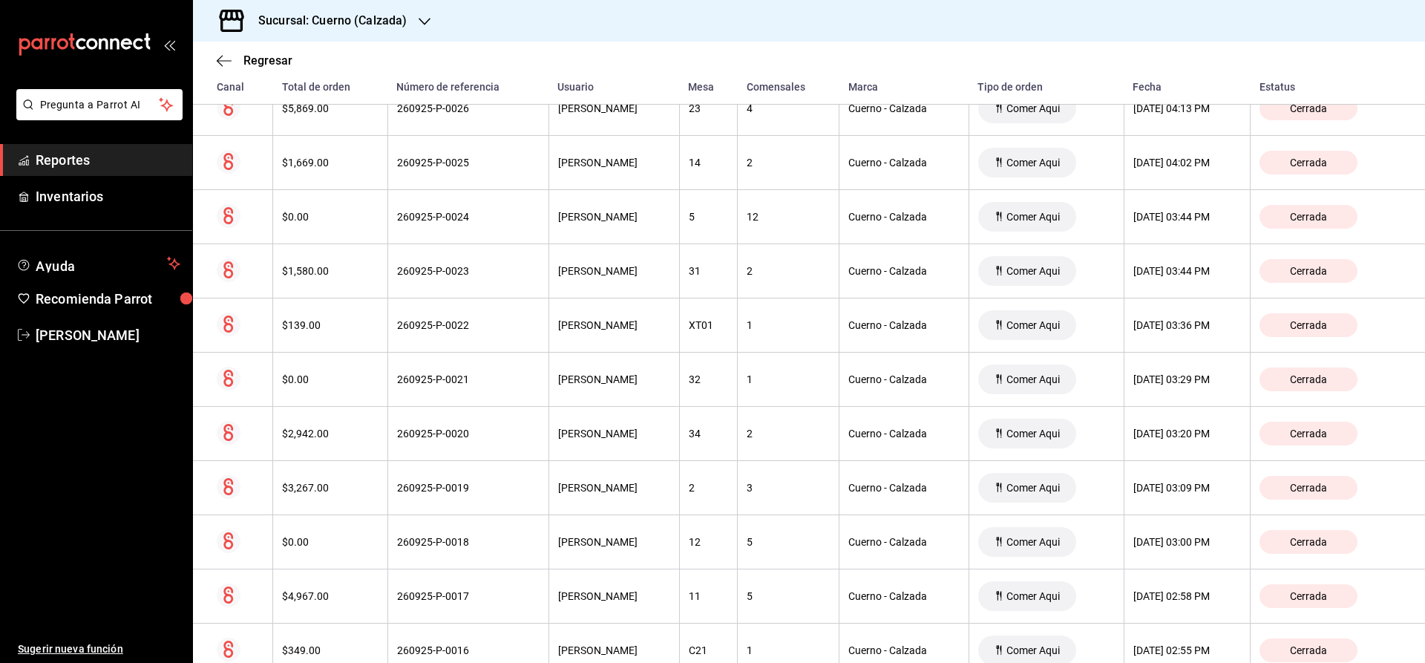
scroll to position [4106, 0]
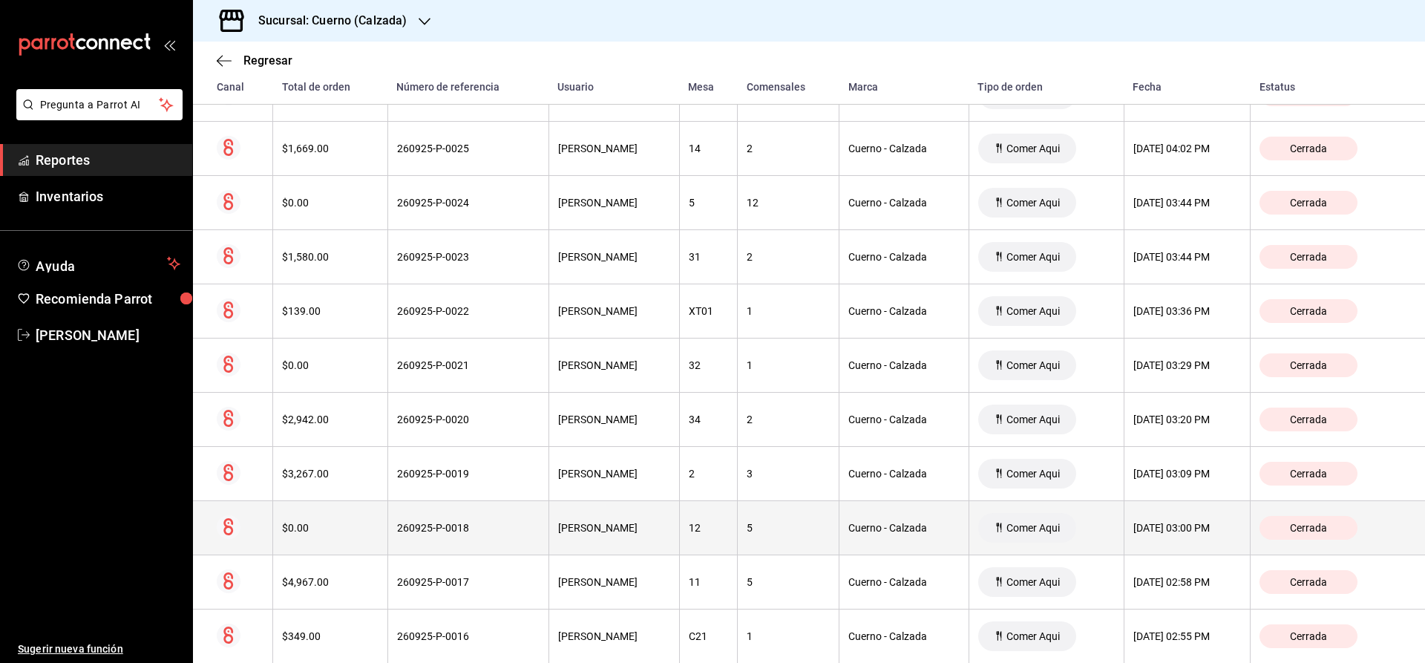
click at [1333, 528] on span "Cerrada" at bounding box center [1308, 528] width 49 height 12
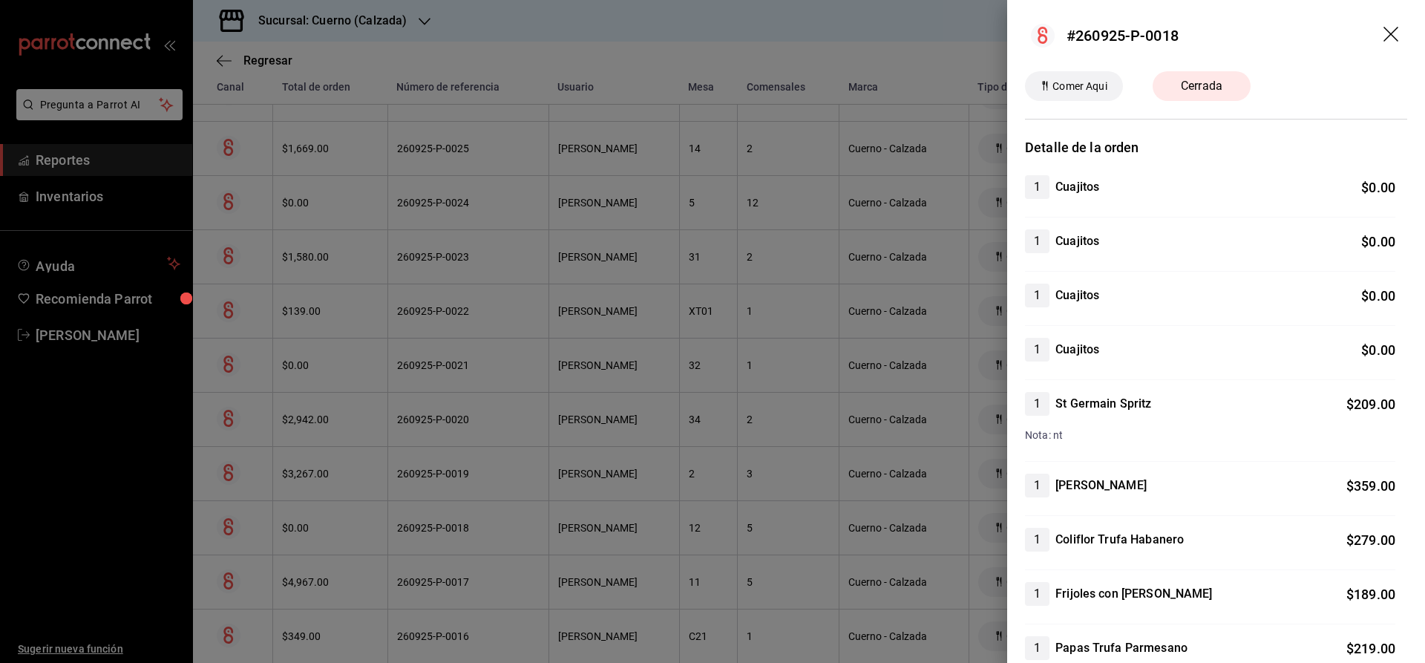
click at [1391, 31] on icon "drag" at bounding box center [1393, 36] width 18 height 18
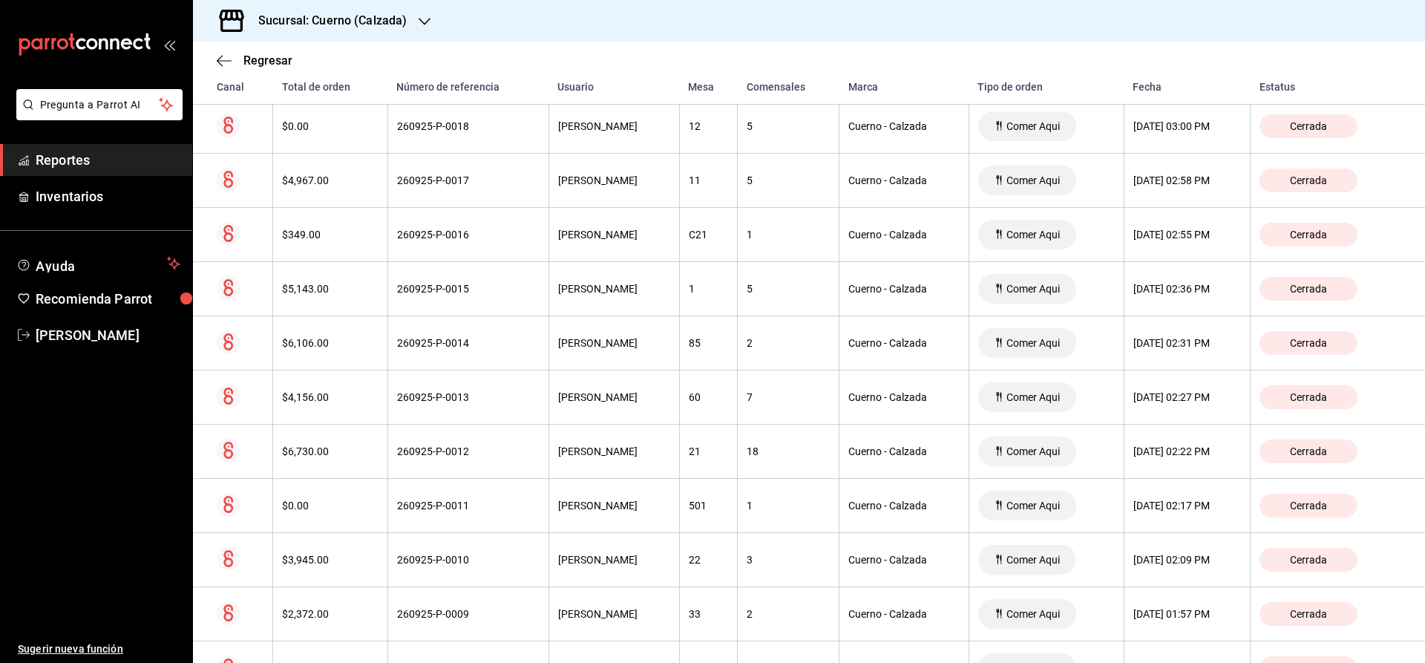
scroll to position [4521, 0]
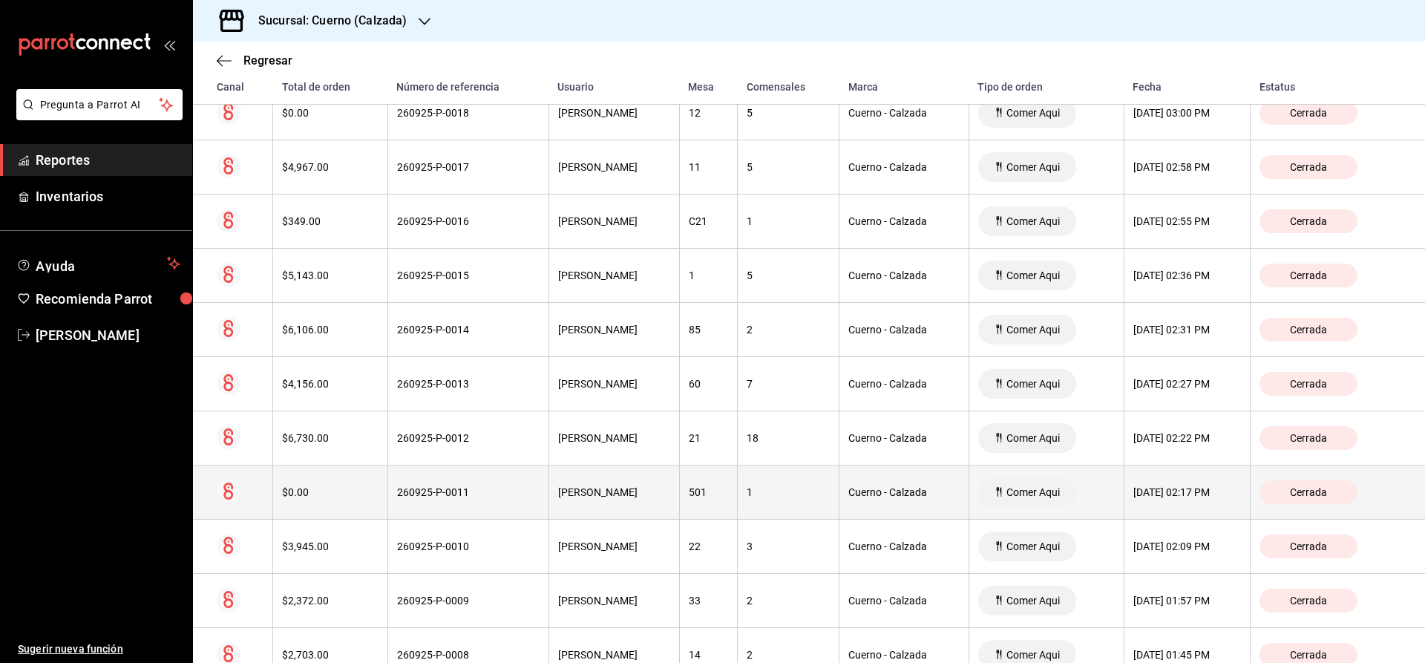
click at [1298, 493] on div "Cerrada" at bounding box center [1309, 492] width 98 height 24
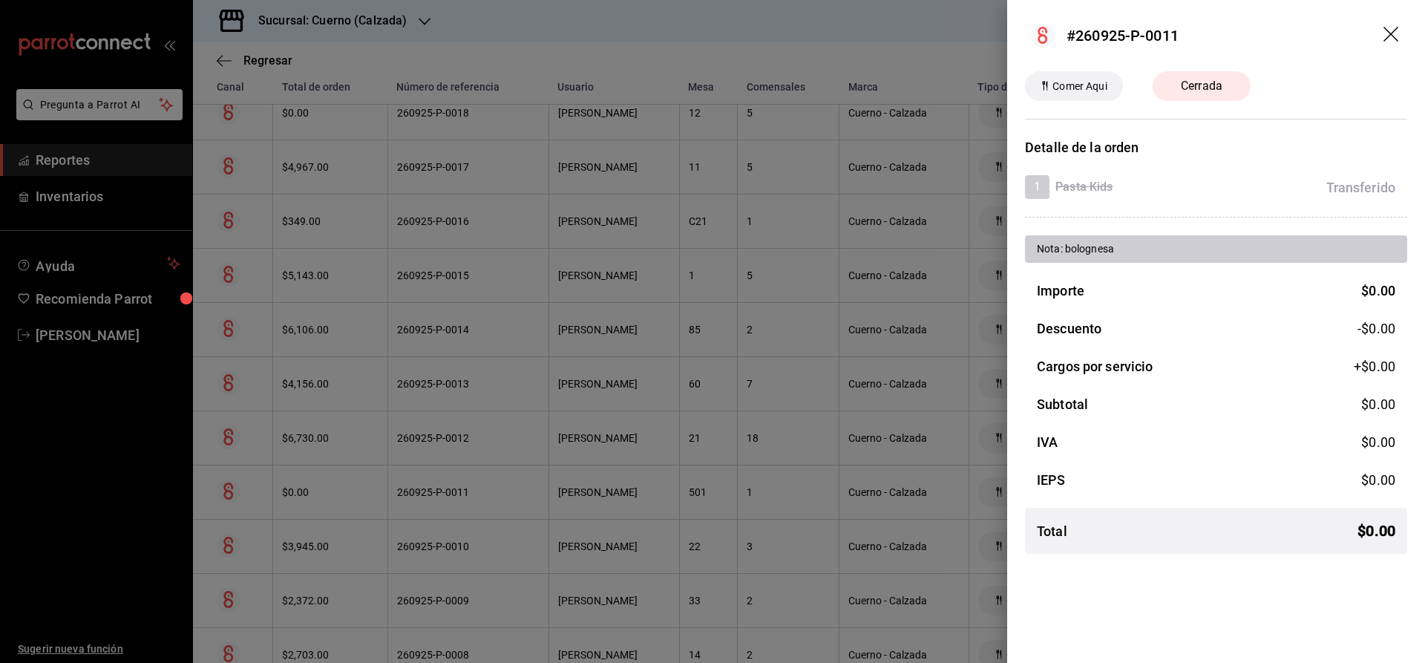
click at [1391, 30] on icon "drag" at bounding box center [1393, 36] width 18 height 18
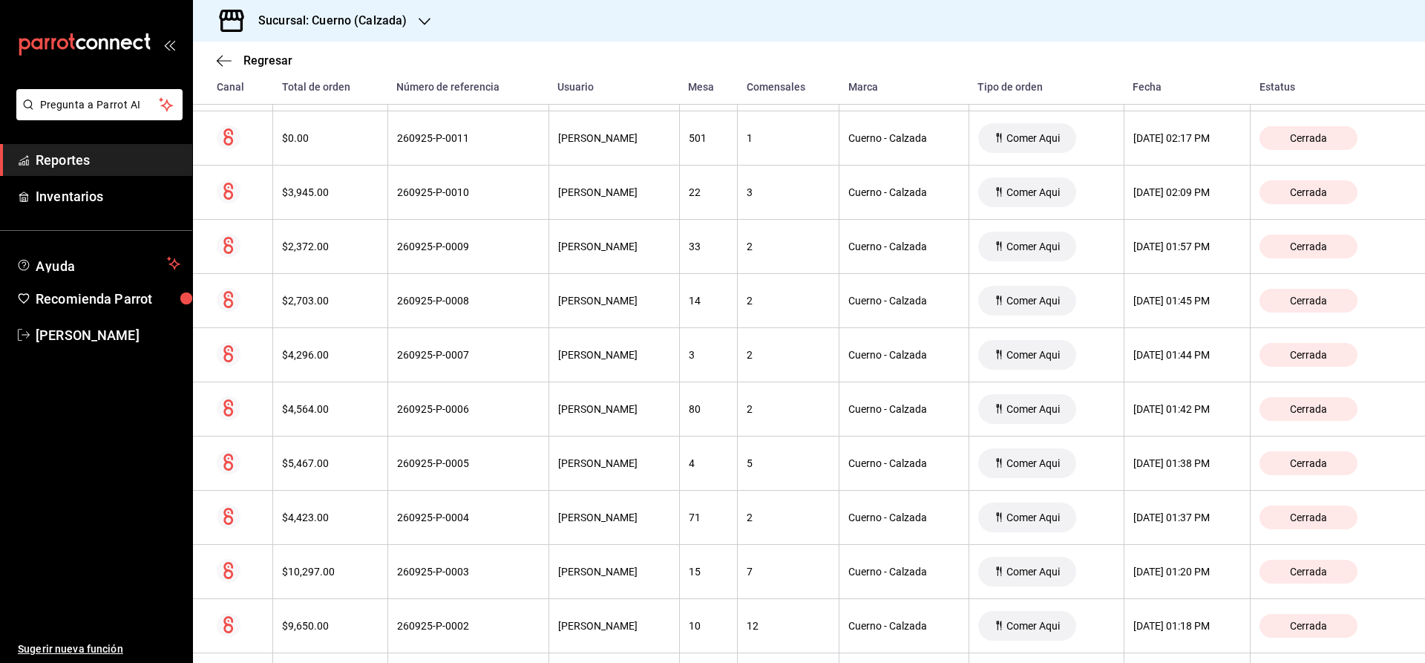
scroll to position [4950, 0]
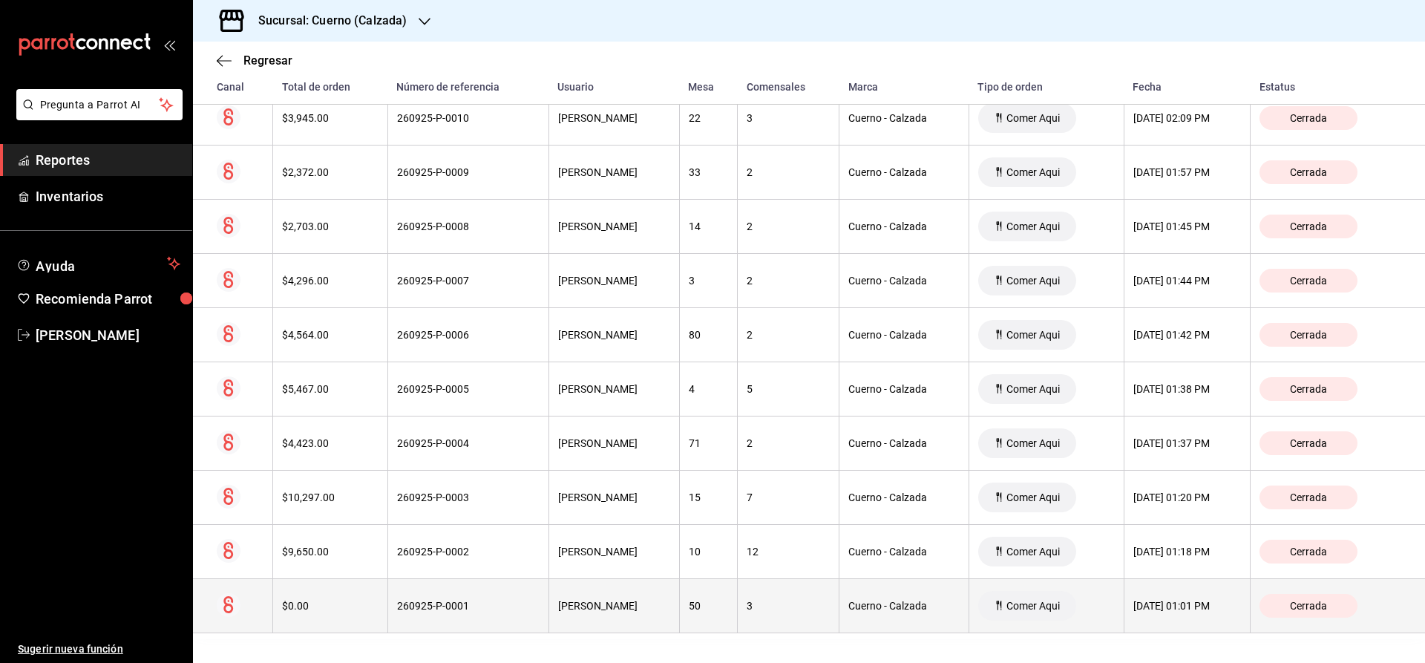
click at [1333, 608] on span "Cerrada" at bounding box center [1308, 606] width 49 height 12
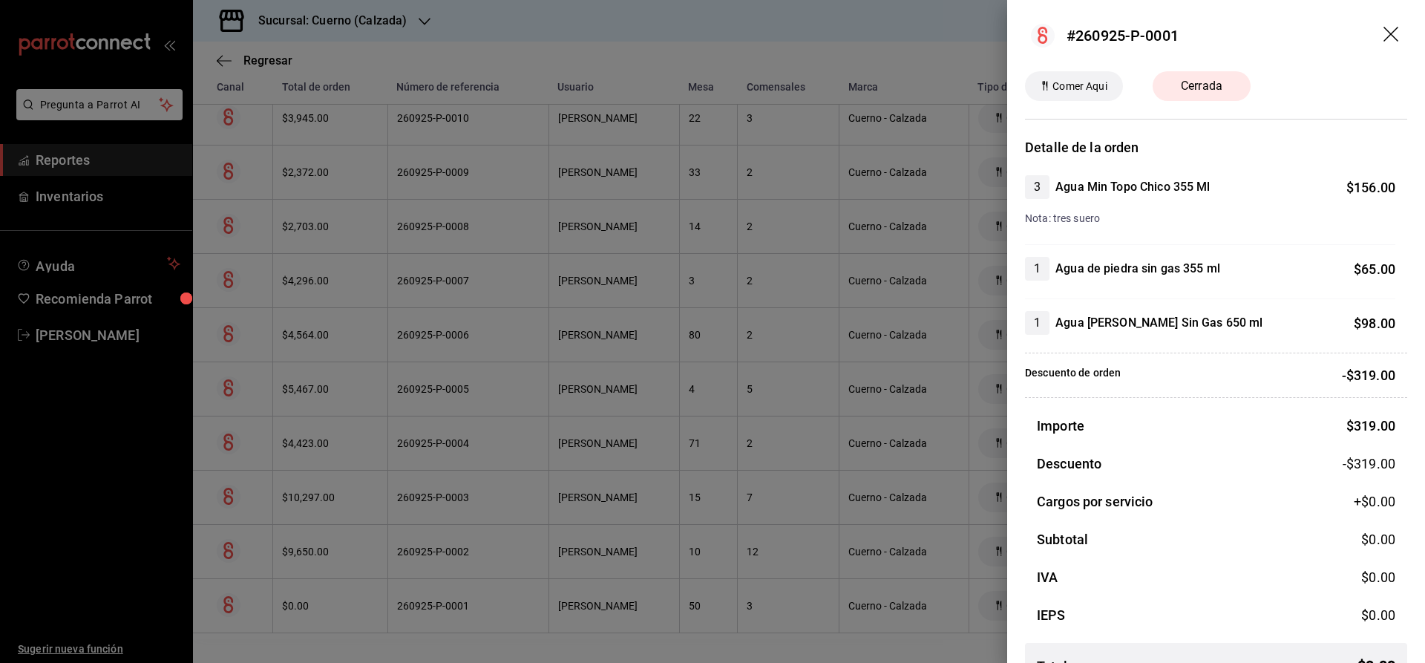
click at [1390, 30] on icon "drag" at bounding box center [1393, 36] width 18 height 18
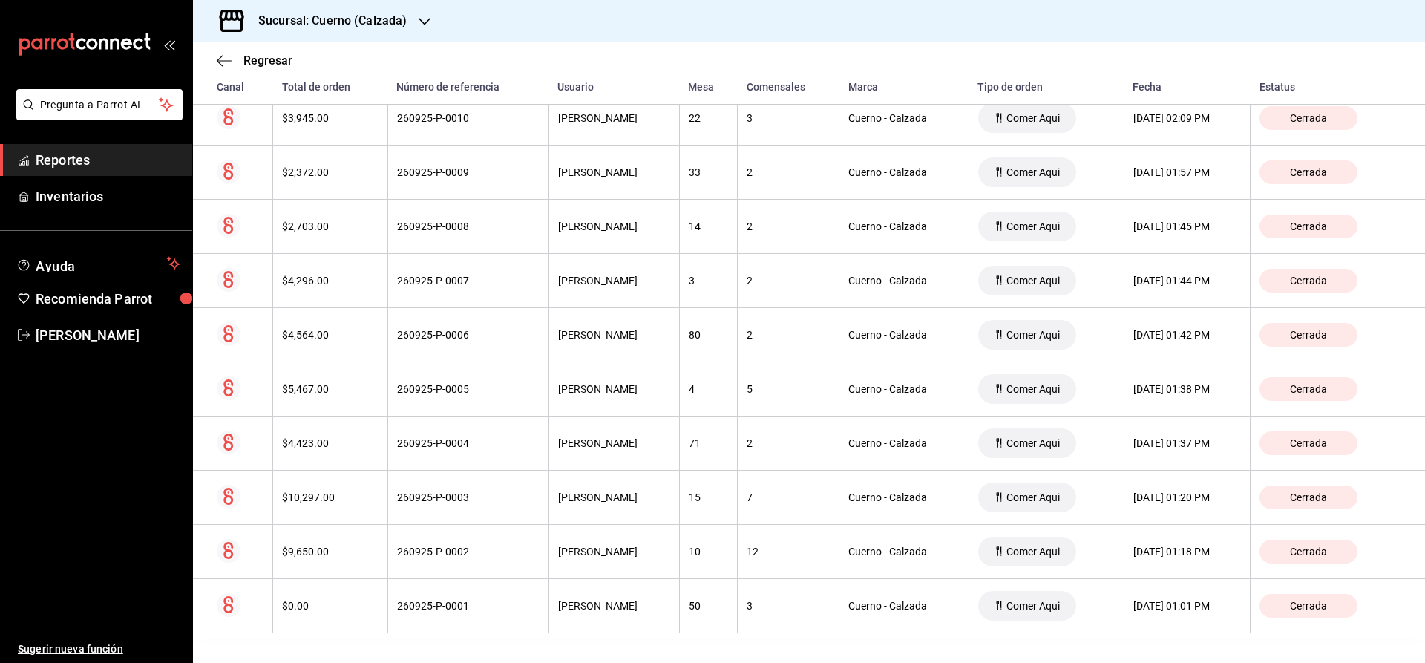
click at [71, 157] on span "Reportes" at bounding box center [108, 160] width 145 height 20
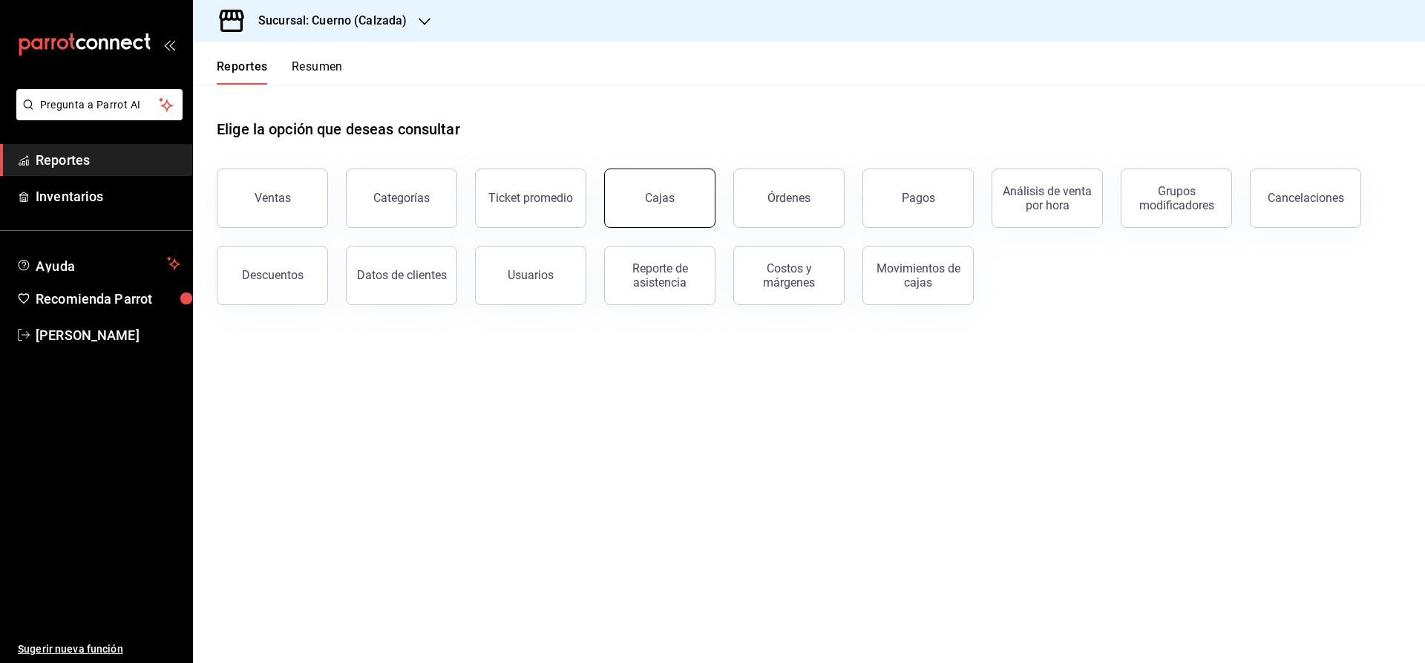
click at [674, 215] on link "Cajas" at bounding box center [659, 198] width 111 height 59
